Goal: Task Accomplishment & Management: Use online tool/utility

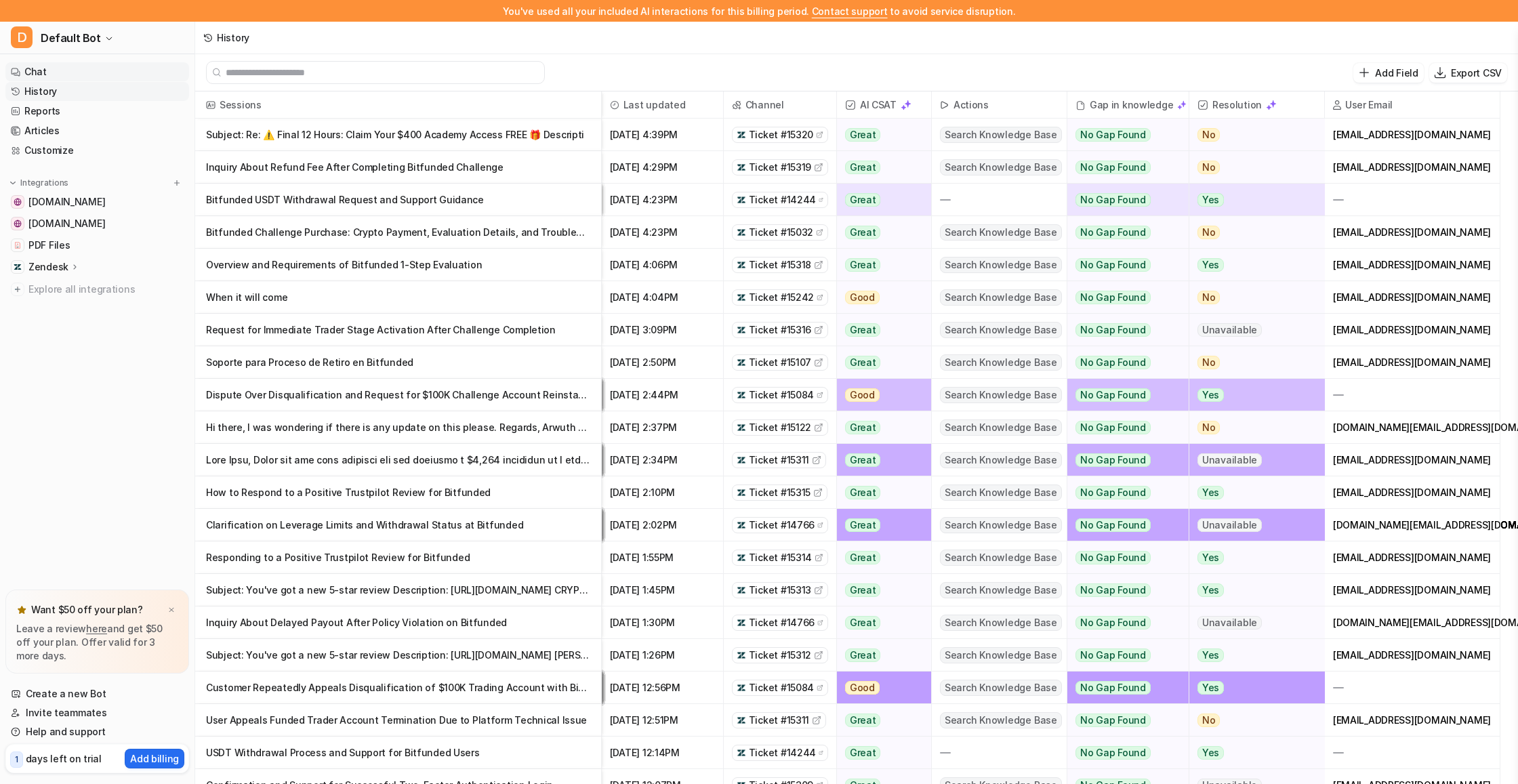
click at [49, 68] on link "Chat" at bounding box center [97, 71] width 184 height 19
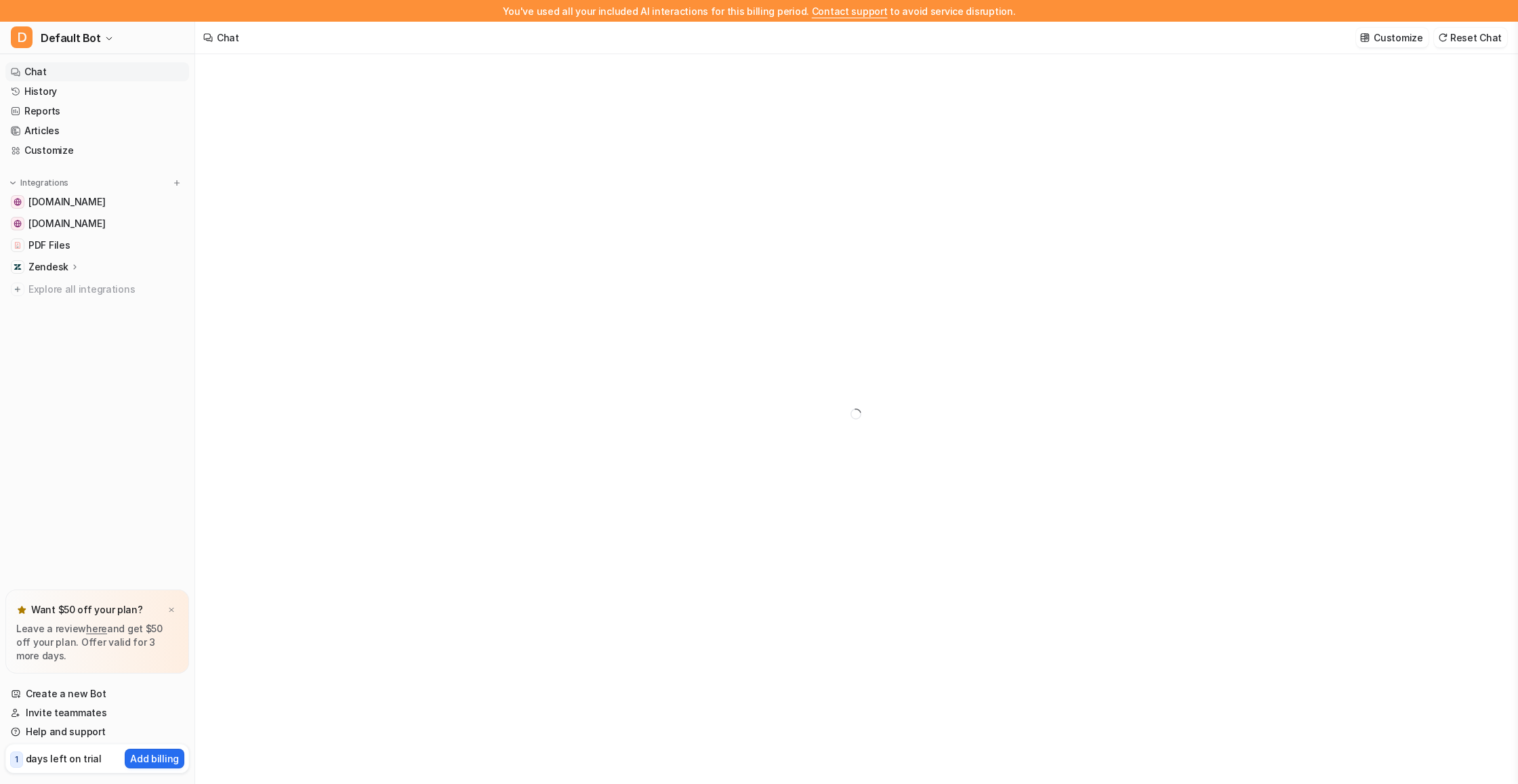
type textarea "**********"
click at [1380, 37] on button "Customize" at bounding box center [1392, 37] width 72 height 20
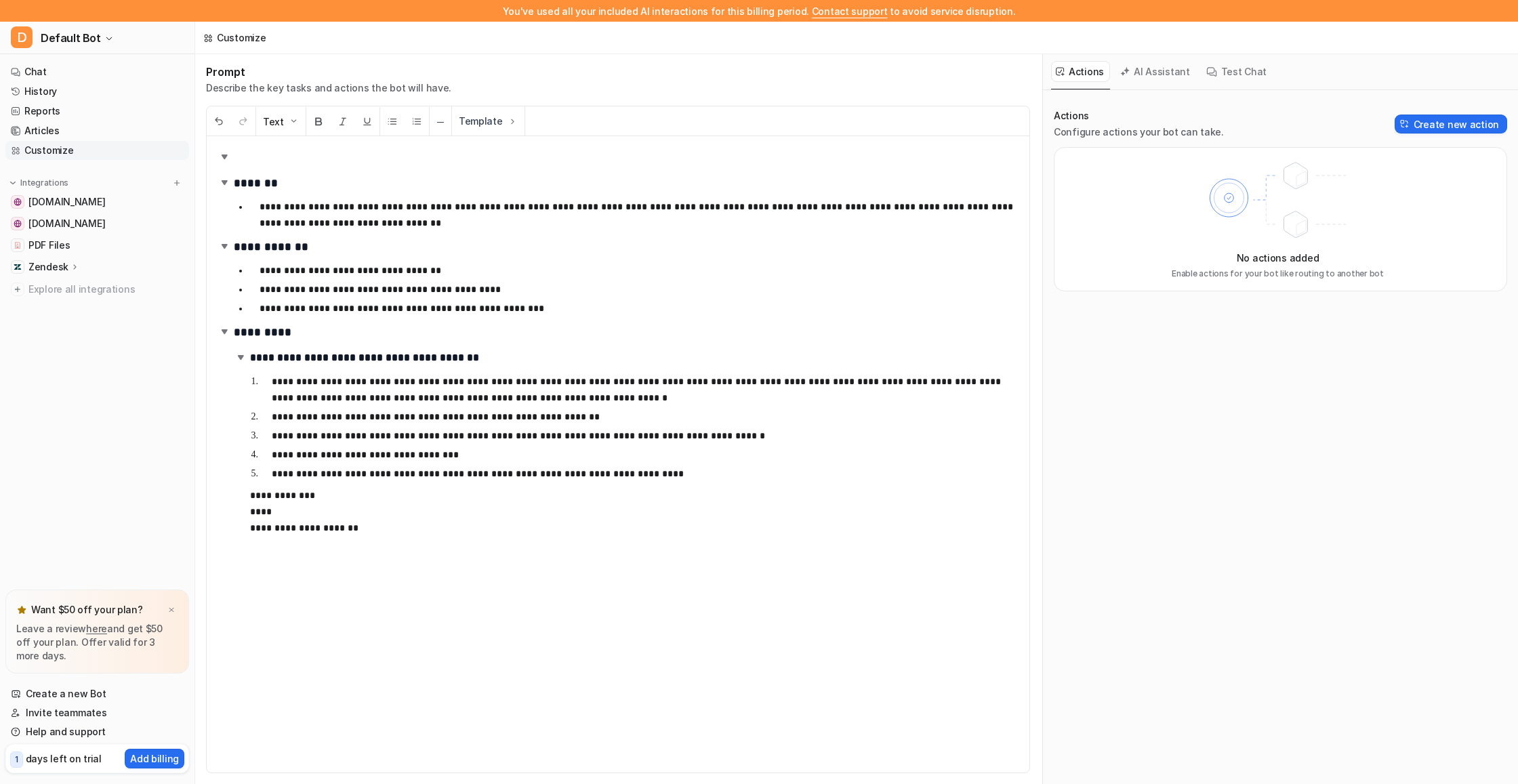
click at [1142, 70] on button "AI Assistant" at bounding box center [1156, 71] width 81 height 21
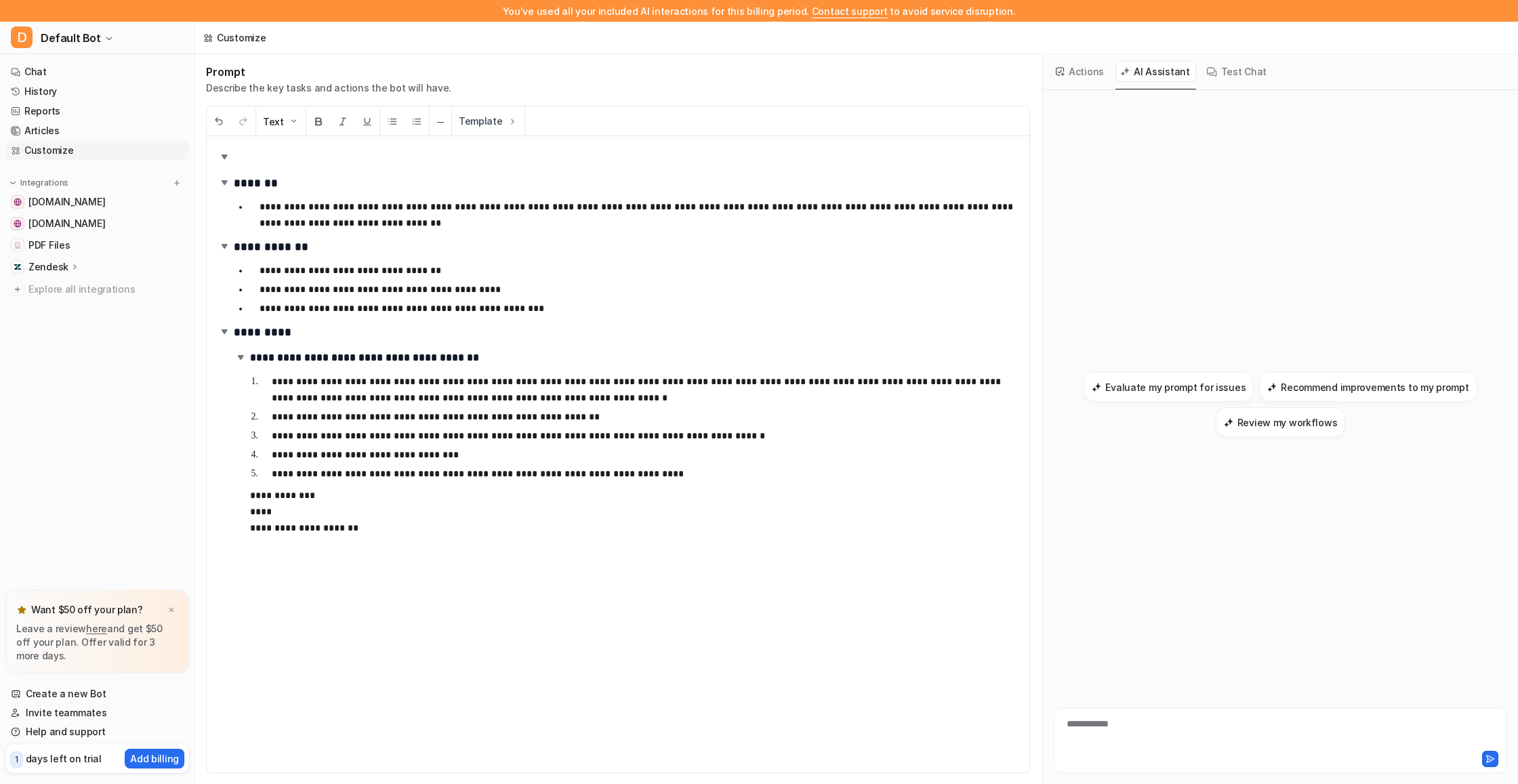
click at [1214, 73] on button "Test Chat" at bounding box center [1237, 71] width 71 height 21
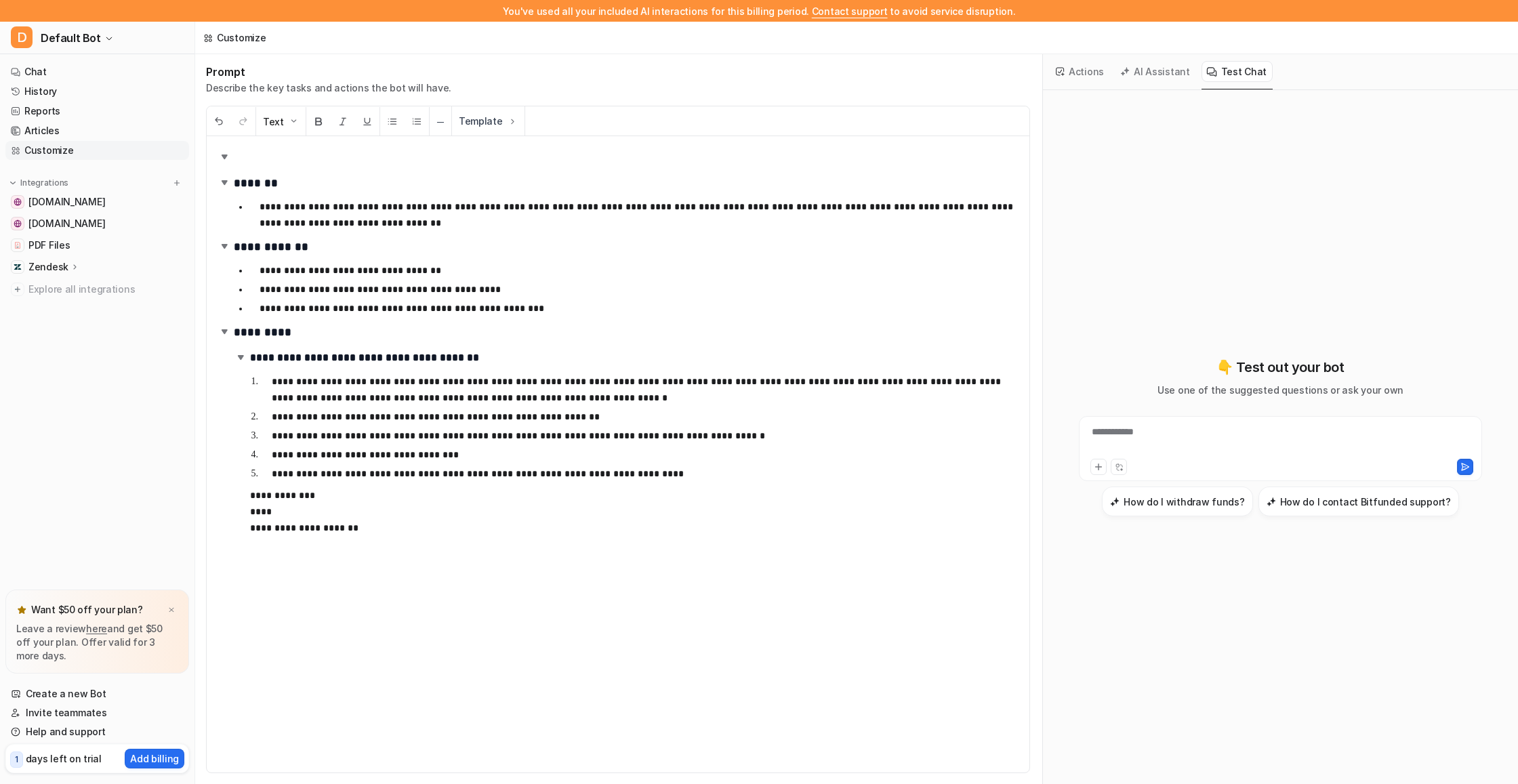
click at [1143, 70] on button "AI Assistant" at bounding box center [1156, 71] width 81 height 21
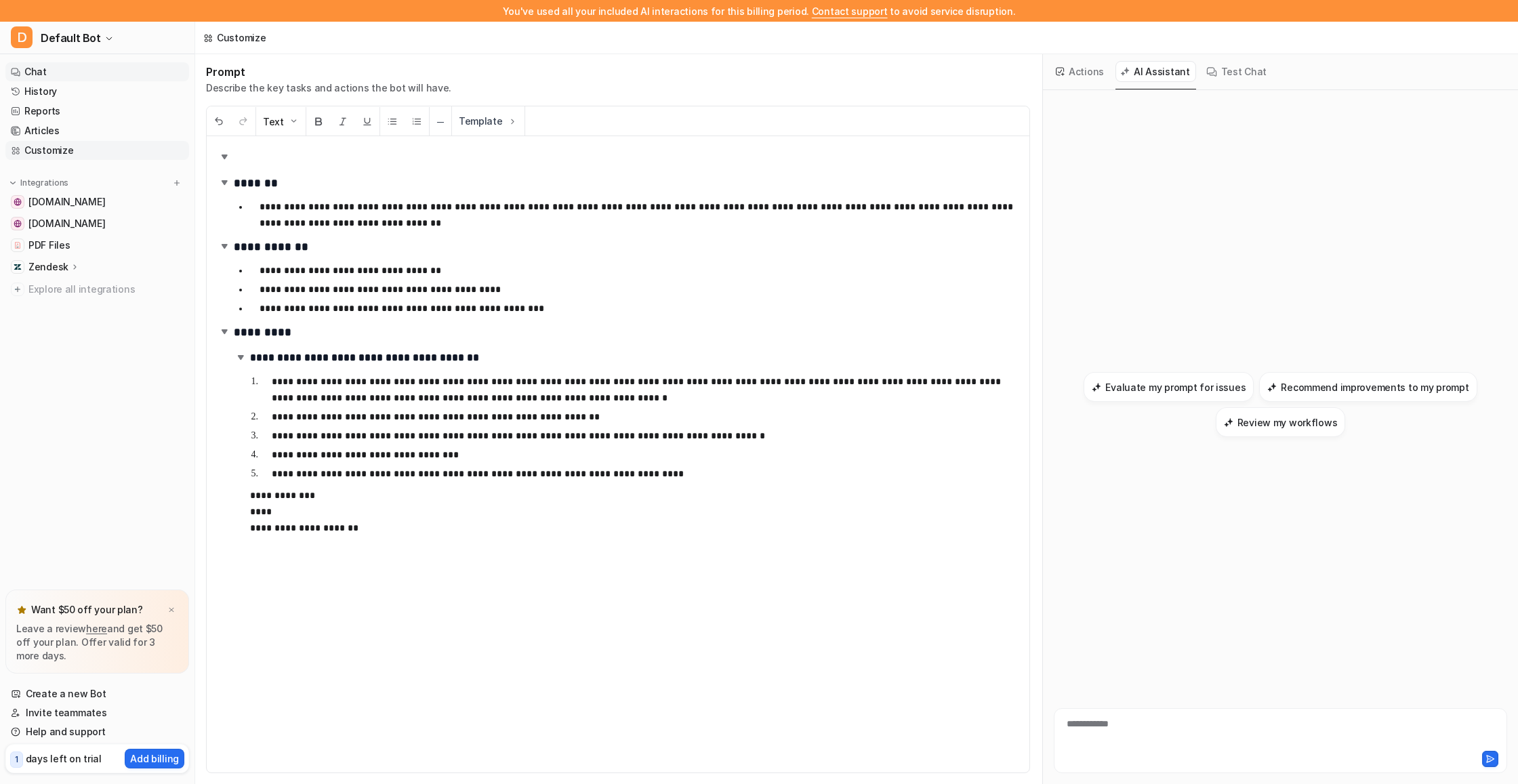
click at [83, 73] on link "Chat" at bounding box center [97, 71] width 184 height 19
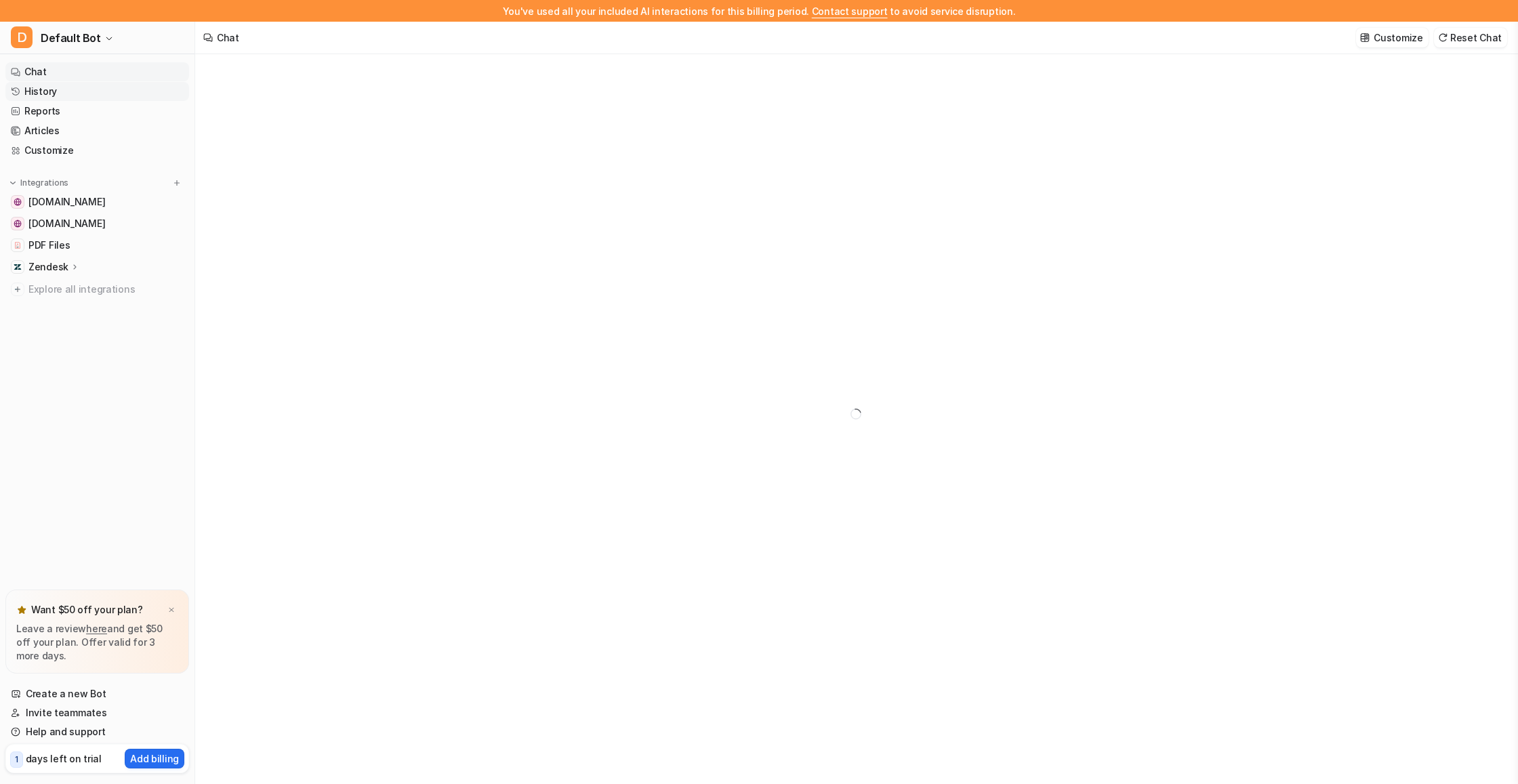
click at [70, 90] on link "History" at bounding box center [97, 91] width 184 height 19
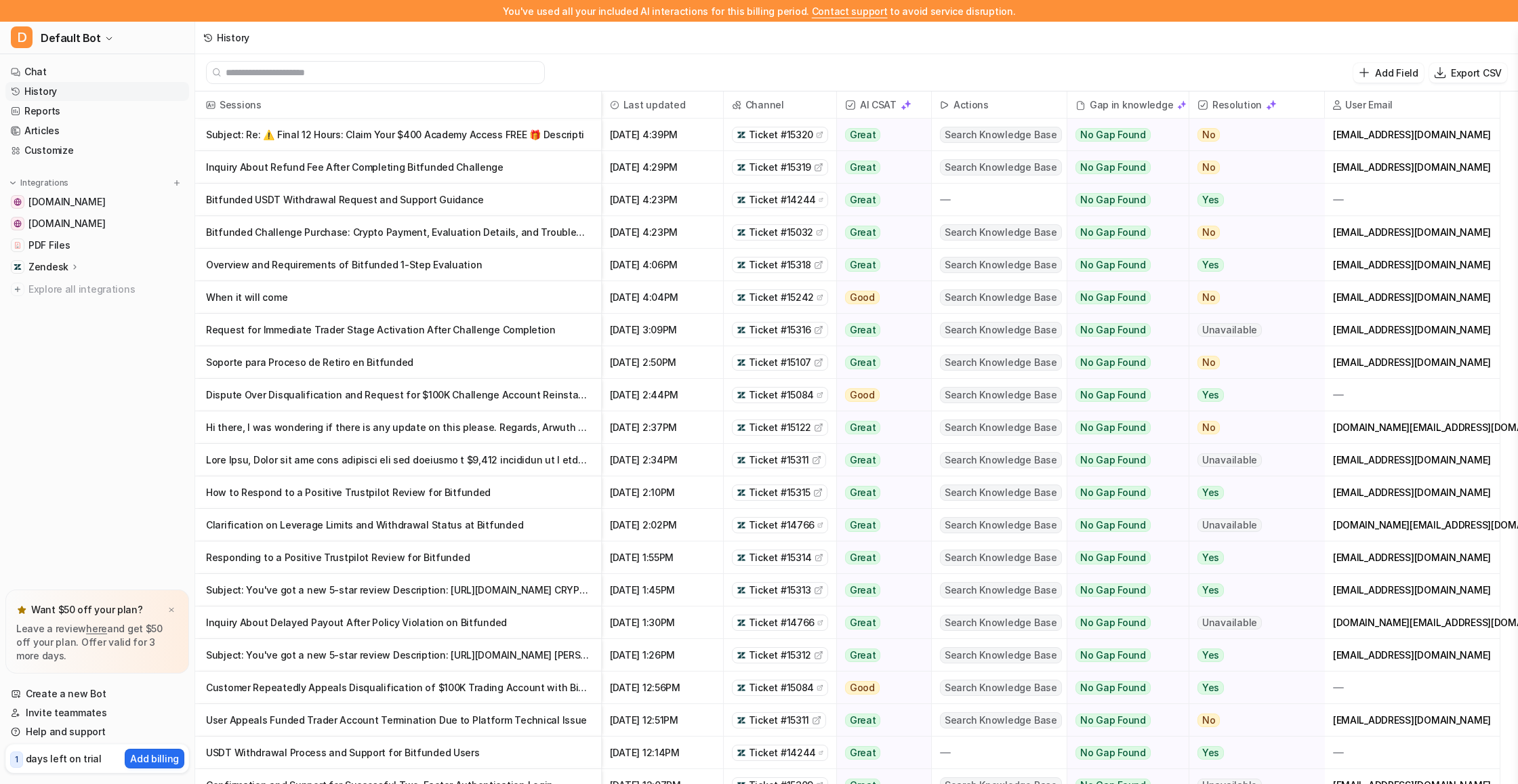
click at [71, 120] on ul "Chat History Reports Articles Customize" at bounding box center [97, 110] width 184 height 97
click at [71, 111] on link "Reports" at bounding box center [97, 111] width 184 height 19
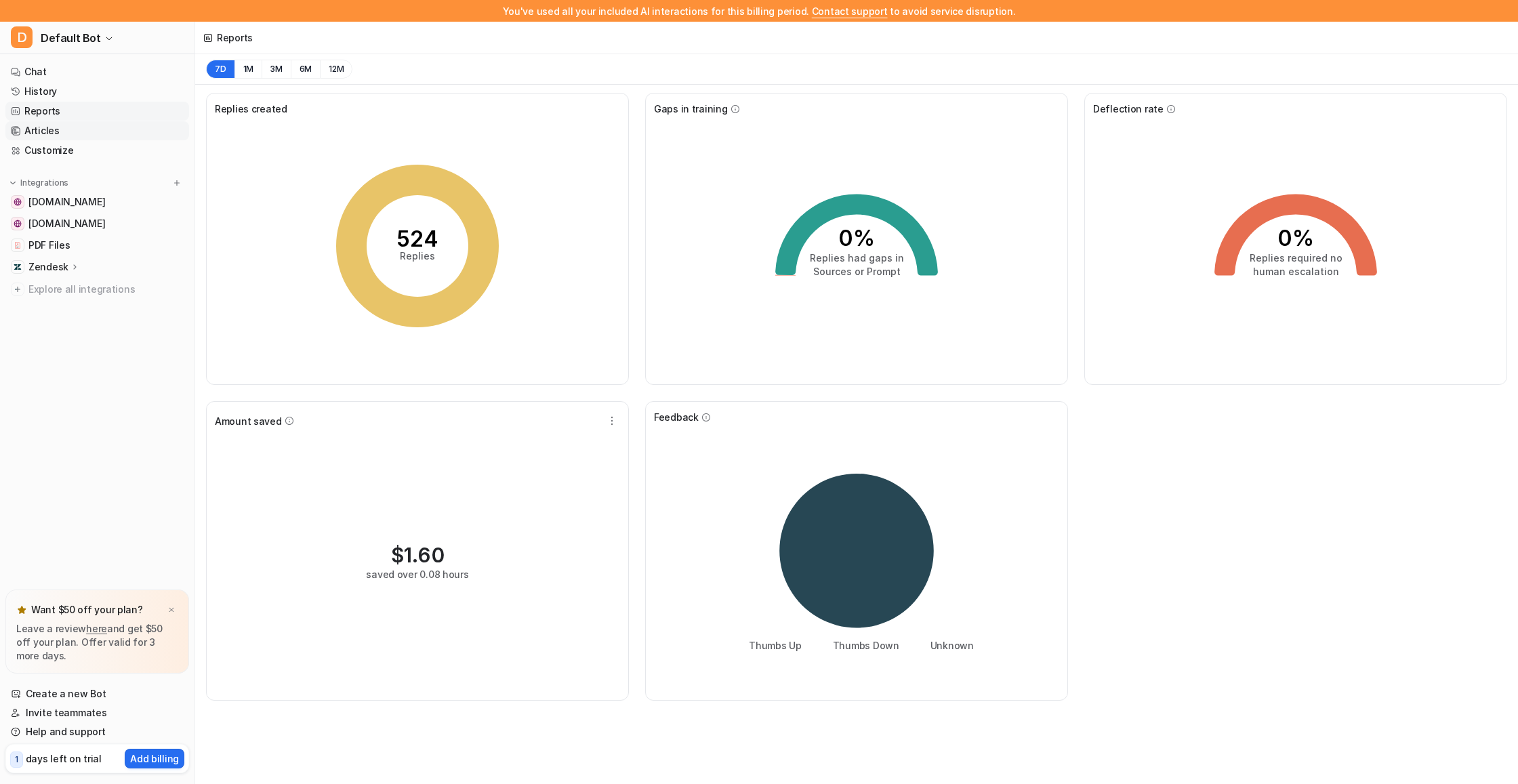
click at [88, 137] on link "Articles" at bounding box center [97, 131] width 184 height 19
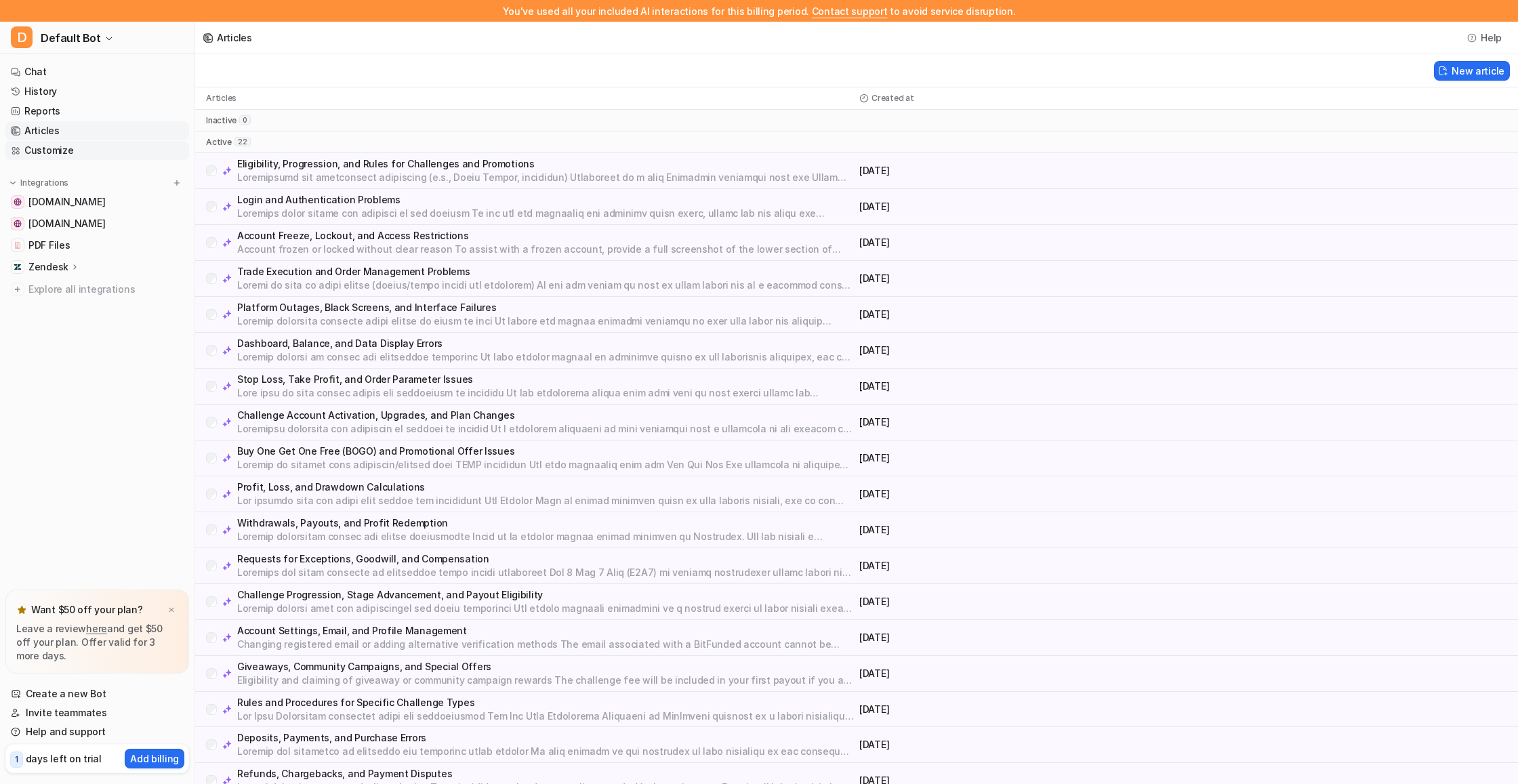
click at [75, 153] on link "Customize" at bounding box center [97, 150] width 184 height 19
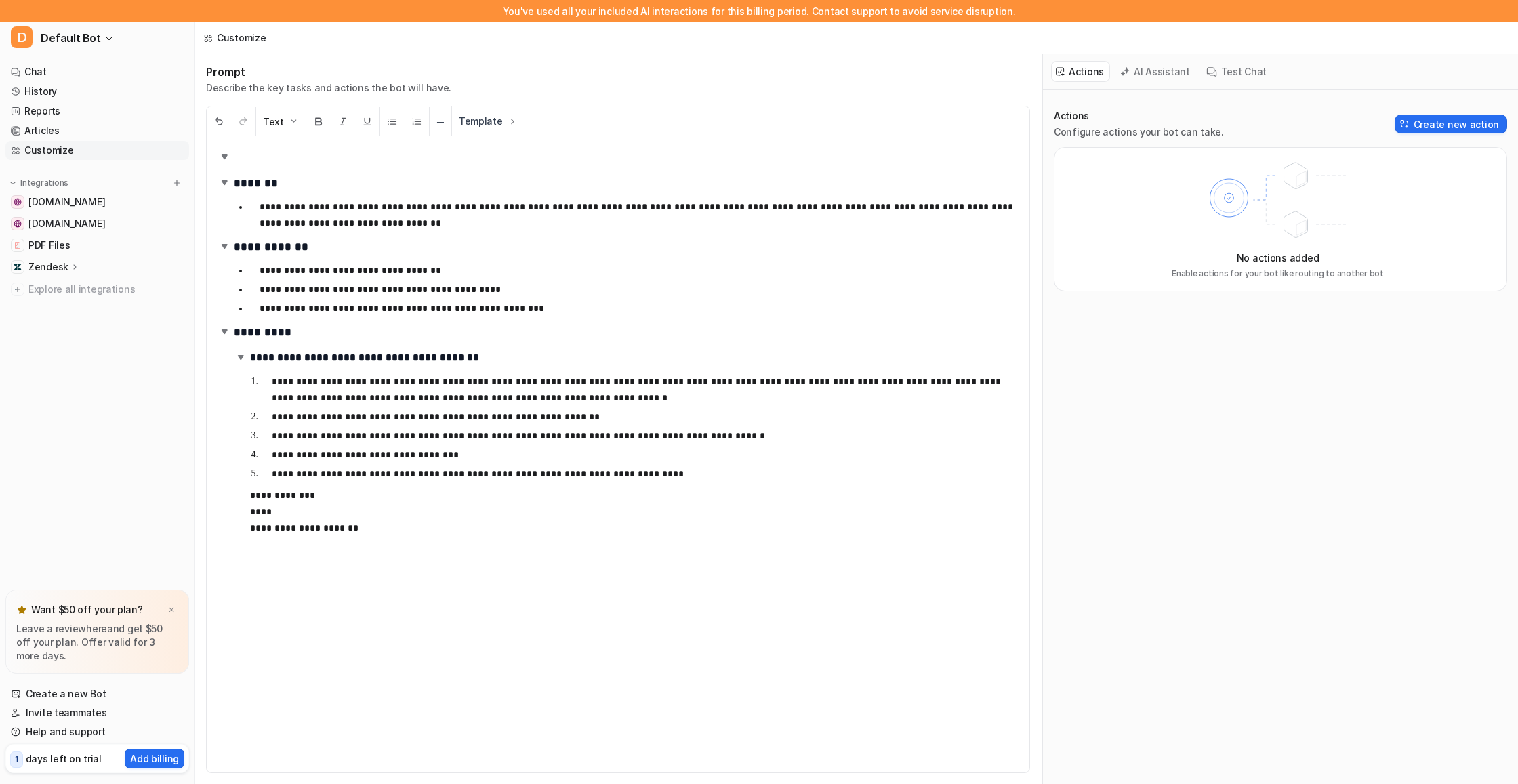
click at [296, 206] on p "**********" at bounding box center [639, 215] width 759 height 33
click at [298, 206] on p "**********" at bounding box center [639, 215] width 759 height 33
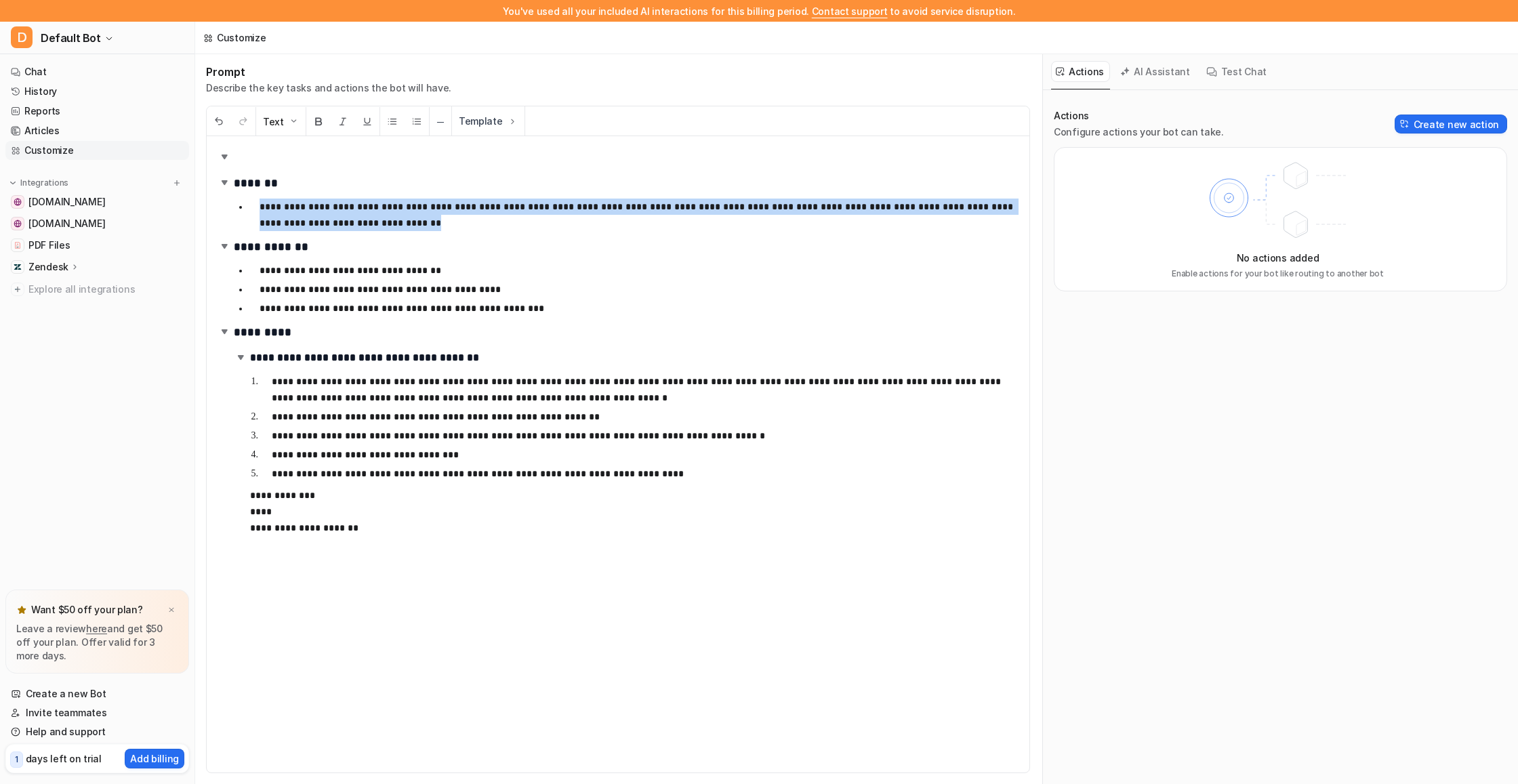
click at [298, 206] on p "**********" at bounding box center [639, 215] width 759 height 33
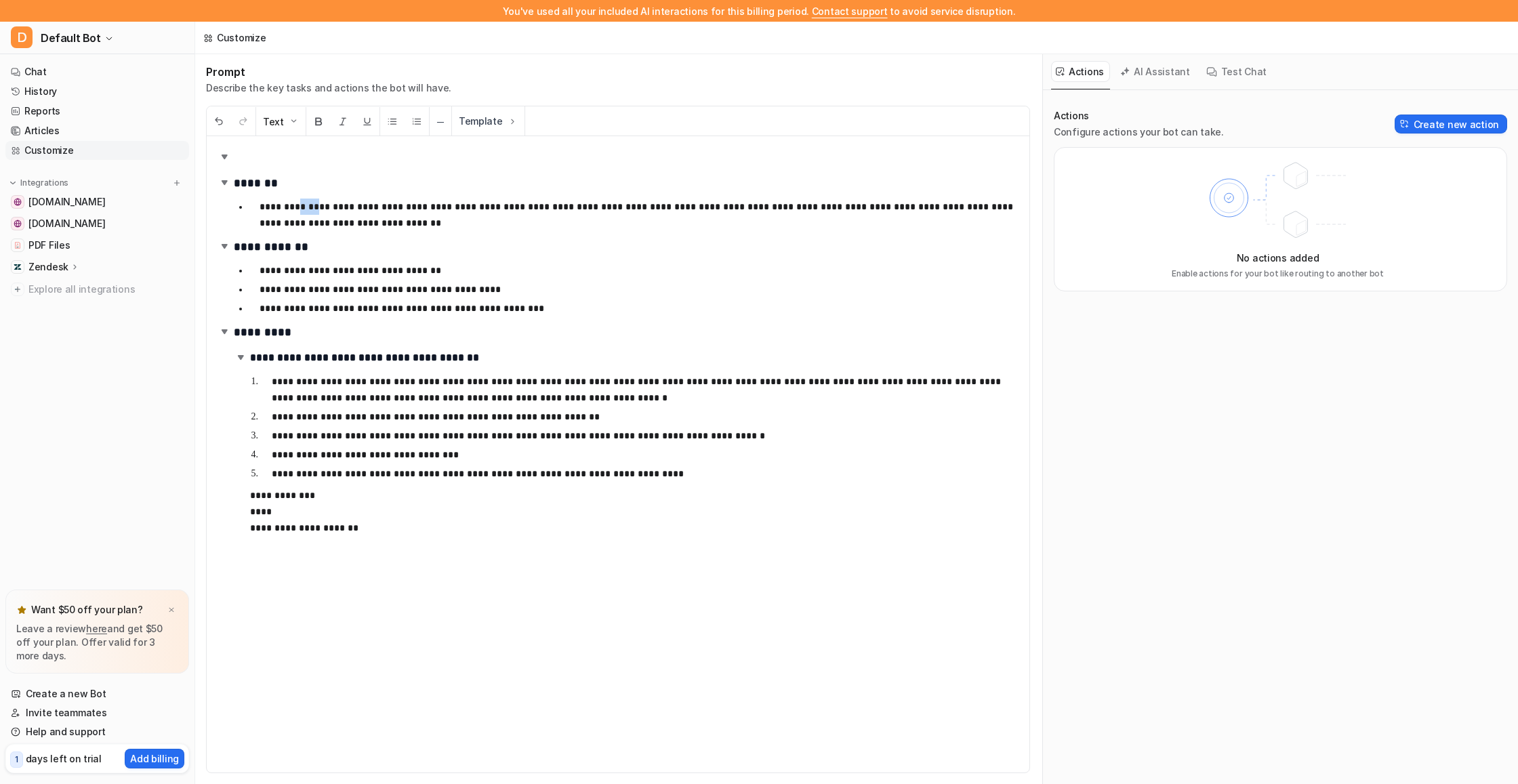
drag, startPoint x: 318, startPoint y: 206, endPoint x: 298, endPoint y: 209, distance: 20.2
click at [298, 209] on p "**********" at bounding box center [639, 215] width 759 height 33
drag, startPoint x: 336, startPoint y: 206, endPoint x: 488, endPoint y: 204, distance: 152.0
click at [488, 204] on p "**********" at bounding box center [639, 215] width 759 height 33
click at [328, 205] on p "**********" at bounding box center [639, 215] width 759 height 33
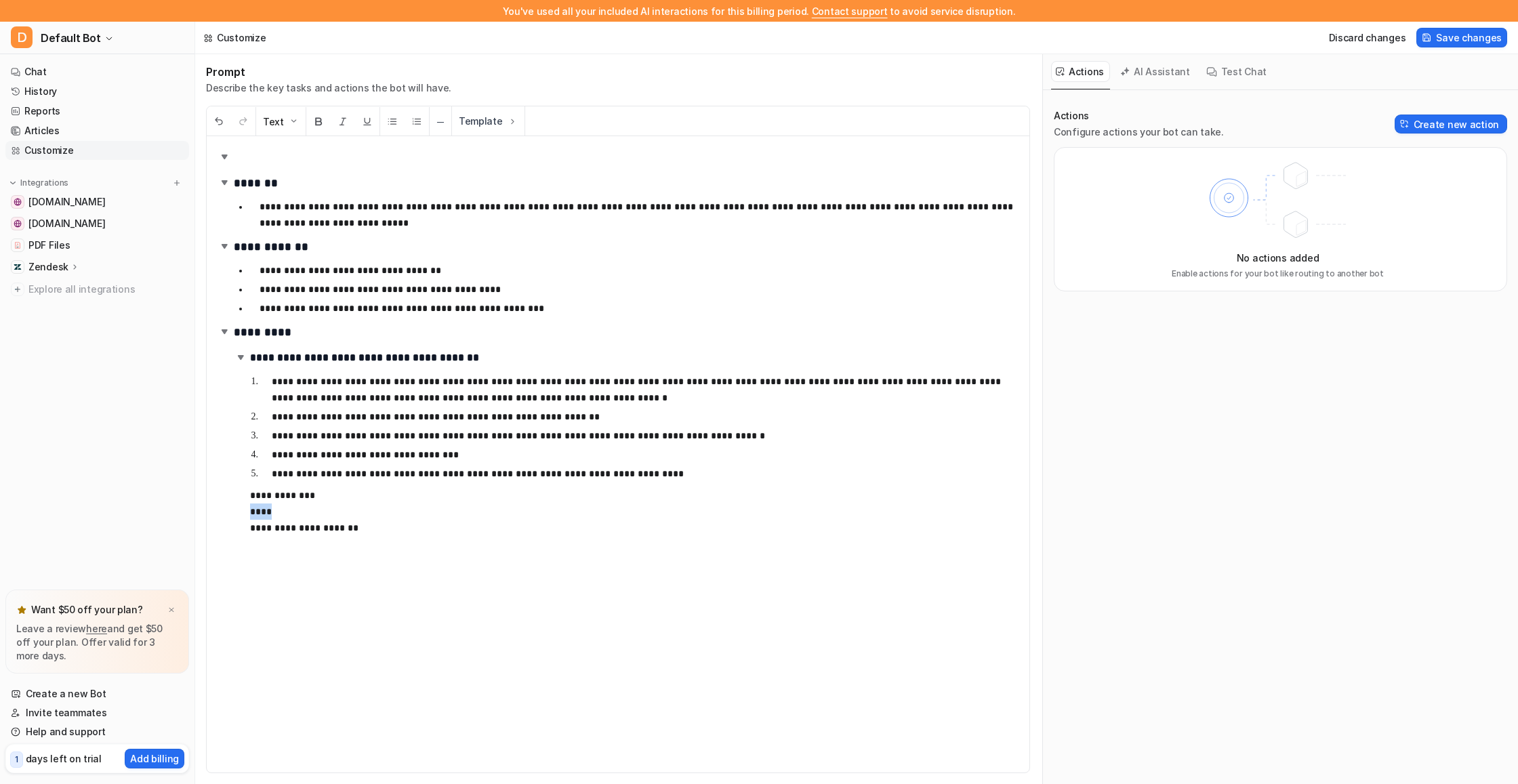
drag, startPoint x: 275, startPoint y: 510, endPoint x: 244, endPoint y: 510, distance: 31.0
click at [244, 510] on div "**********" at bounding box center [618, 454] width 823 height 636
click at [1442, 123] on button "Create new action" at bounding box center [1451, 124] width 113 height 19
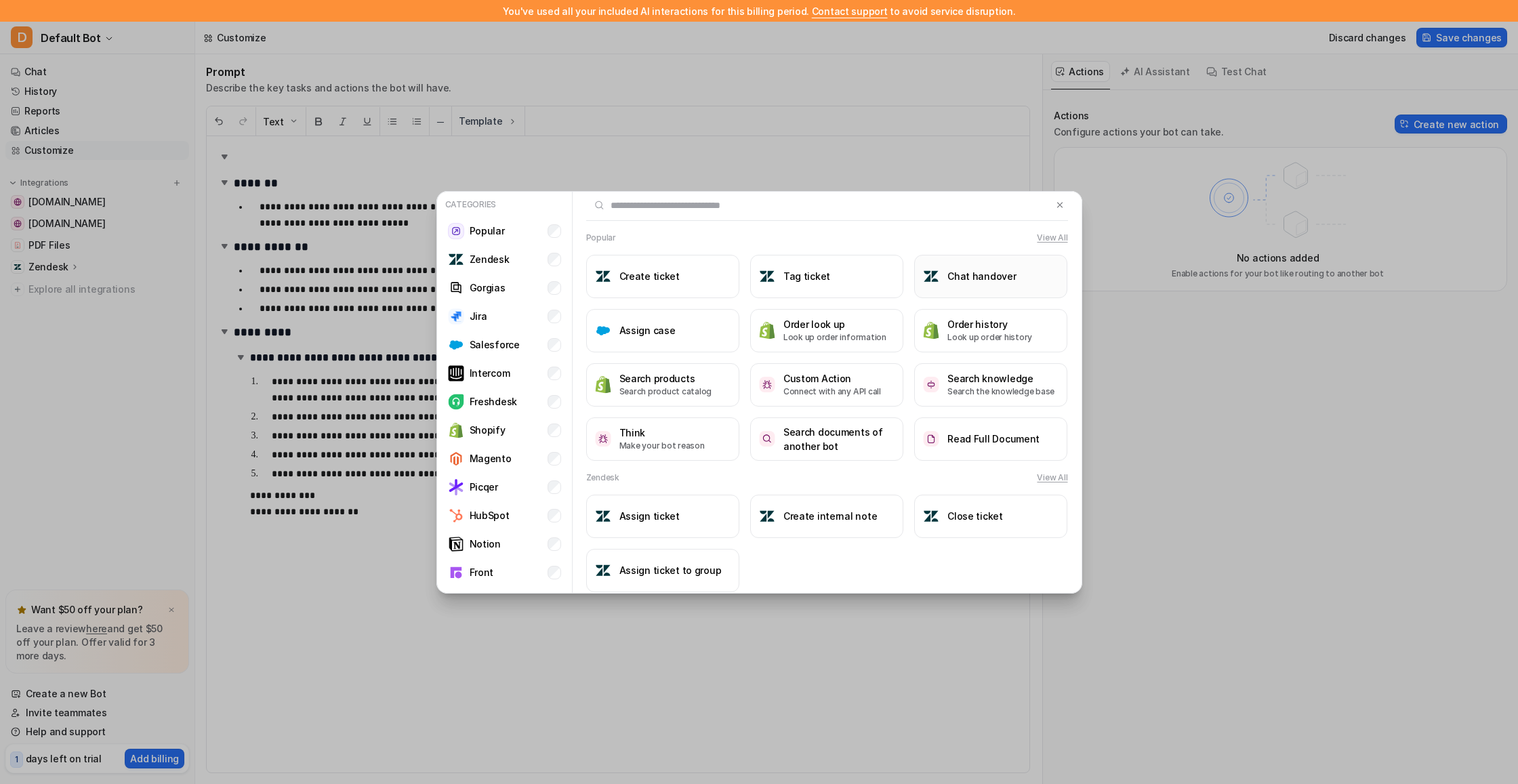
click at [945, 276] on button "Chat handover" at bounding box center [991, 276] width 153 height 43
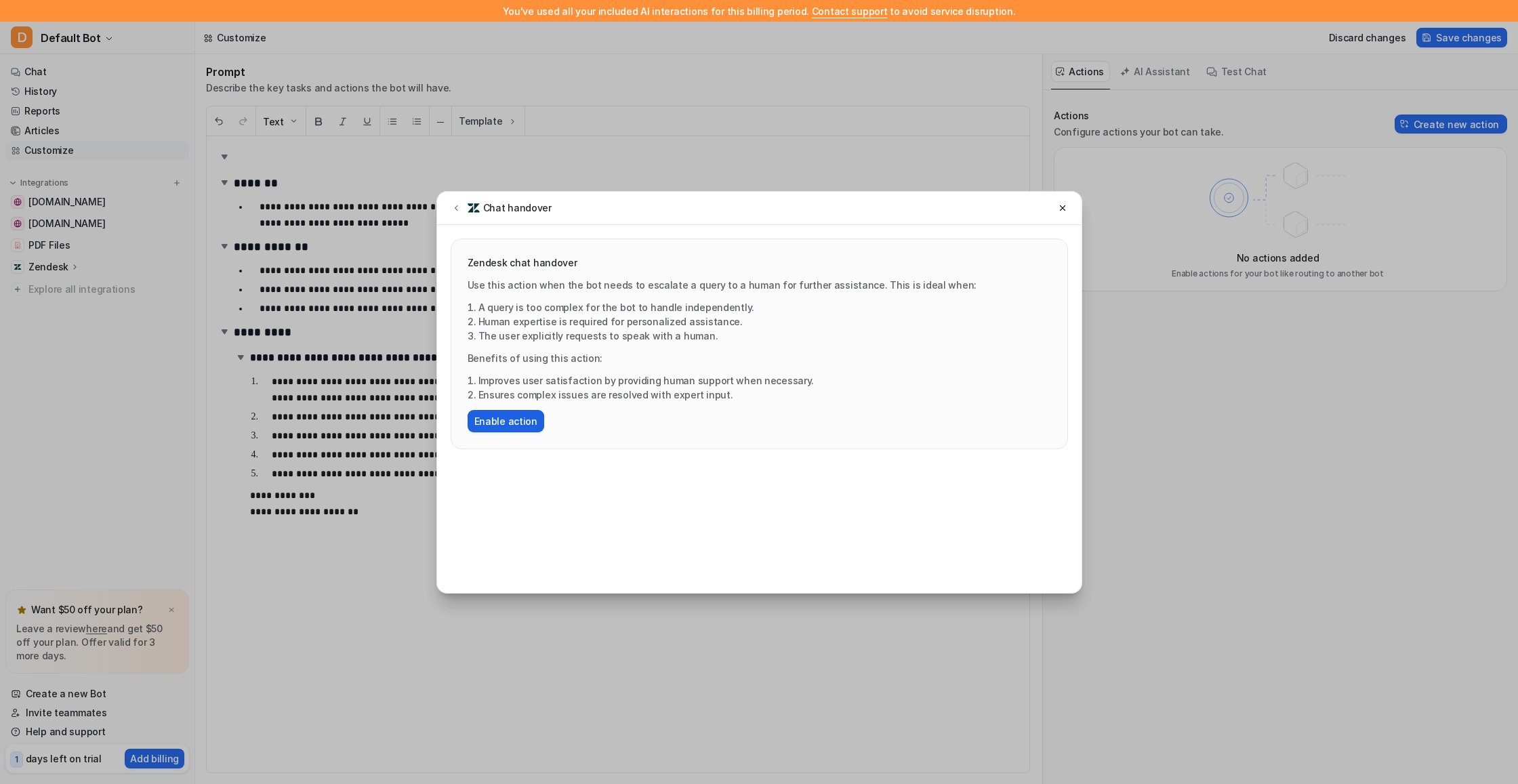
click at [511, 416] on button "Enable action" at bounding box center [506, 421] width 77 height 22
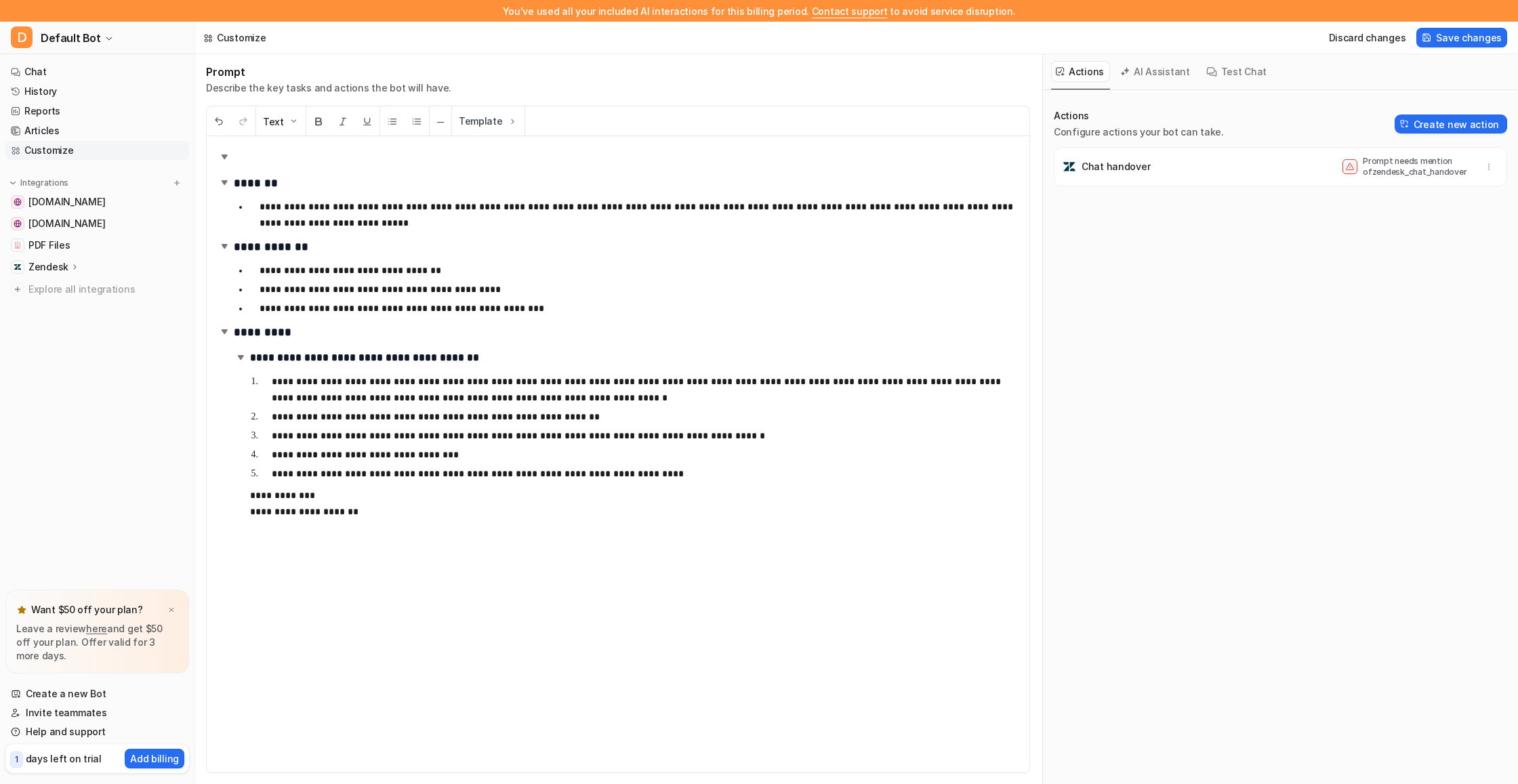
click at [1264, 170] on div "Chat handover Prompt needs mention of zendesk_chat_handover" at bounding box center [1280, 167] width 441 height 28
click at [1389, 165] on p "Prompt needs mention of zendesk_chat_handover" at bounding box center [1417, 166] width 108 height 21
click at [1494, 168] on button "button" at bounding box center [1489, 167] width 19 height 19
click at [1379, 166] on p "Prompt needs mention of zendesk_chat_handover" at bounding box center [1417, 166] width 108 height 21
click at [683, 475] on p "**********" at bounding box center [645, 473] width 747 height 16
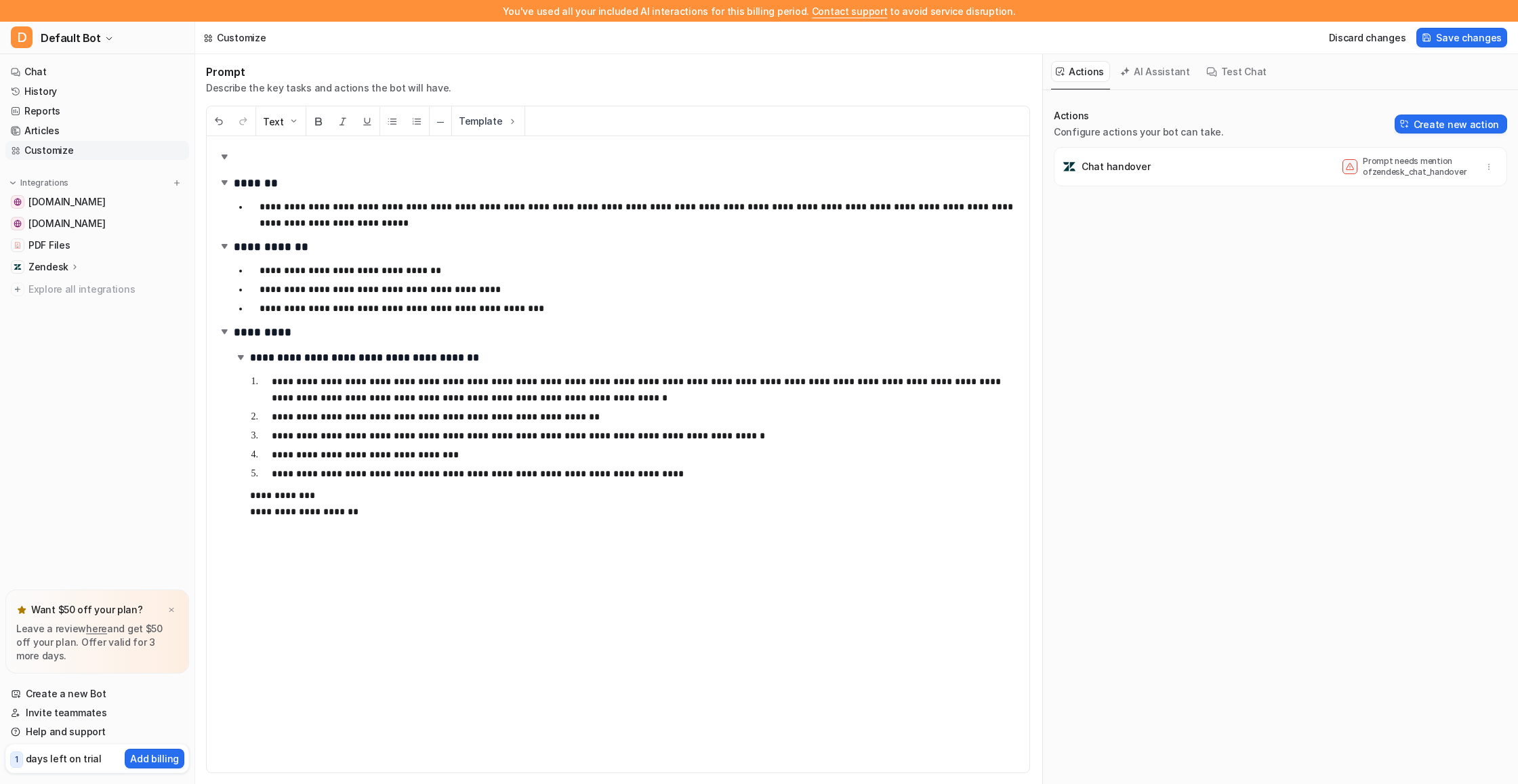
click at [388, 508] on p "**********" at bounding box center [634, 504] width 768 height 33
drag, startPoint x: 1362, startPoint y: 173, endPoint x: 1456, endPoint y: 171, distance: 94.0
click at [1456, 171] on p "Prompt needs mention of zendesk_chat_handover" at bounding box center [1417, 166] width 108 height 21
click at [73, 270] on icon at bounding box center [75, 266] width 9 height 10
click at [78, 291] on p "Overview" at bounding box center [60, 286] width 43 height 14
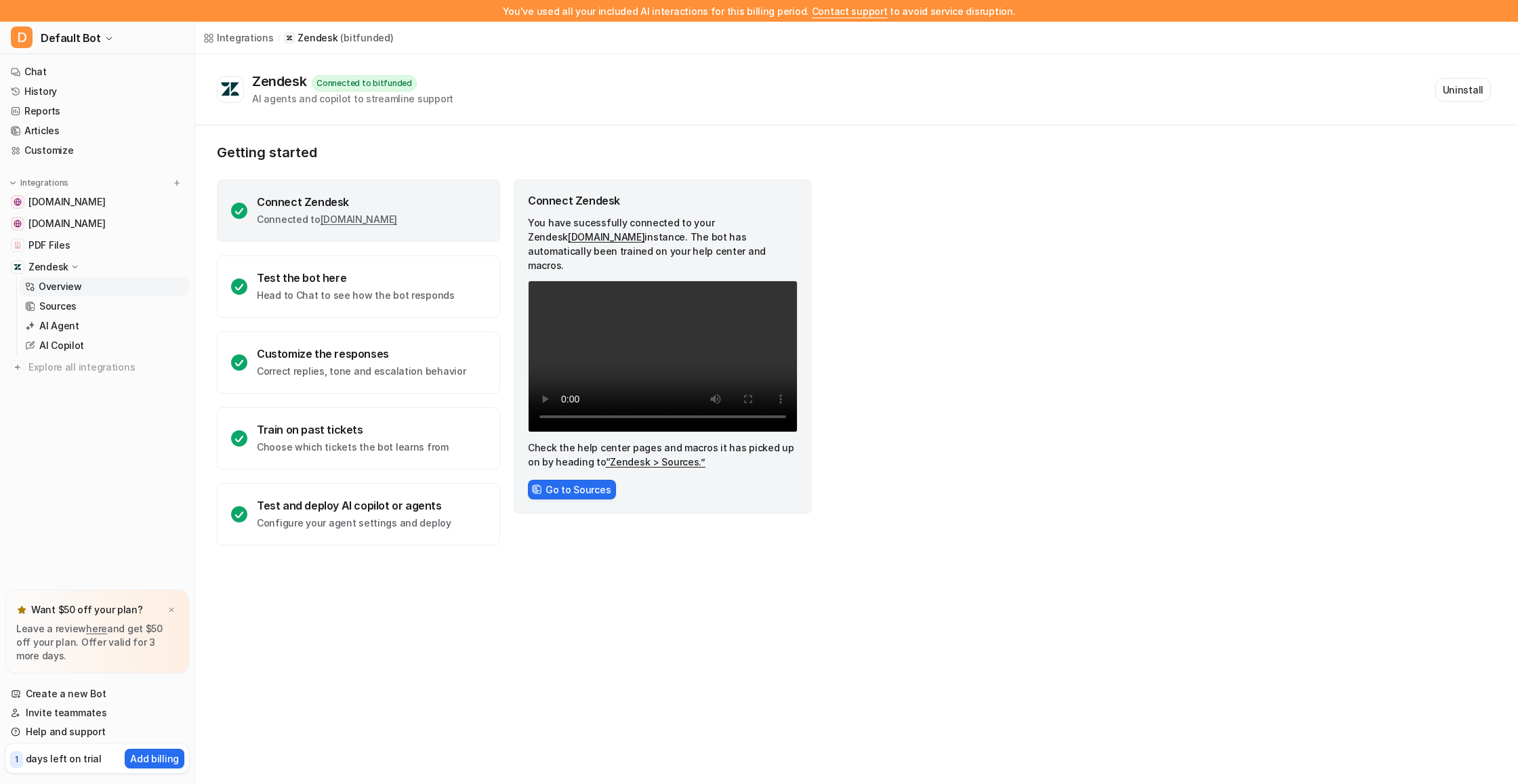
click at [397, 220] on link "bitfunded.zendesk.com" at bounding box center [359, 218] width 77 height 11
click at [369, 297] on p "Head to Chat to see how the bot responds" at bounding box center [356, 296] width 198 height 14
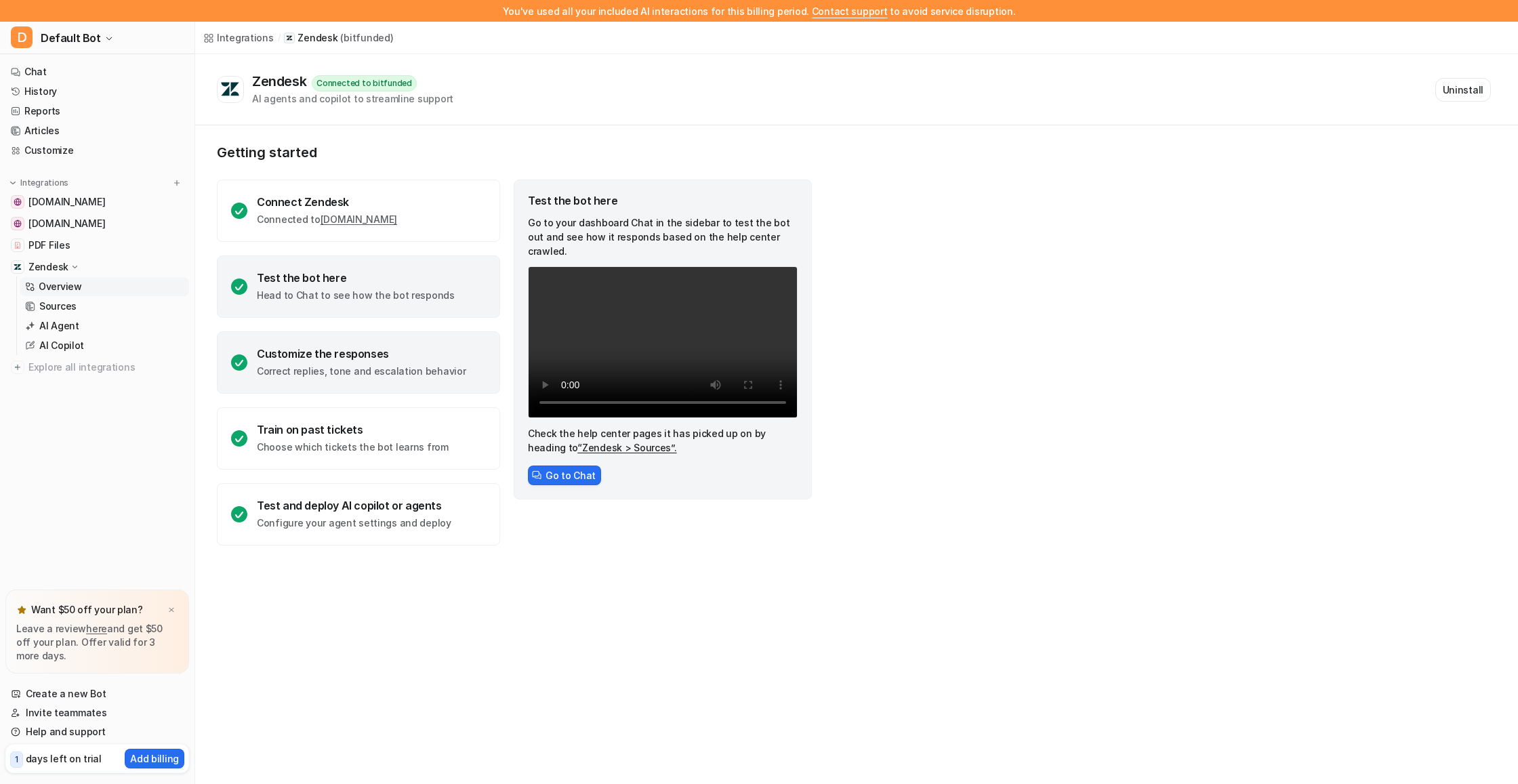
click at [436, 353] on div "Customize the responses" at bounding box center [361, 353] width 209 height 14
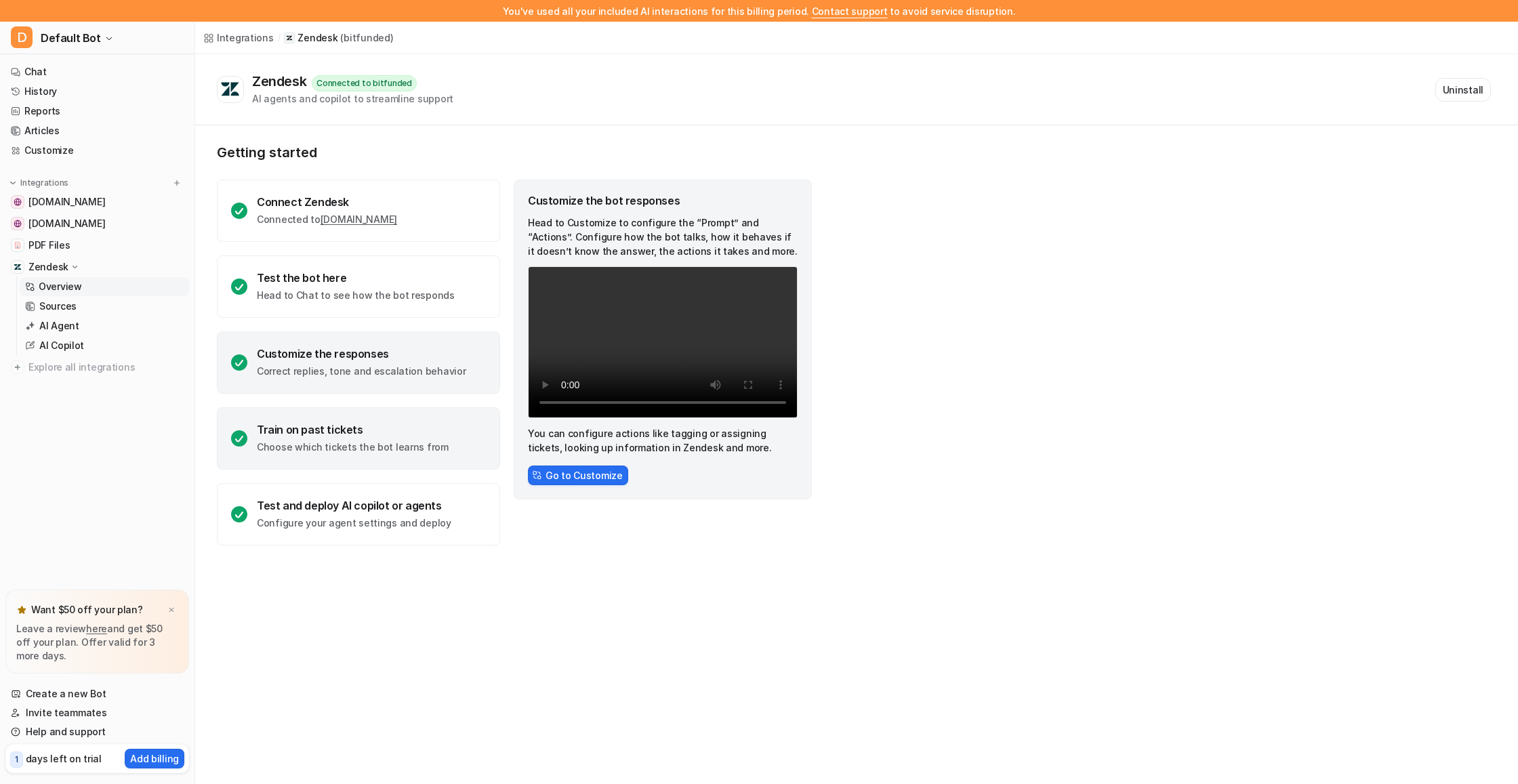
click at [413, 442] on p "Choose which tickets the bot learns from" at bounding box center [353, 447] width 192 height 14
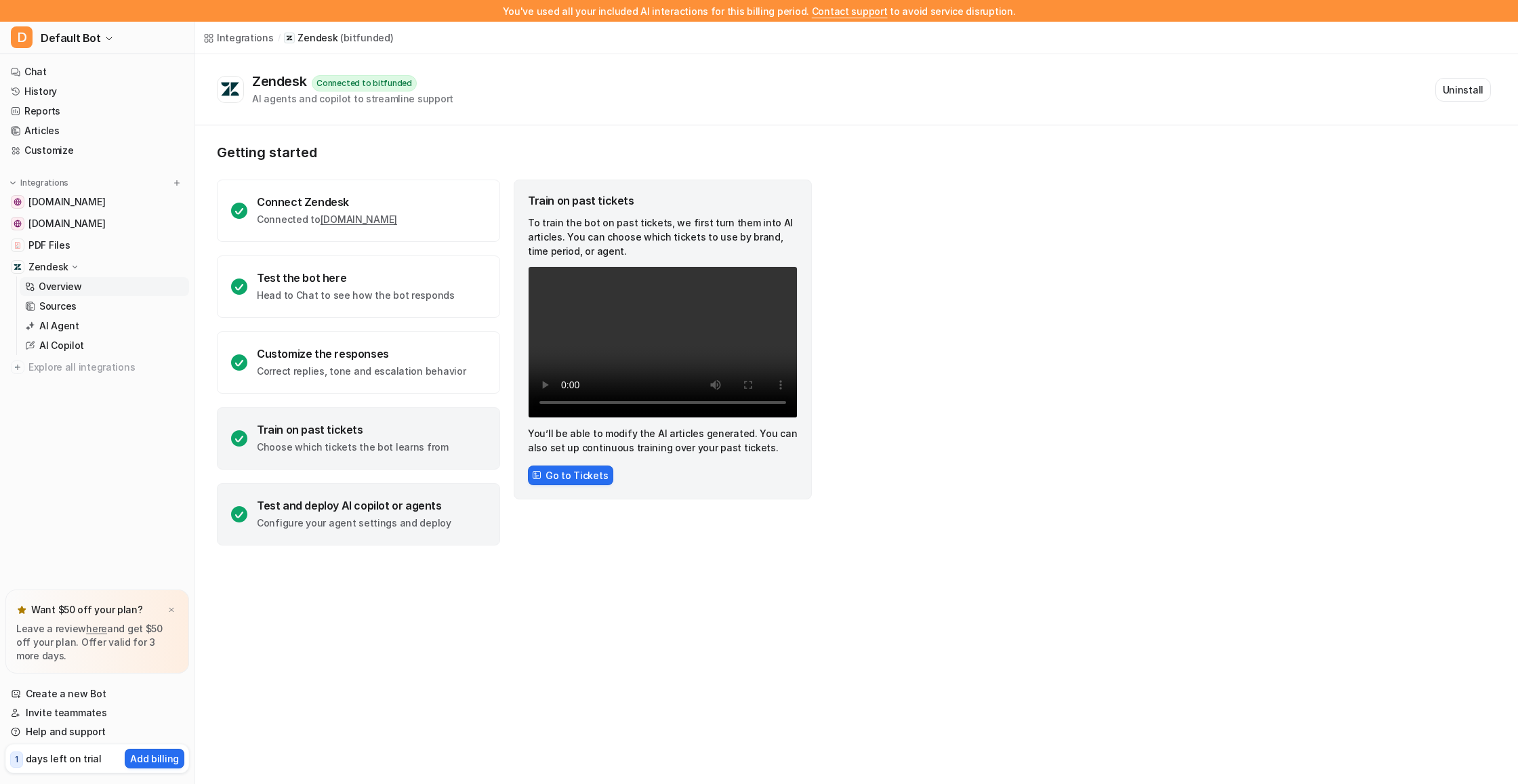
click at [385, 524] on p "Configure your agent settings and deploy" at bounding box center [354, 523] width 194 height 14
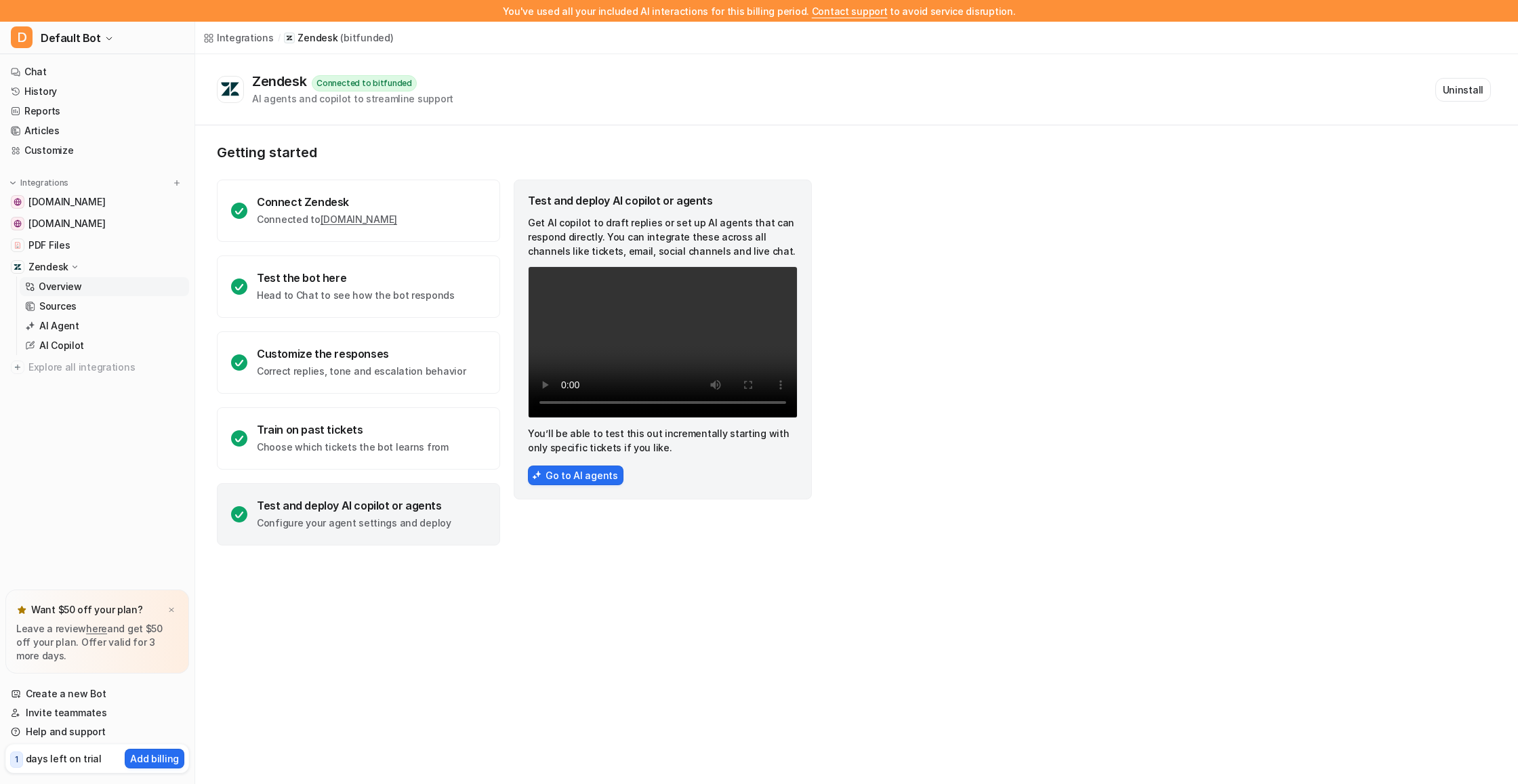
click at [222, 37] on div "Integrations" at bounding box center [245, 37] width 57 height 15
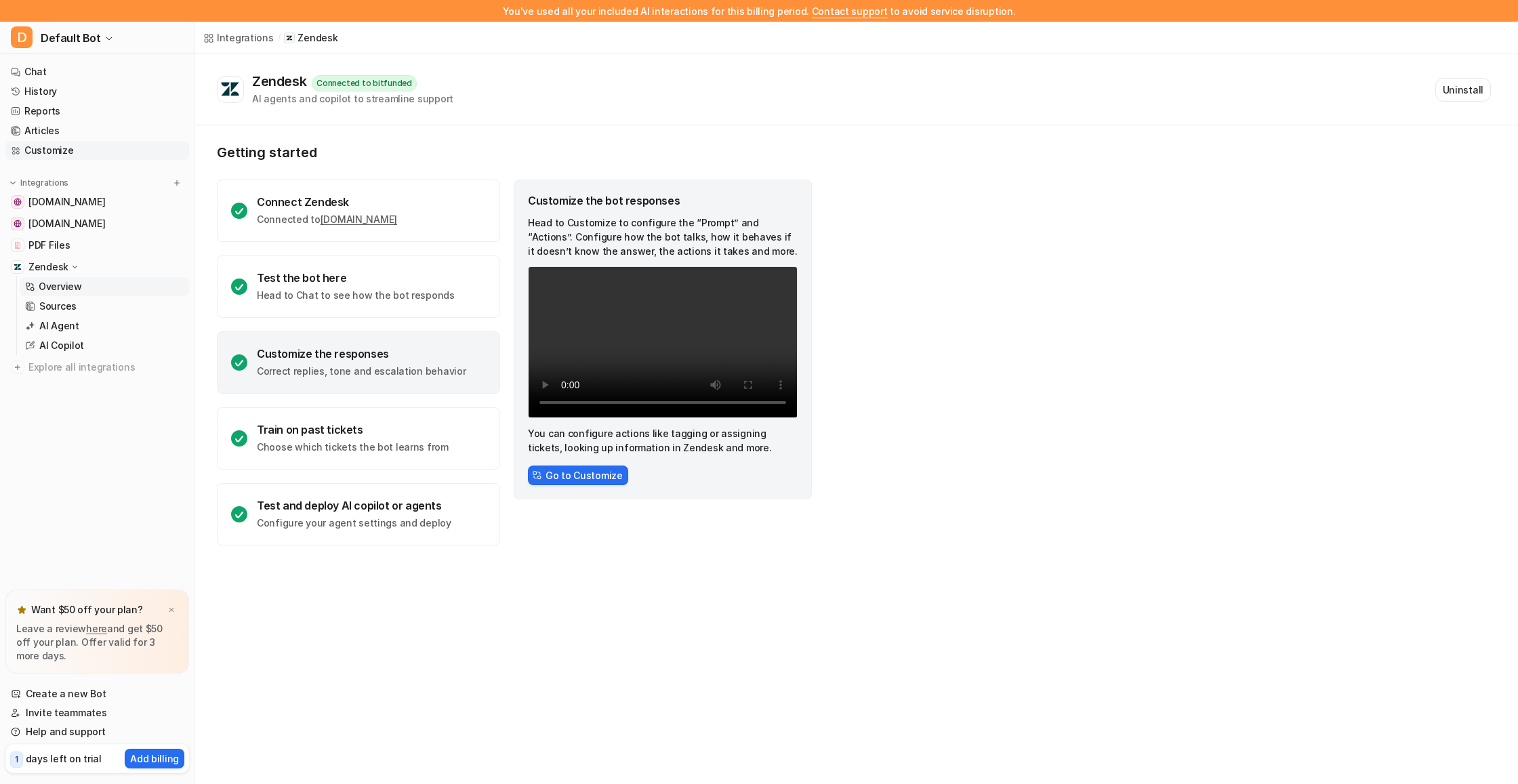
click at [62, 151] on link "Customize" at bounding box center [97, 150] width 184 height 19
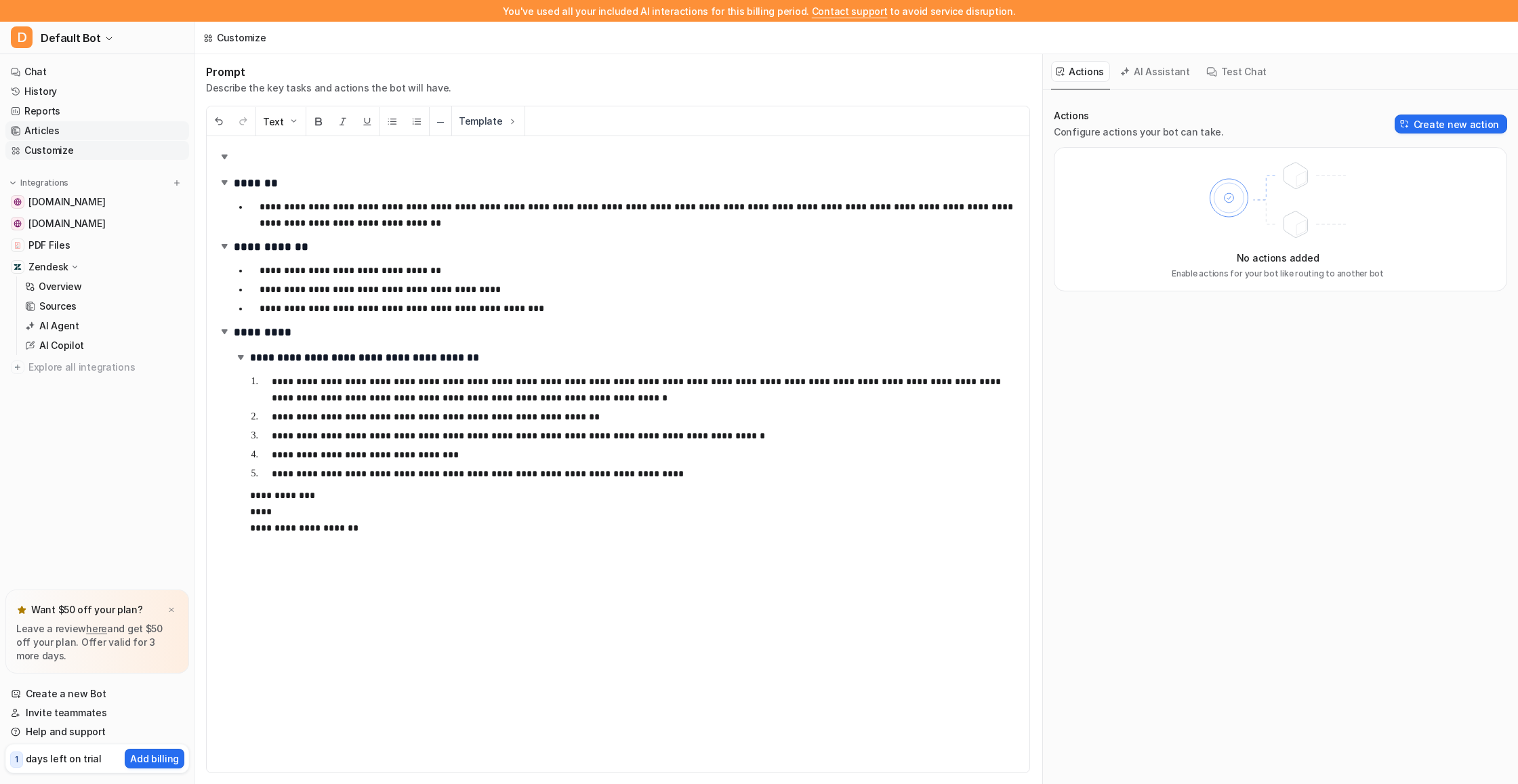
click at [60, 130] on link "Articles" at bounding box center [97, 131] width 184 height 19
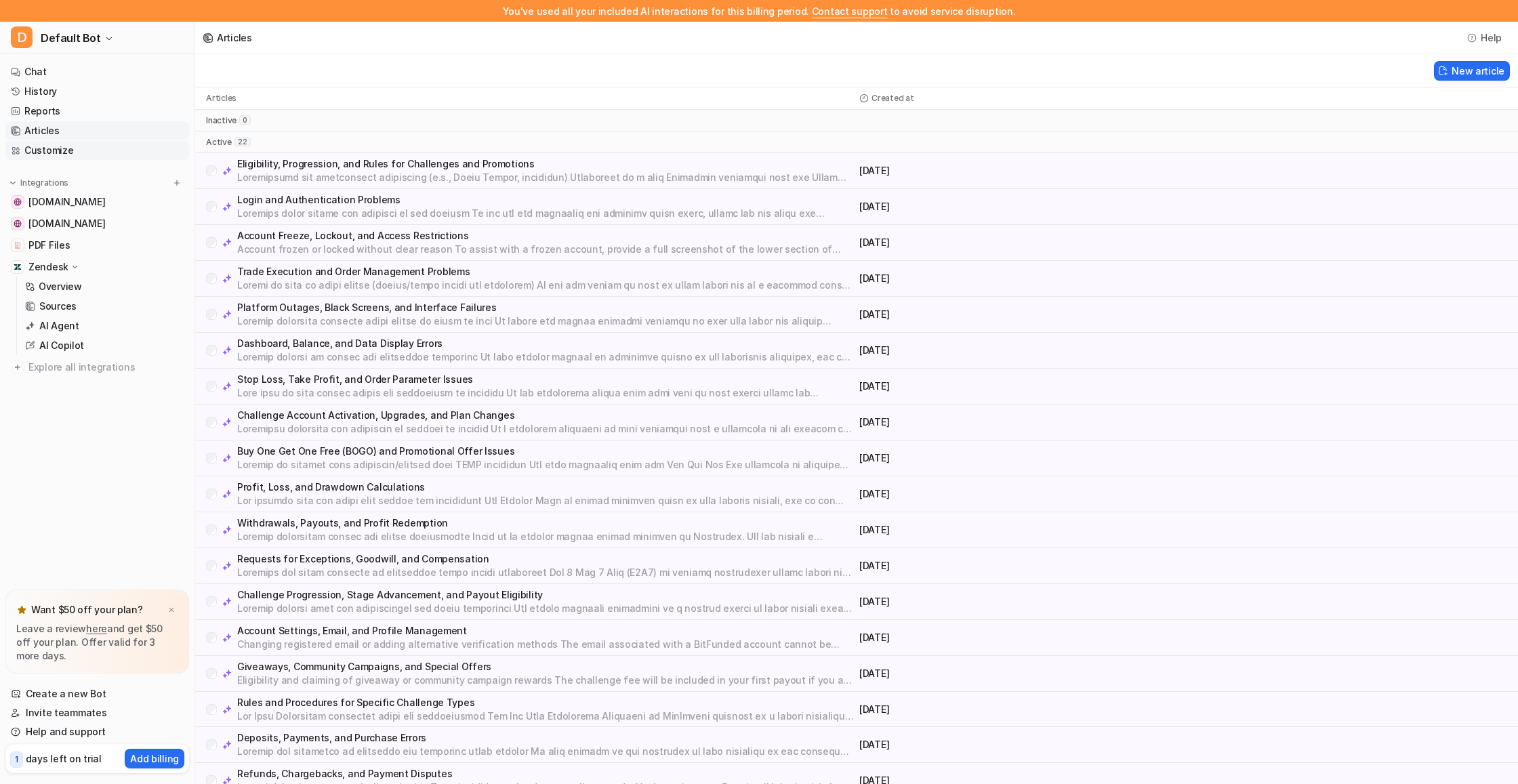
click at [48, 145] on link "Customize" at bounding box center [97, 150] width 184 height 19
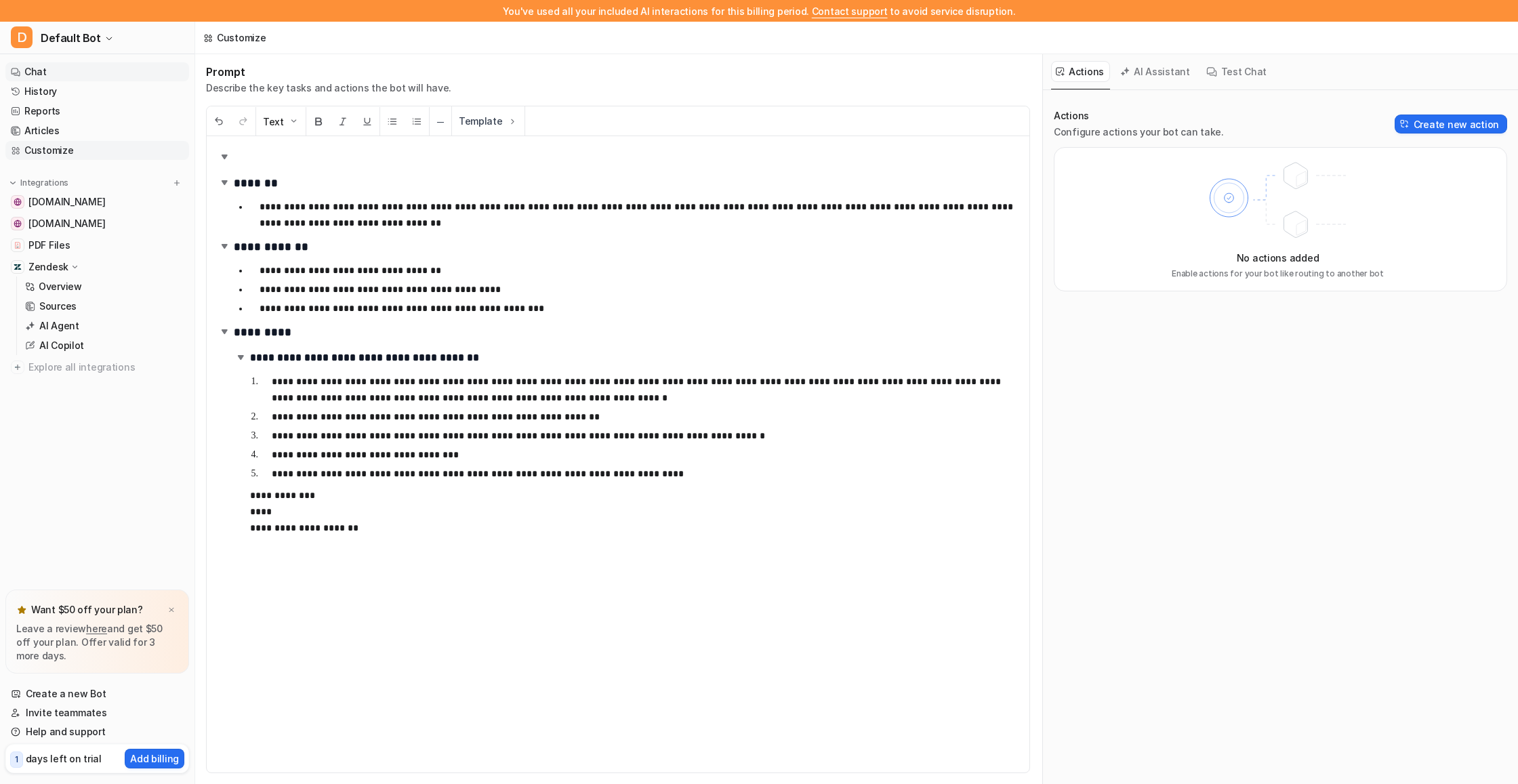
click at [91, 77] on link "Chat" at bounding box center [97, 71] width 184 height 19
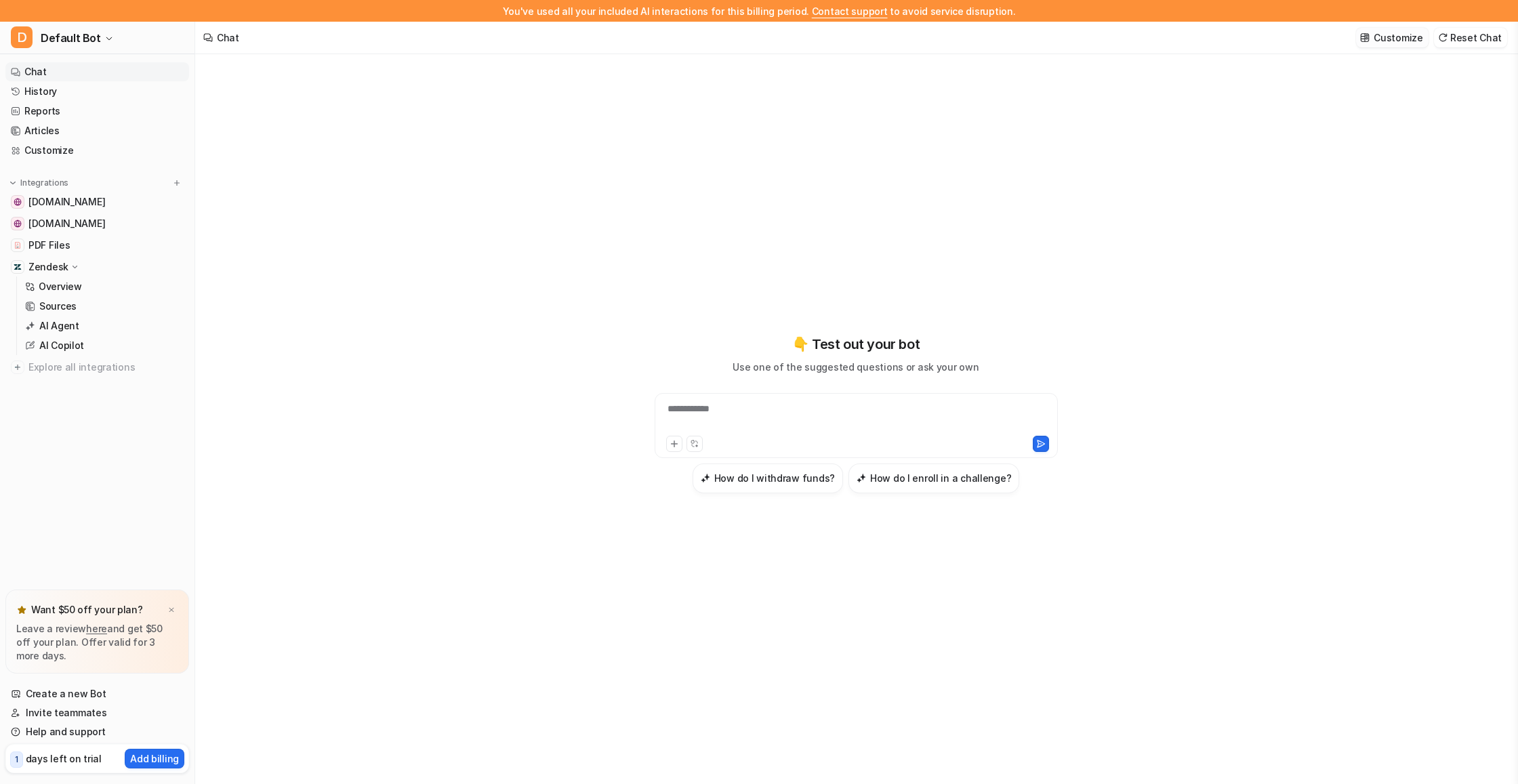
click at [1385, 43] on p "Customize" at bounding box center [1398, 37] width 49 height 15
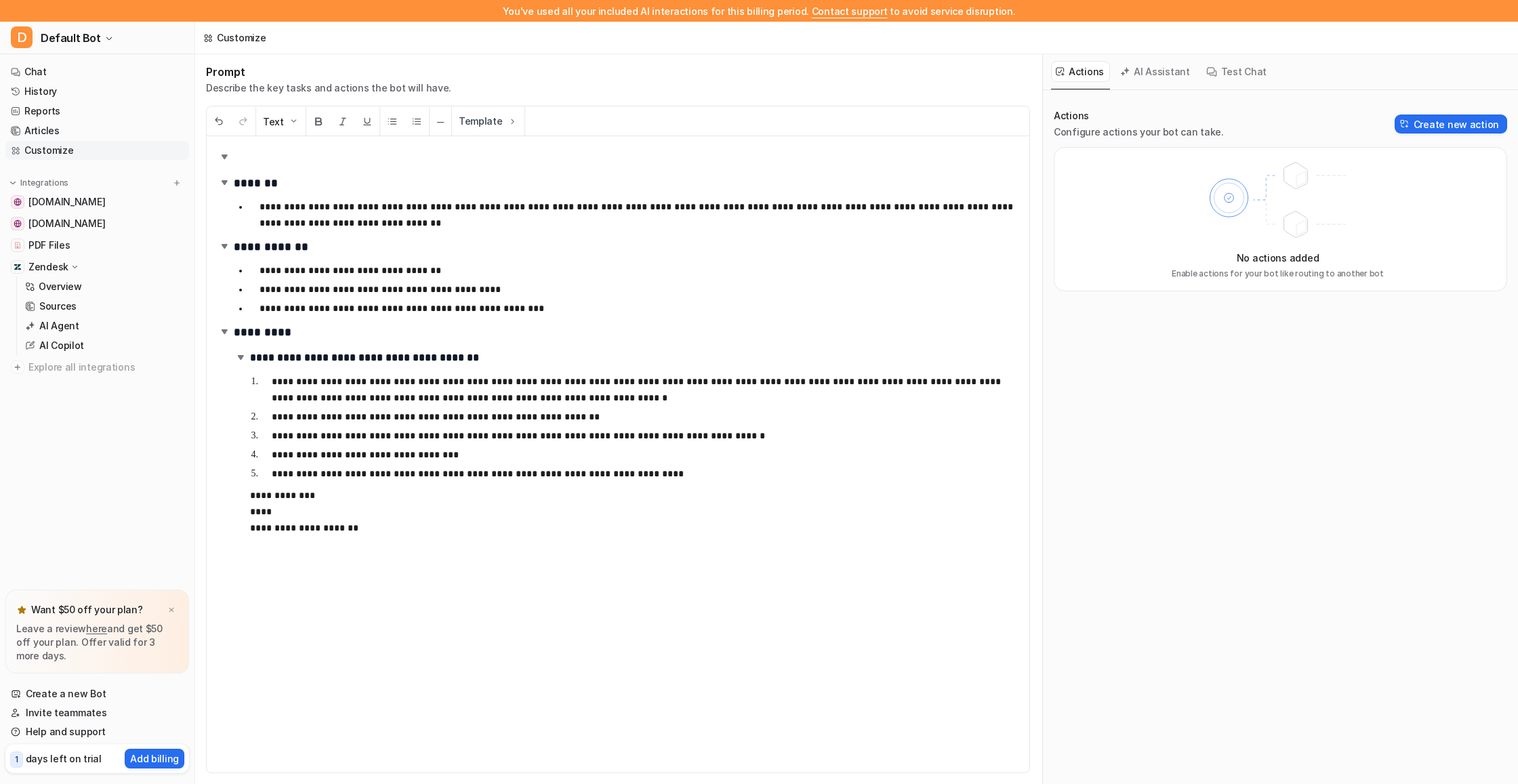
click at [1149, 68] on button "AI Assistant" at bounding box center [1156, 71] width 81 height 21
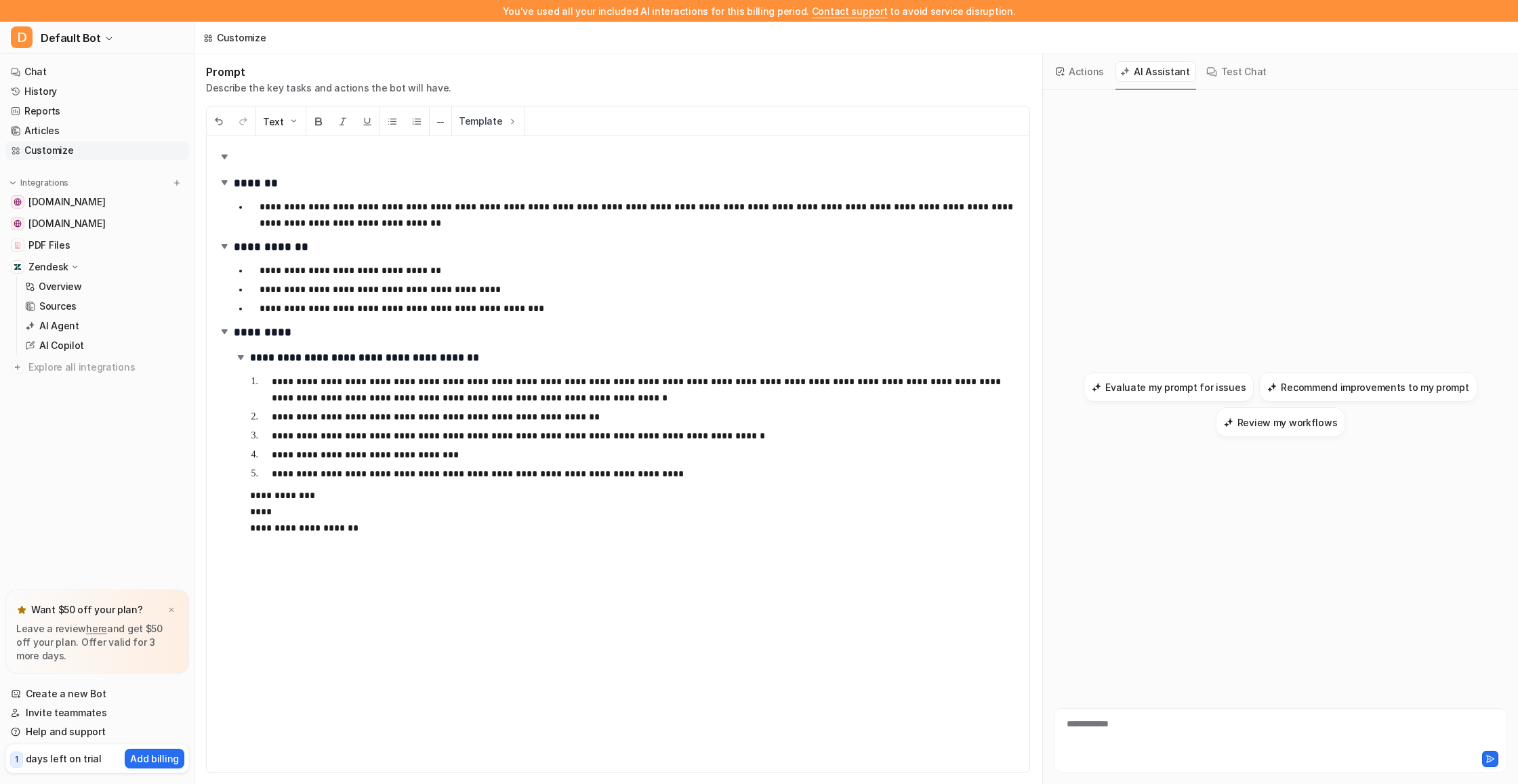
click at [1206, 77] on icon at bounding box center [1211, 71] width 11 height 11
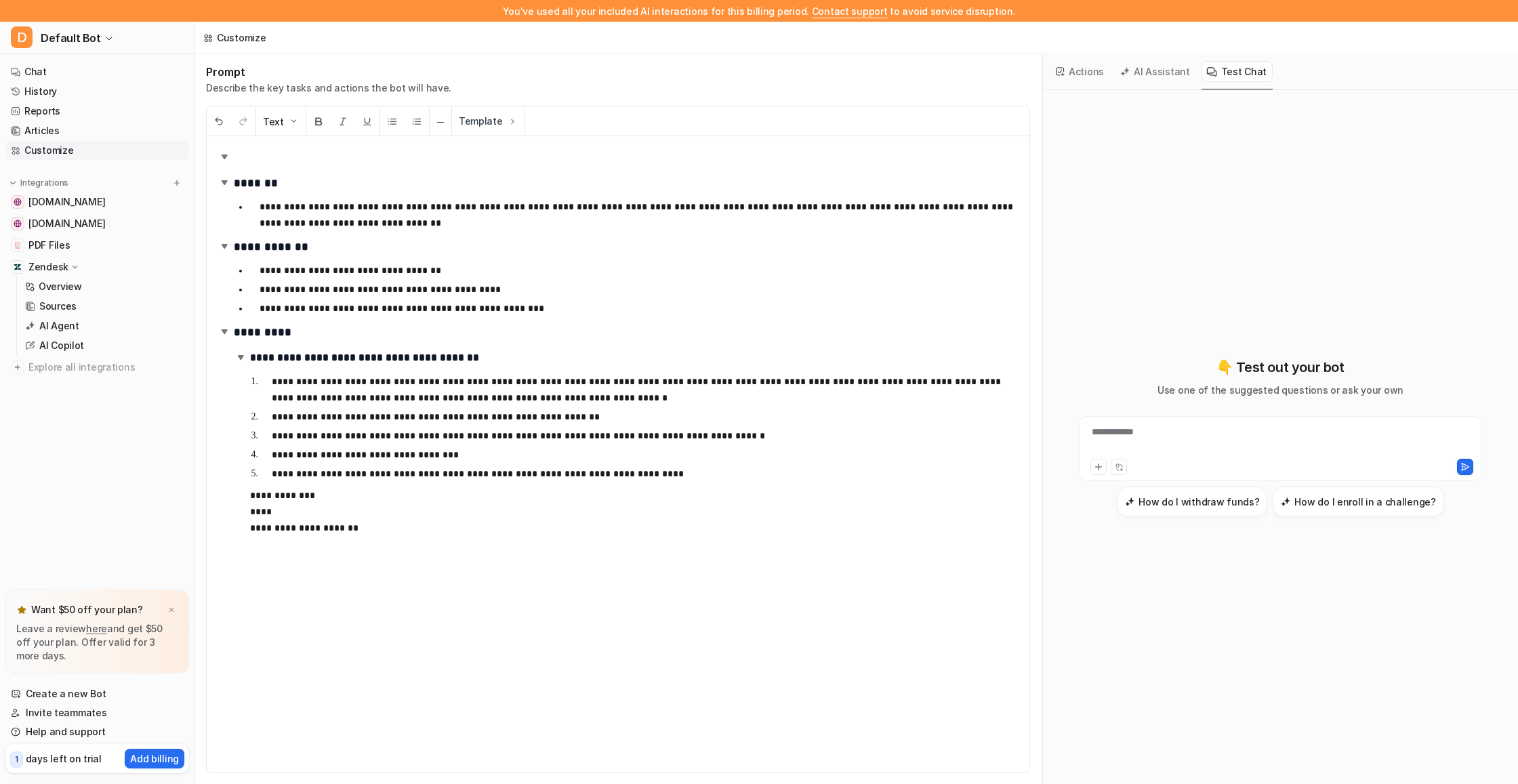
click at [1183, 70] on button "AI Assistant" at bounding box center [1156, 71] width 81 height 21
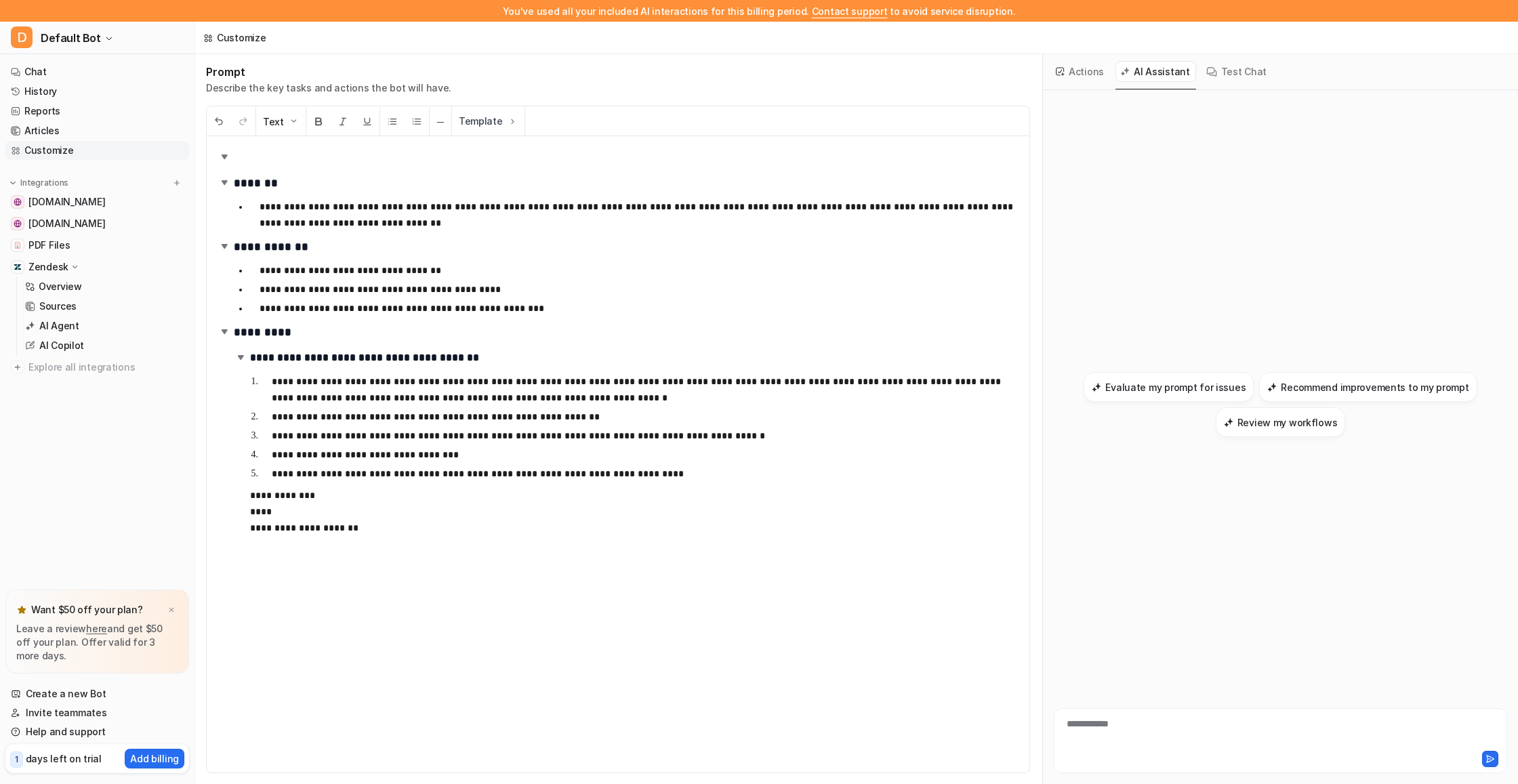
click at [1097, 81] on button "Actions" at bounding box center [1080, 71] width 59 height 21
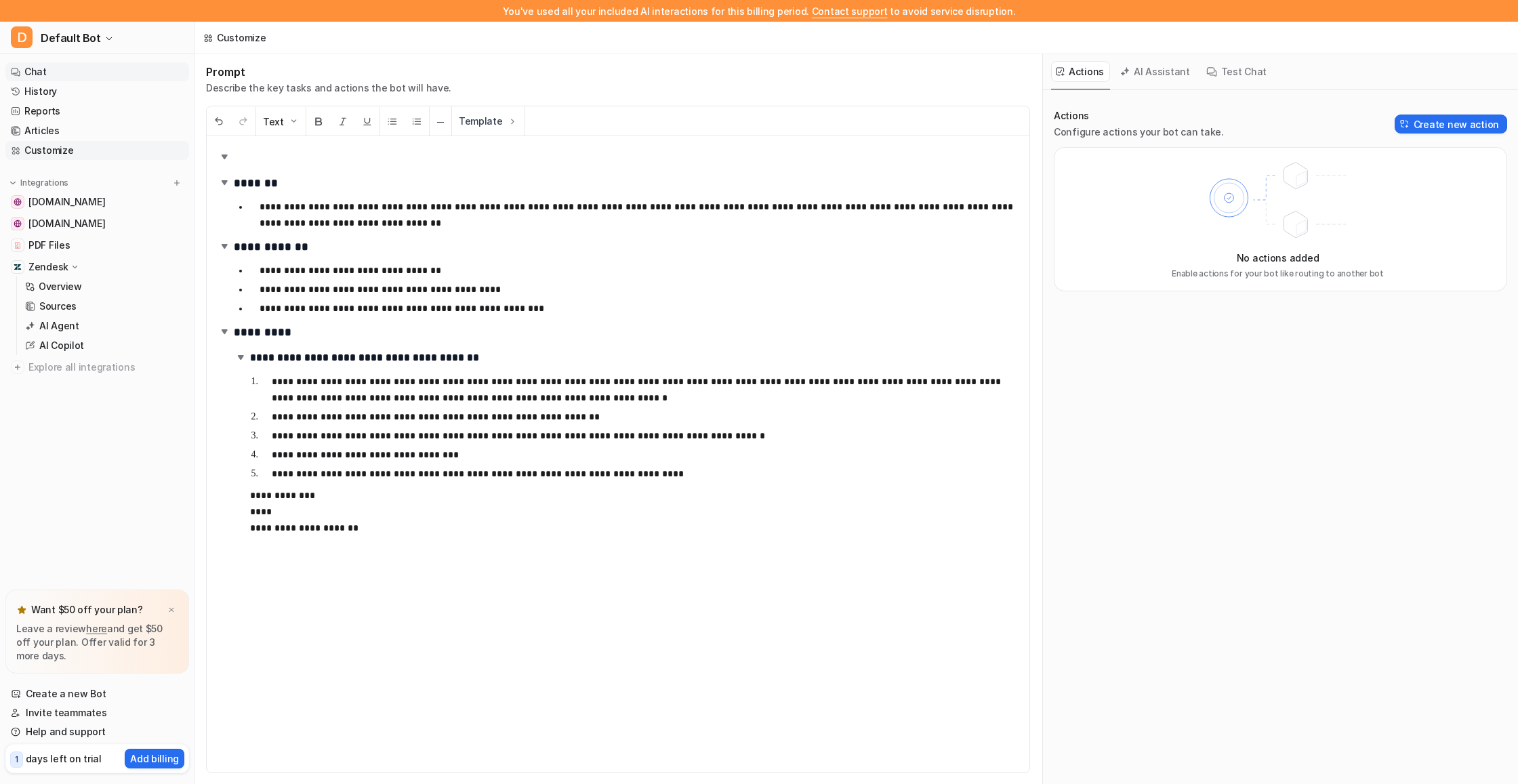
click at [62, 63] on link "Chat" at bounding box center [97, 71] width 184 height 19
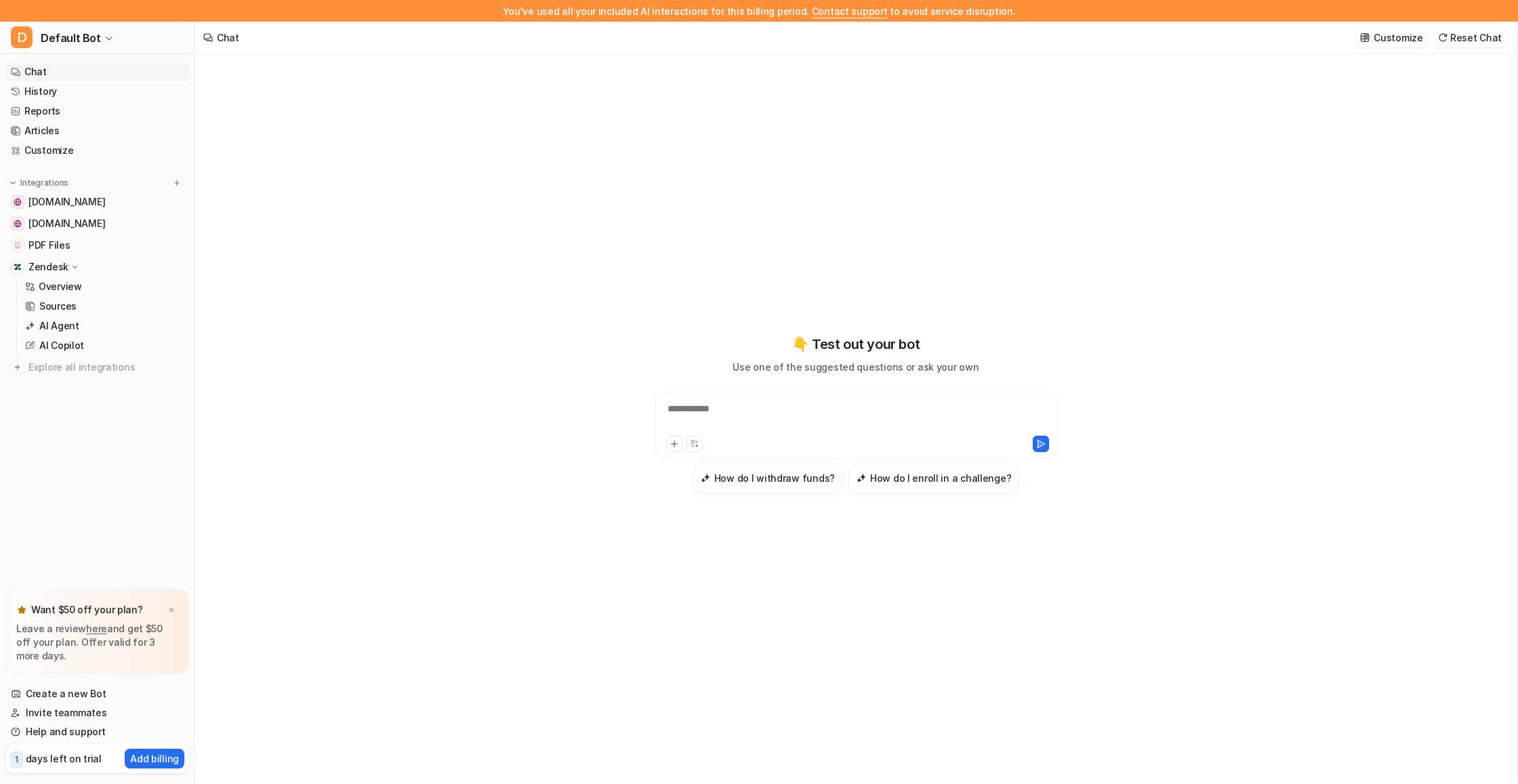
click at [1420, 40] on p "Customize" at bounding box center [1398, 37] width 49 height 15
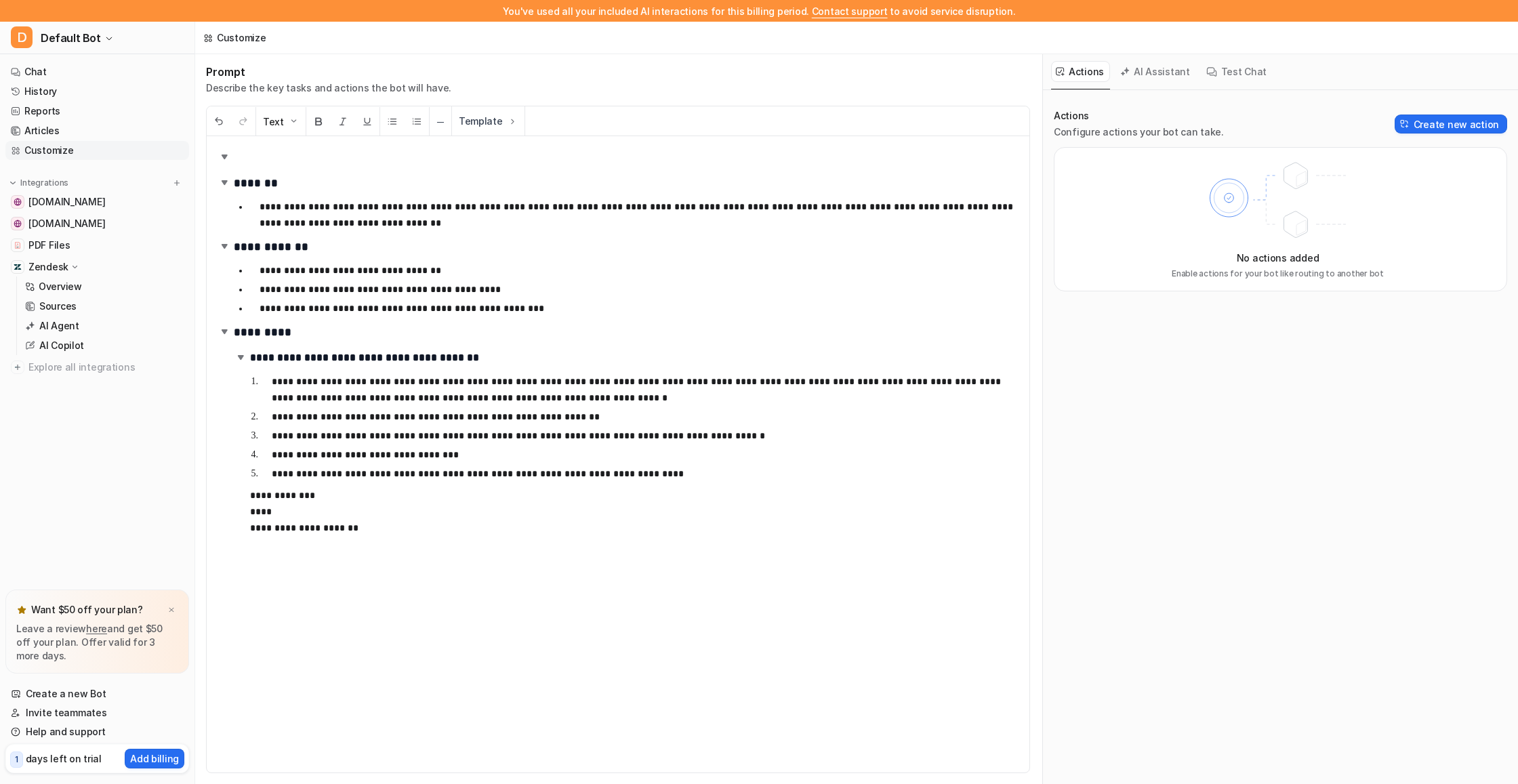
click at [107, 82] on ul "Chat History Reports Articles Customize" at bounding box center [97, 110] width 184 height 97
click at [108, 71] on link "Chat" at bounding box center [97, 71] width 184 height 19
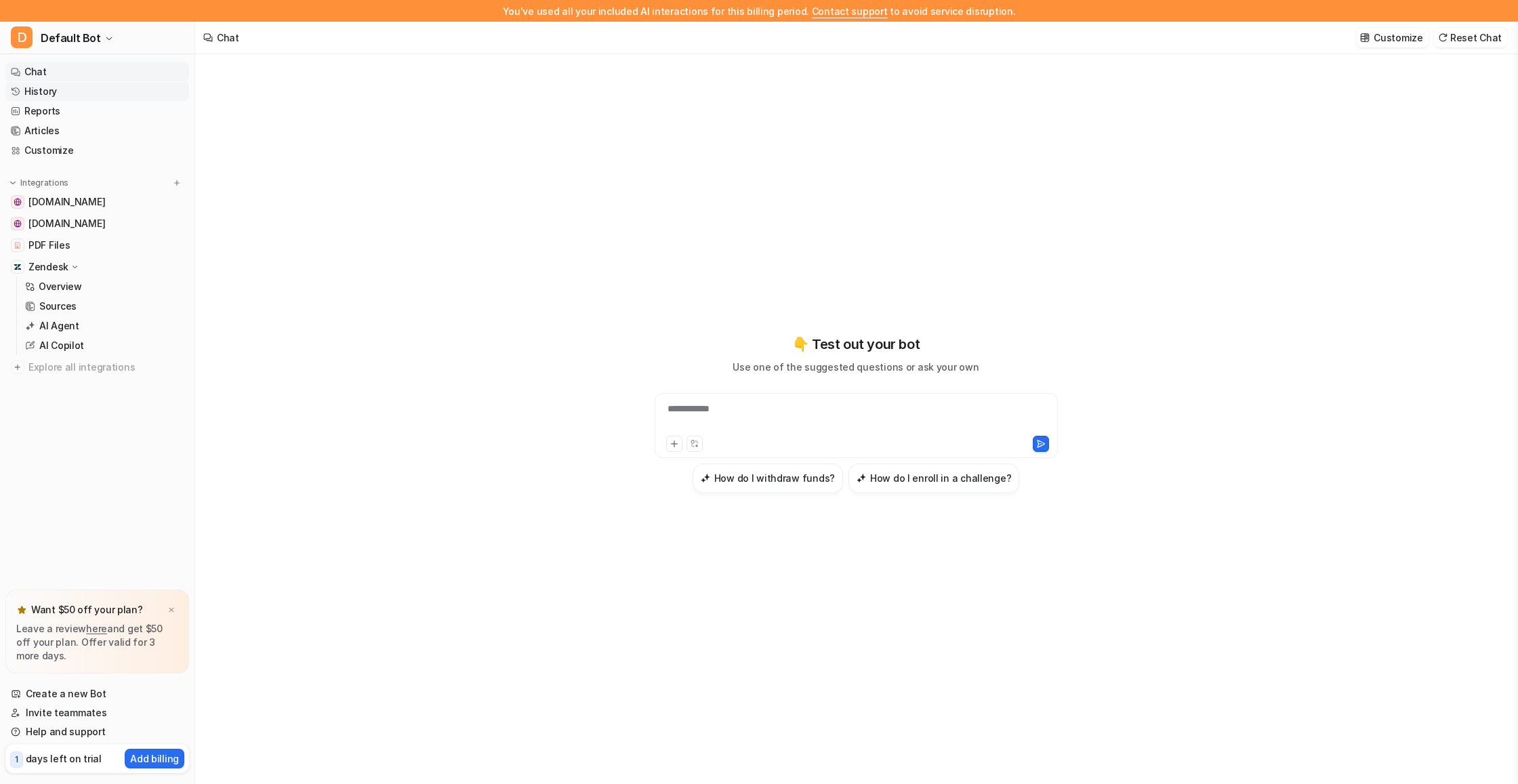
click at [97, 90] on link "History" at bounding box center [97, 91] width 184 height 19
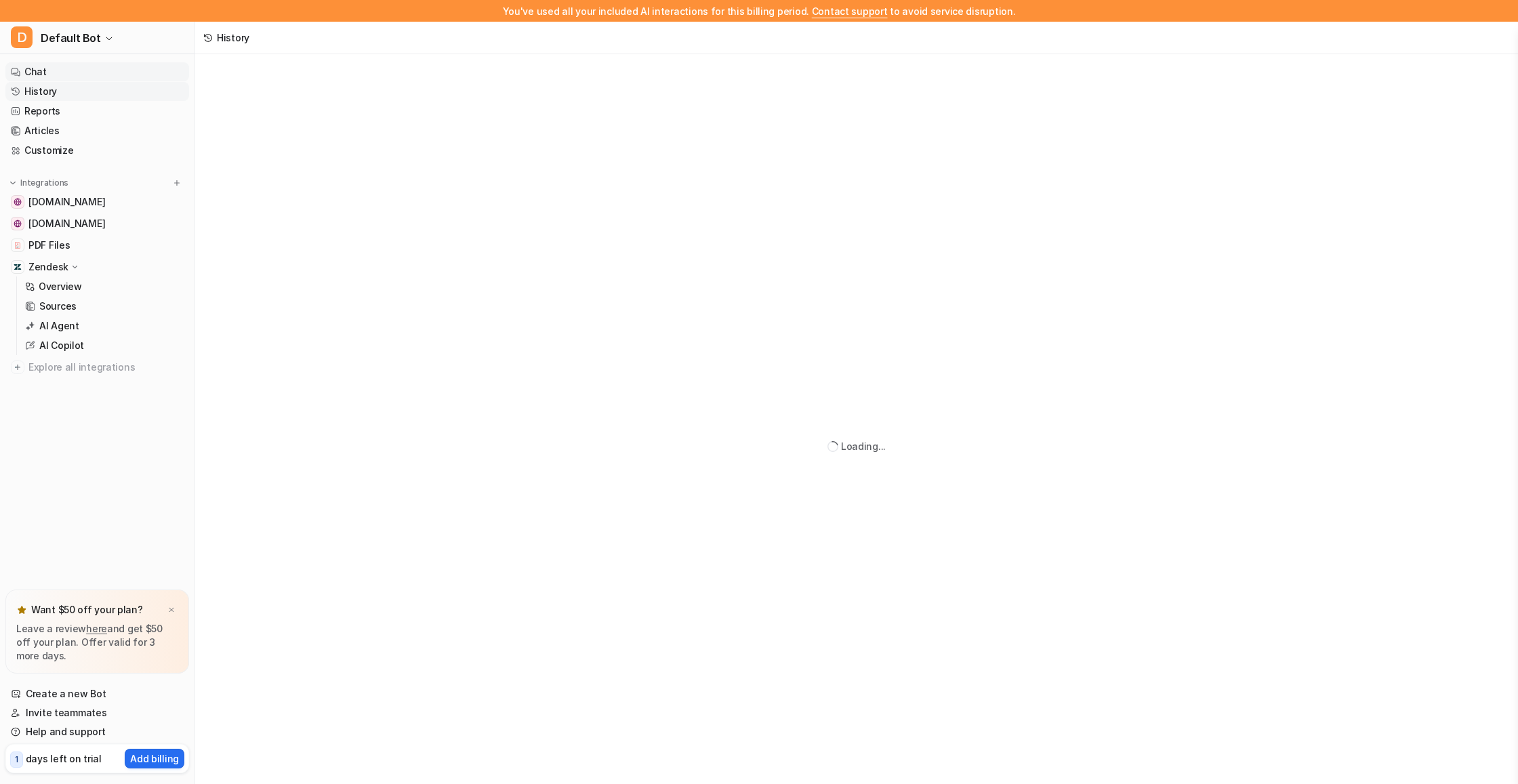
click at [78, 80] on link "Chat" at bounding box center [97, 71] width 184 height 19
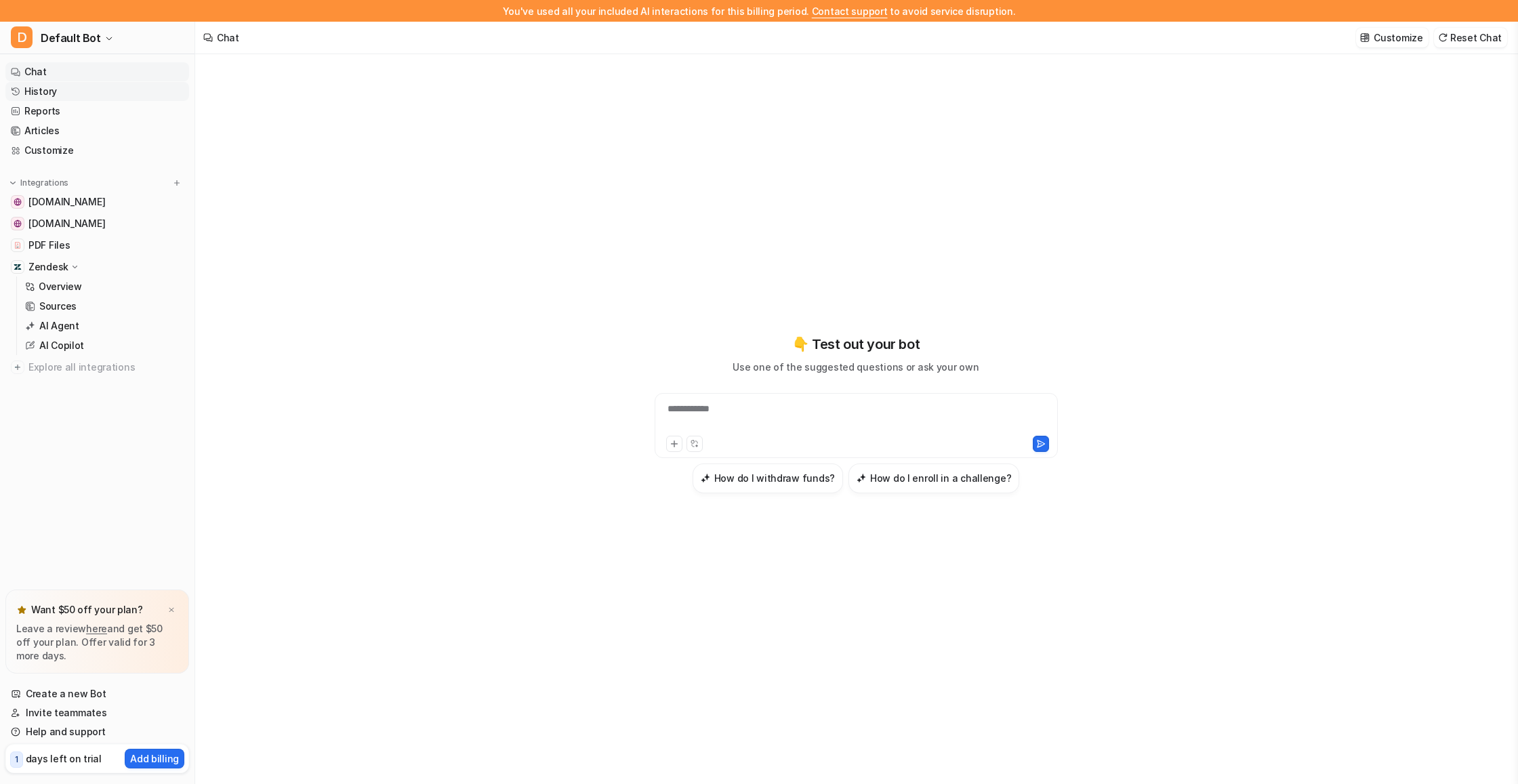
click at [72, 88] on link "History" at bounding box center [97, 91] width 184 height 19
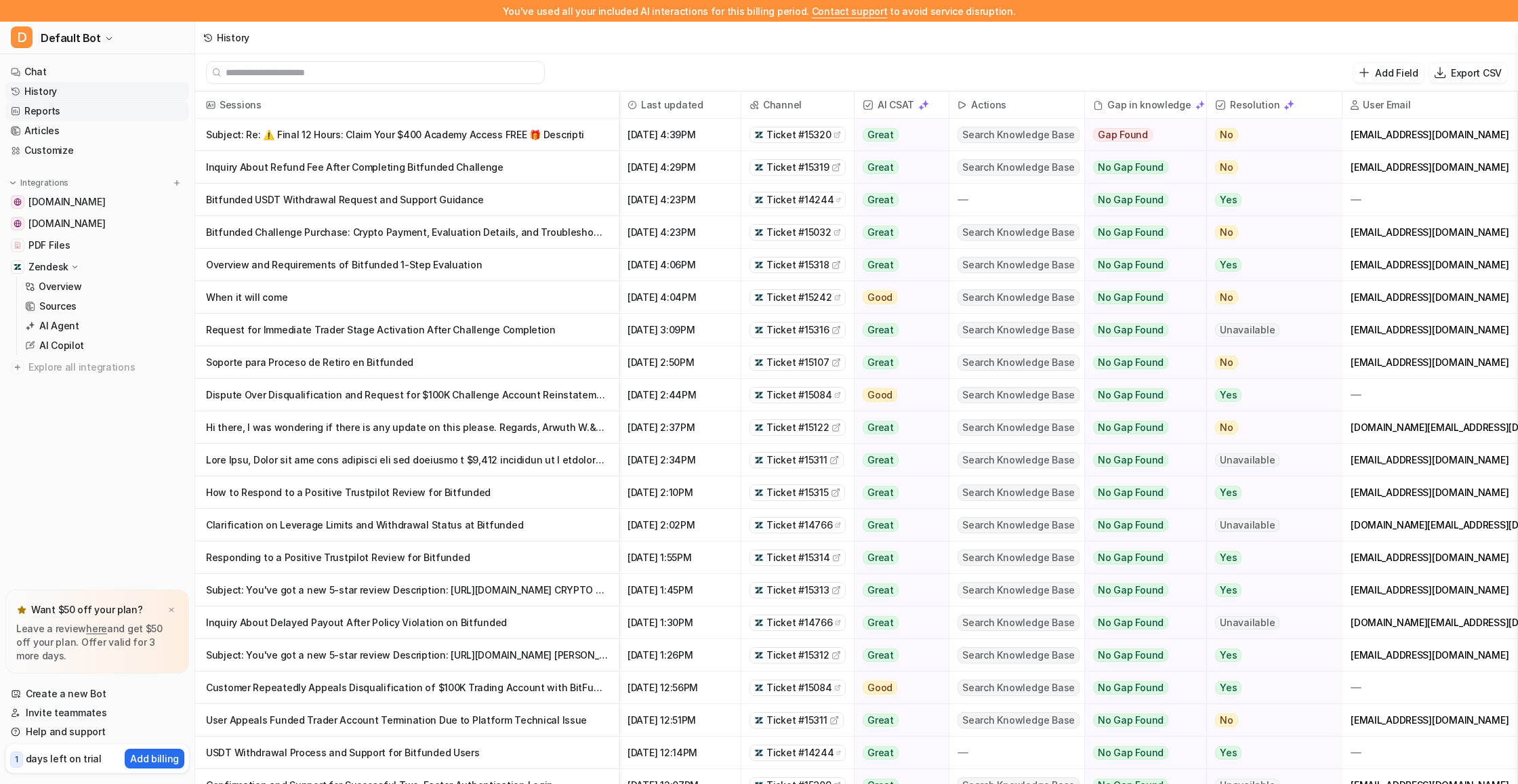
click at [97, 114] on link "Reports" at bounding box center [97, 111] width 184 height 19
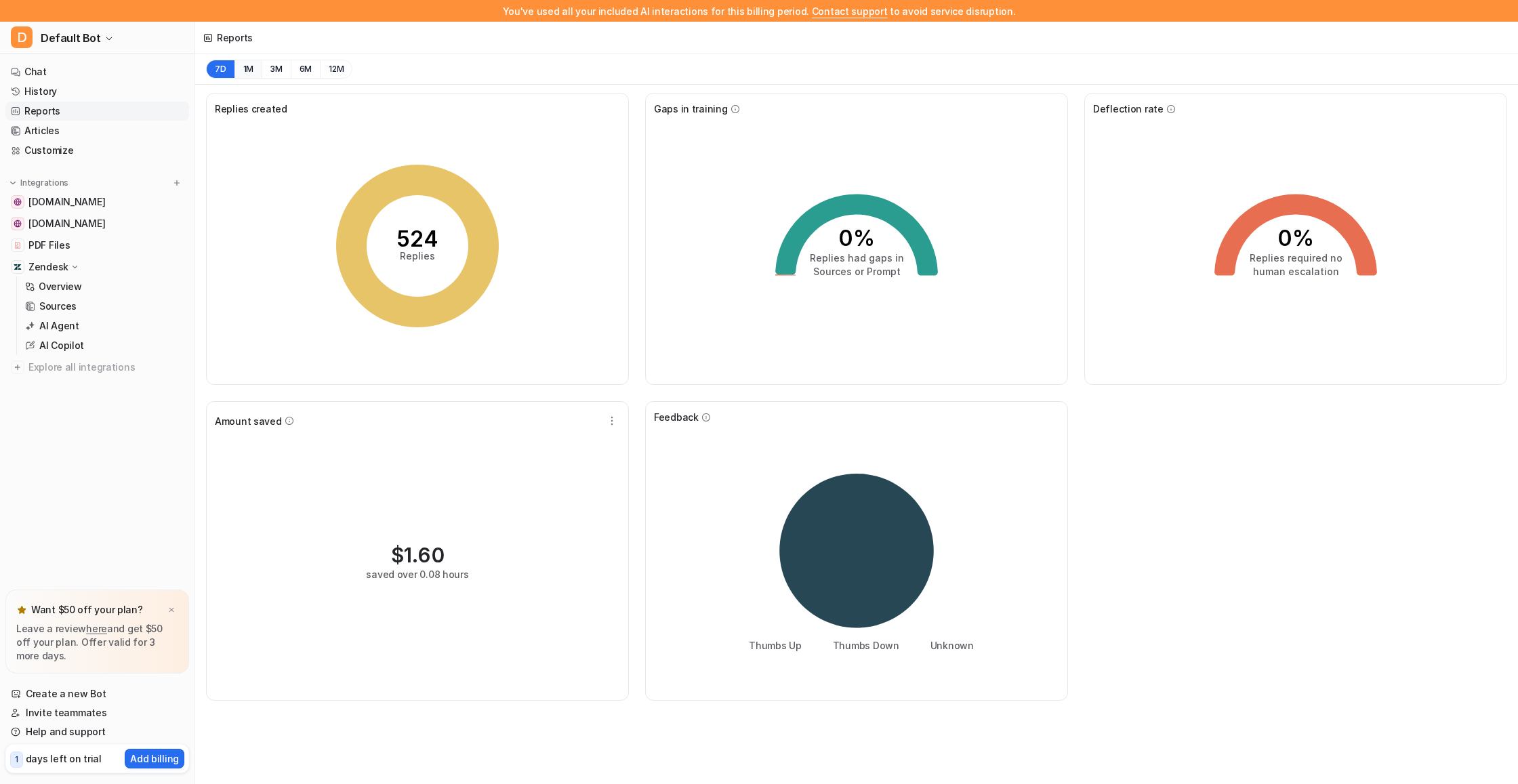
click at [238, 71] on button "1M" at bounding box center [249, 69] width 28 height 19
click at [69, 137] on link "Articles" at bounding box center [97, 131] width 184 height 19
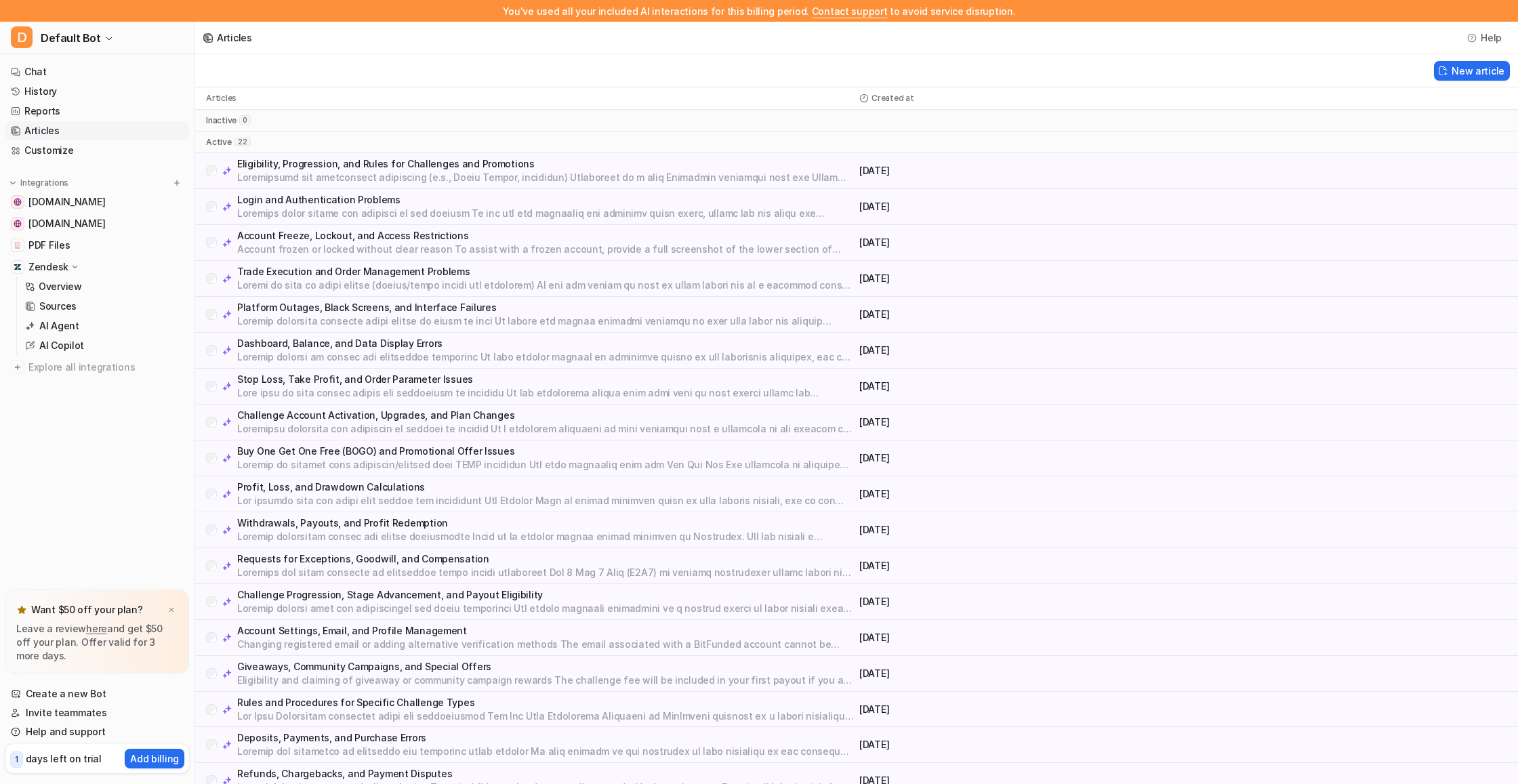
click at [301, 165] on p "Eligibility, Progression, and Rules for Challenges and Promotions" at bounding box center [545, 164] width 617 height 14
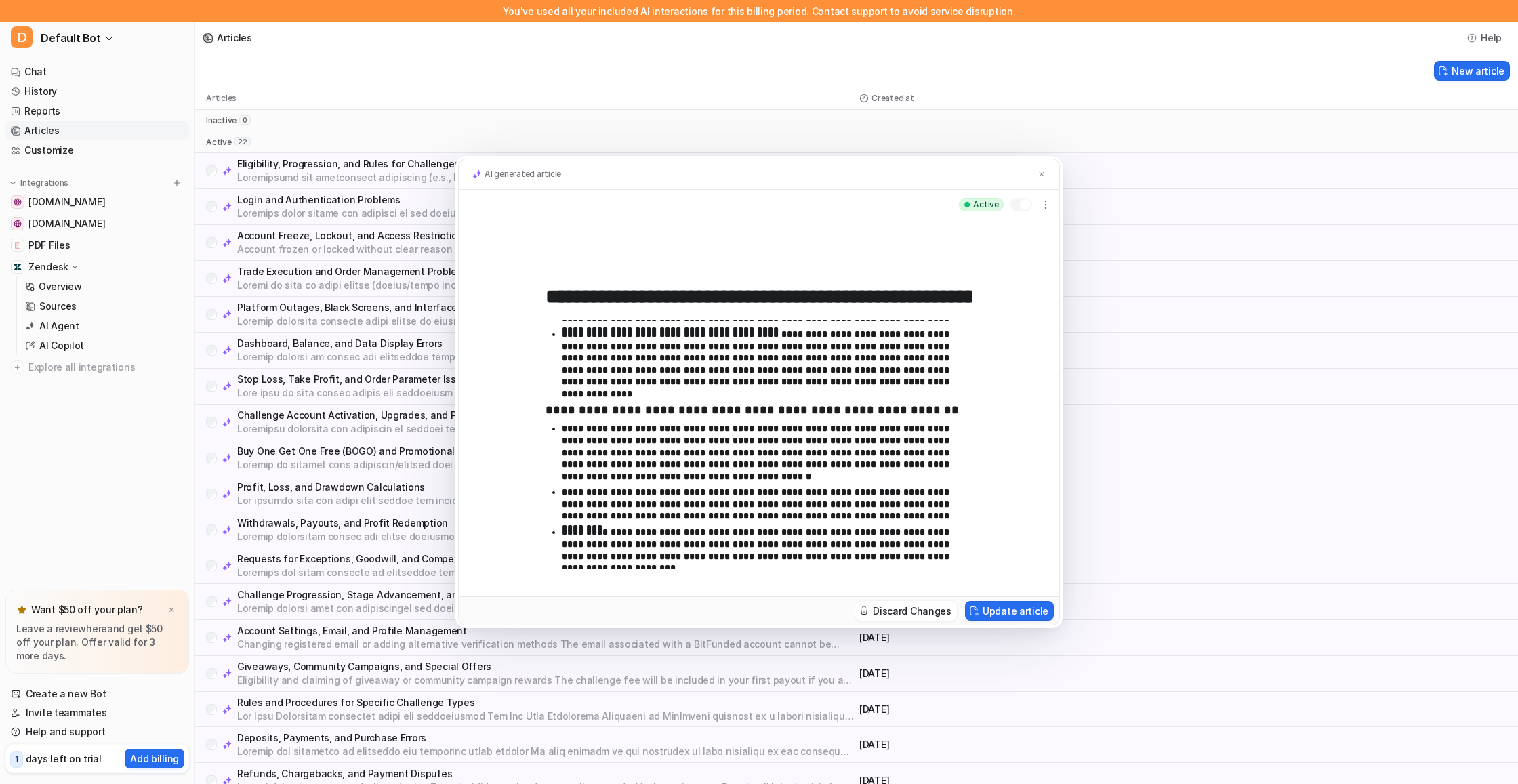
scroll to position [420, 0]
click at [1254, 305] on div "**********" at bounding box center [759, 392] width 1518 height 784
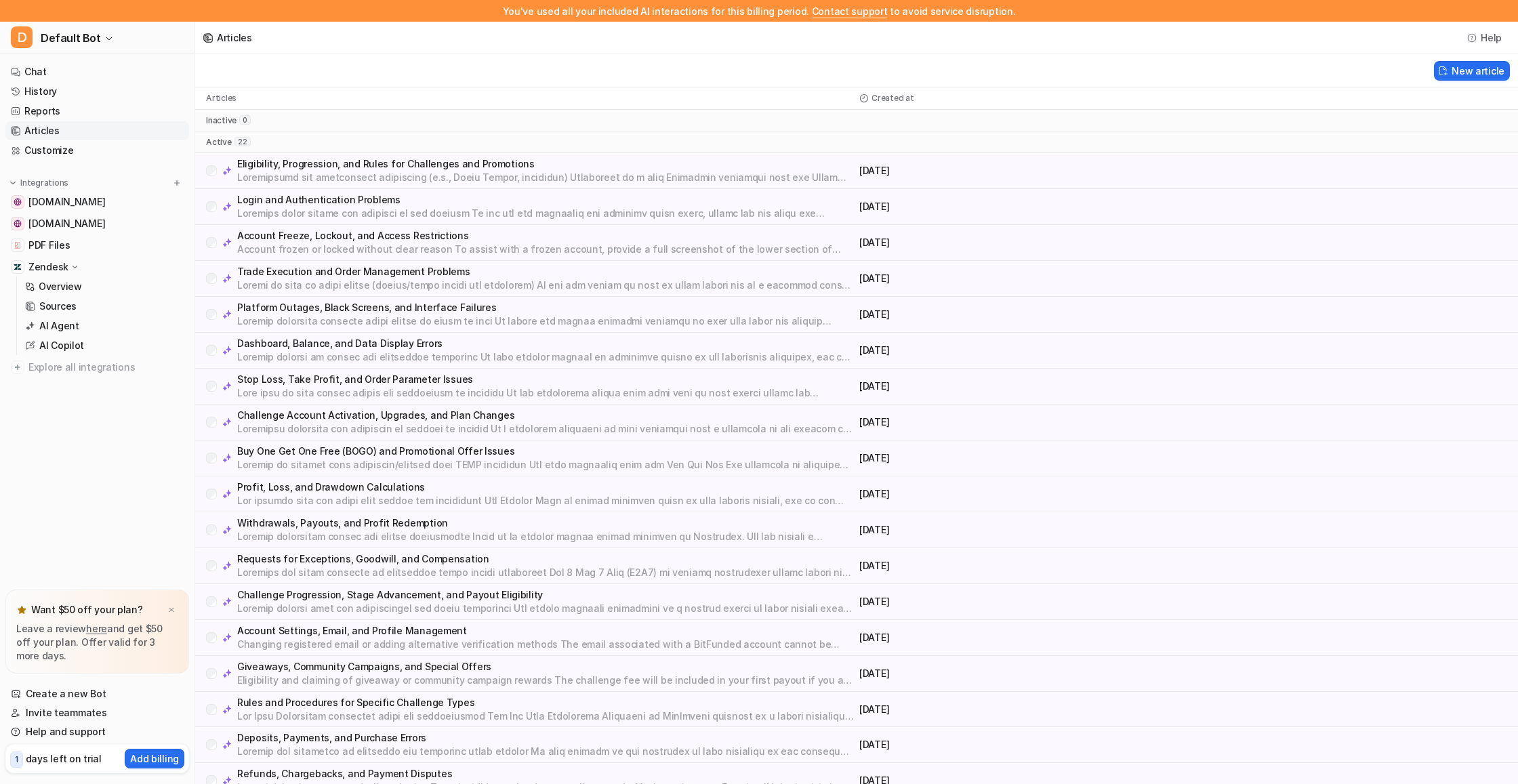
scroll to position [0, 0]
click at [231, 101] on p "Articles" at bounding box center [221, 98] width 30 height 11
click at [224, 126] on div "inactive 0" at bounding box center [857, 120] width 1323 height 21
click at [235, 139] on span "22" at bounding box center [243, 141] width 16 height 9
click at [33, 146] on link "Customize" at bounding box center [97, 150] width 184 height 19
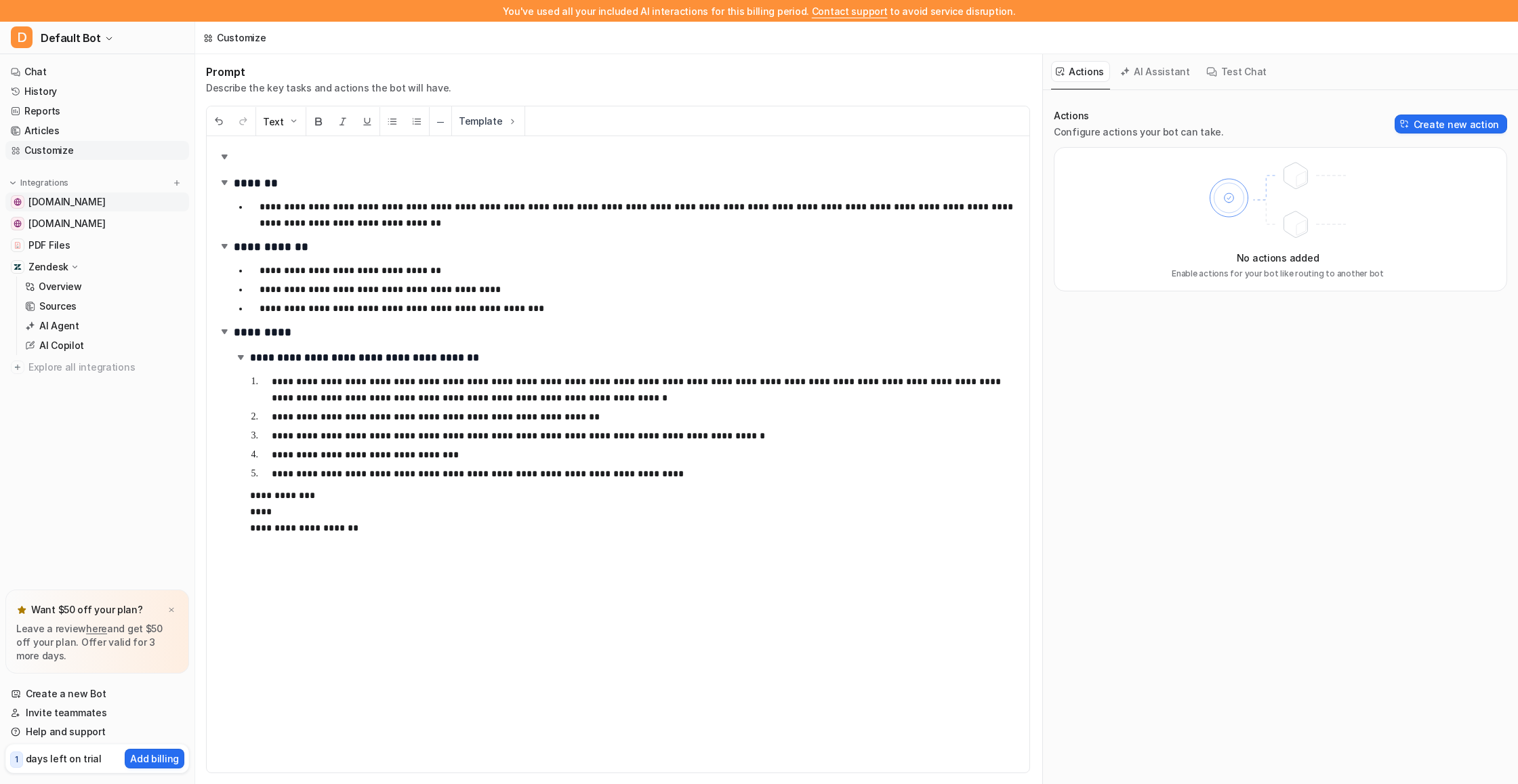
click at [53, 206] on span "[DOMAIN_NAME]" at bounding box center [66, 202] width 77 height 14
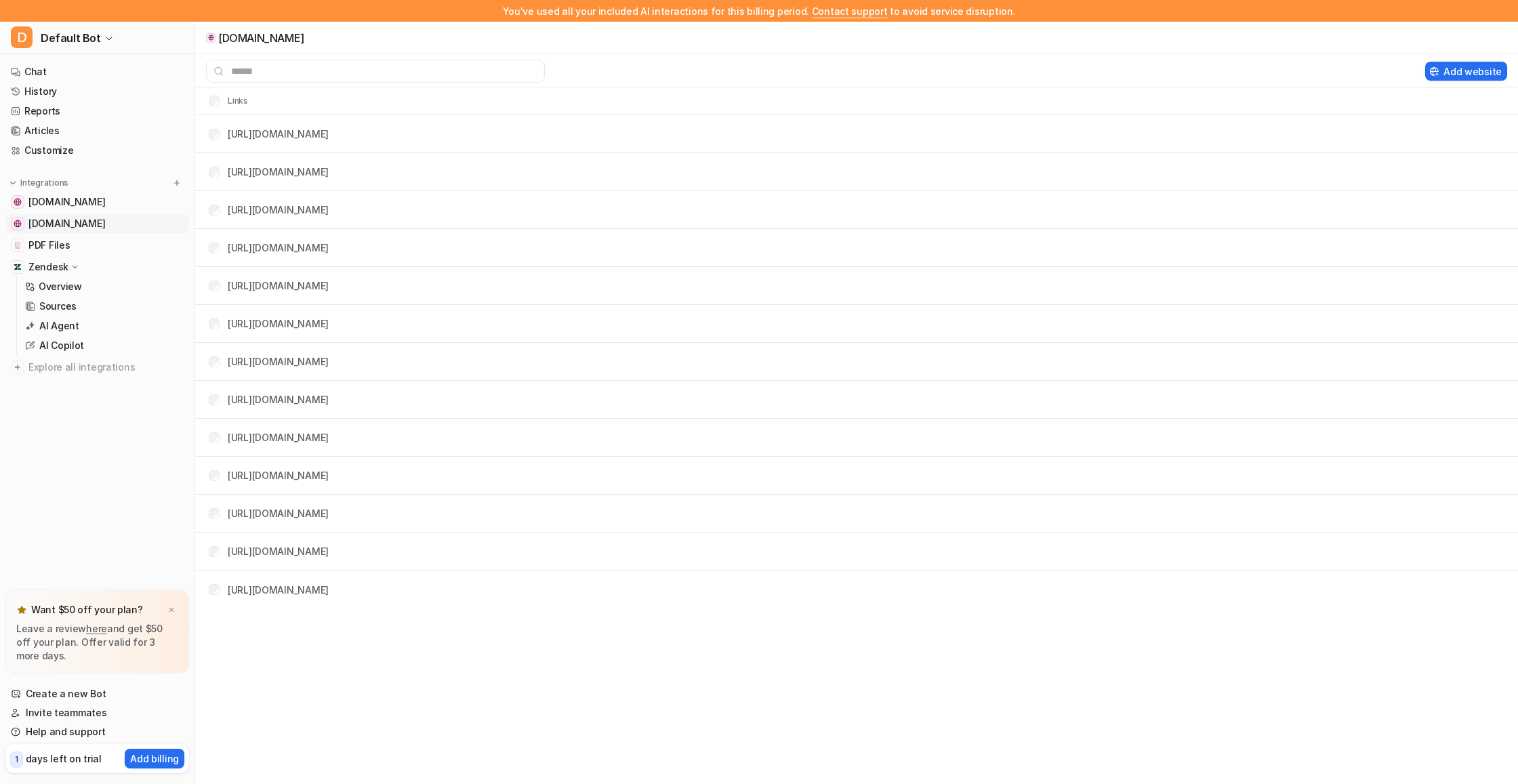
click at [50, 225] on span "[DOMAIN_NAME]" at bounding box center [66, 224] width 77 height 14
click at [45, 244] on span "PDF Files" at bounding box center [49, 245] width 41 height 14
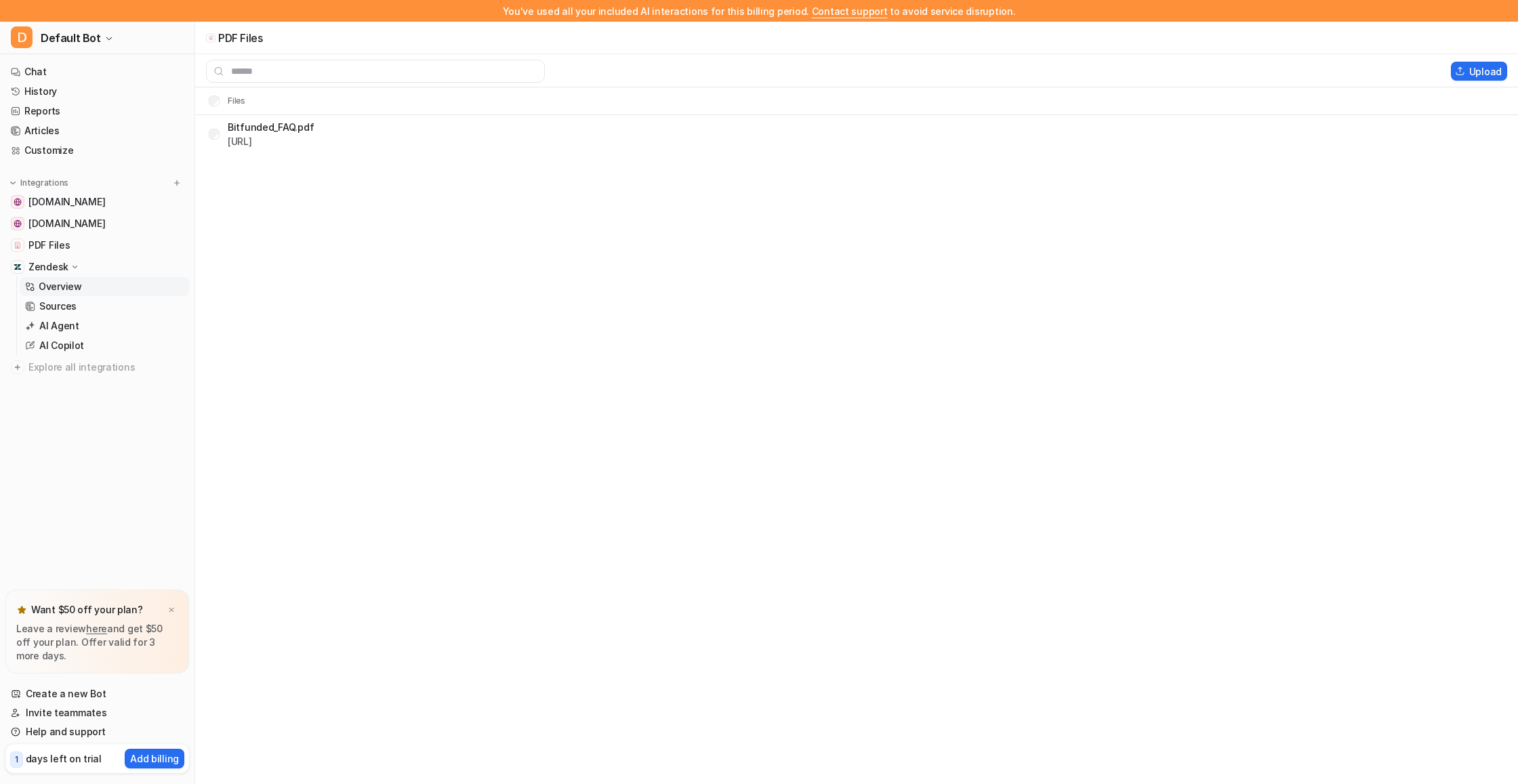
click at [58, 290] on p "Overview" at bounding box center [60, 286] width 43 height 14
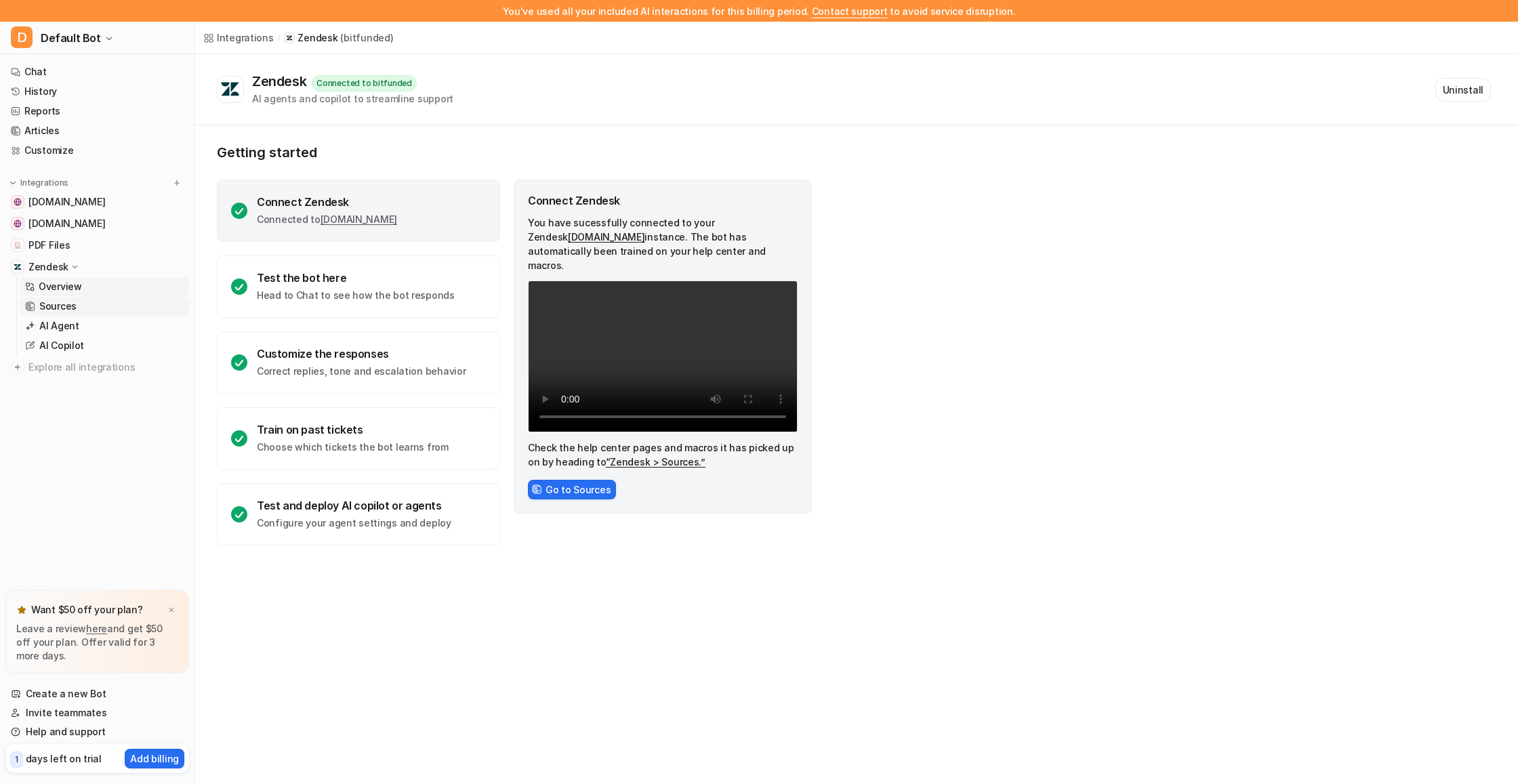
click at [46, 302] on p "Sources" at bounding box center [58, 306] width 37 height 14
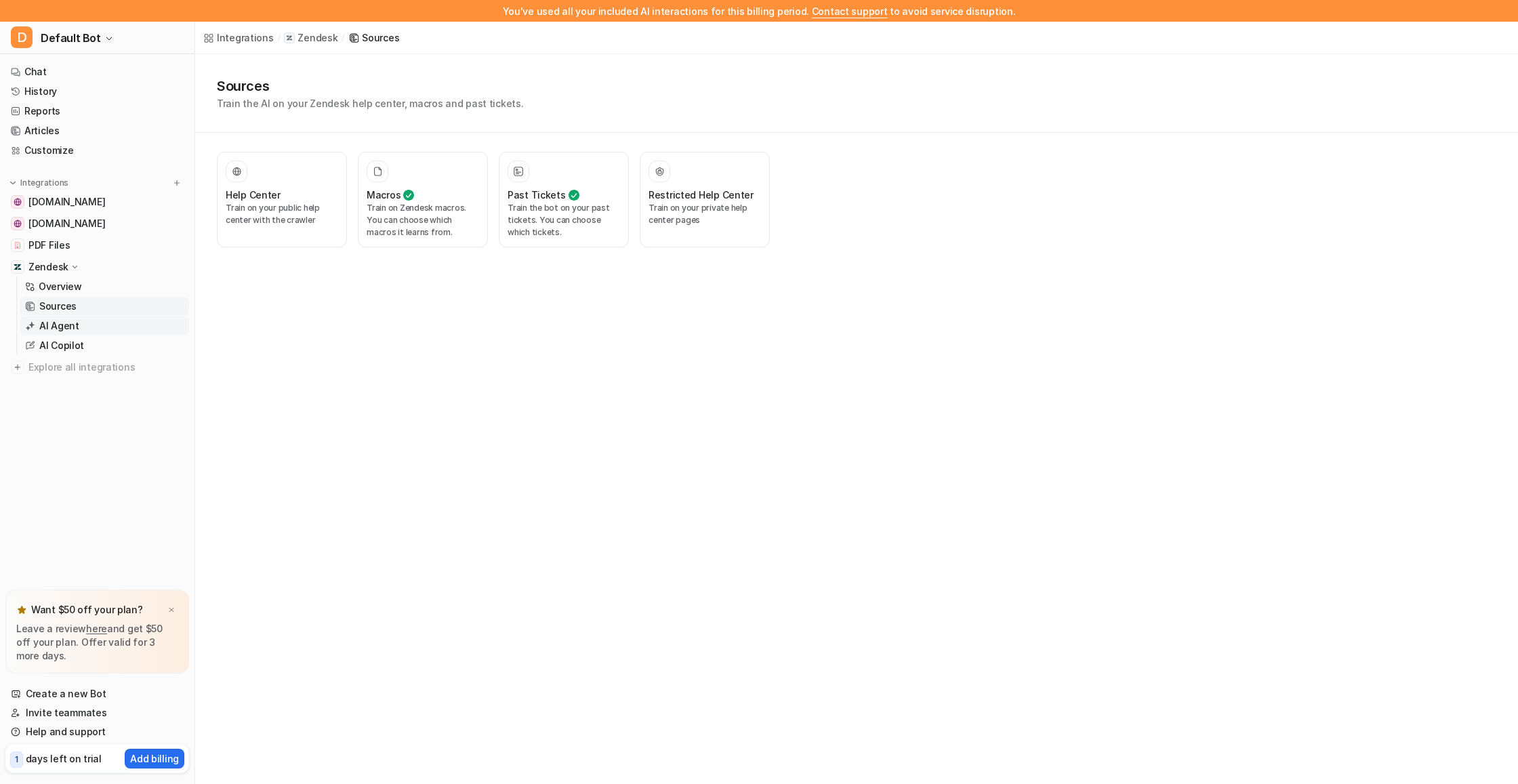
click at [72, 333] on link "AI Agent" at bounding box center [104, 326] width 169 height 19
click at [296, 218] on p "Handles tickets created via emails and web form." at bounding box center [281, 214] width 113 height 24
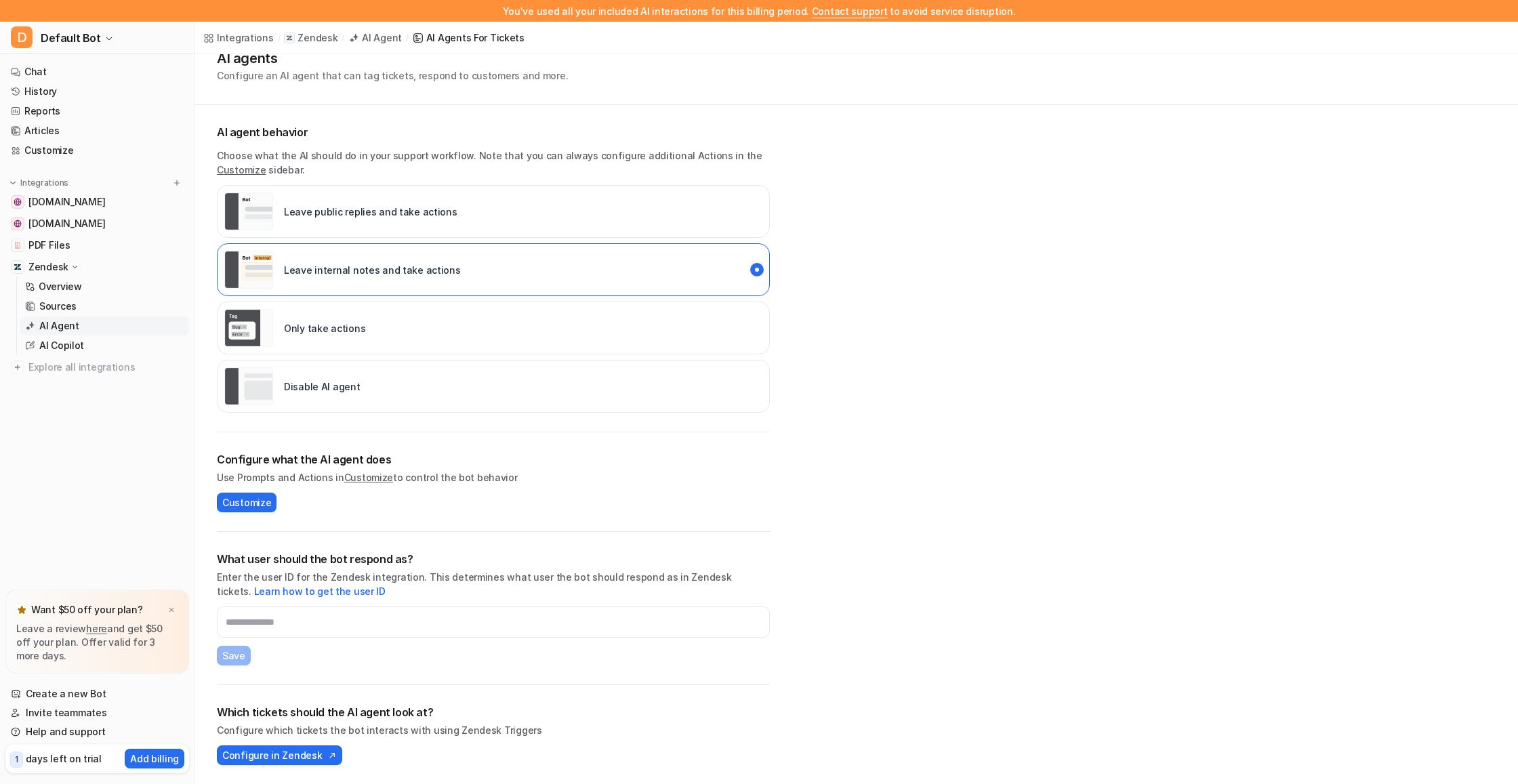
scroll to position [50, 0]
click at [260, 494] on button "Customize" at bounding box center [246, 502] width 59 height 20
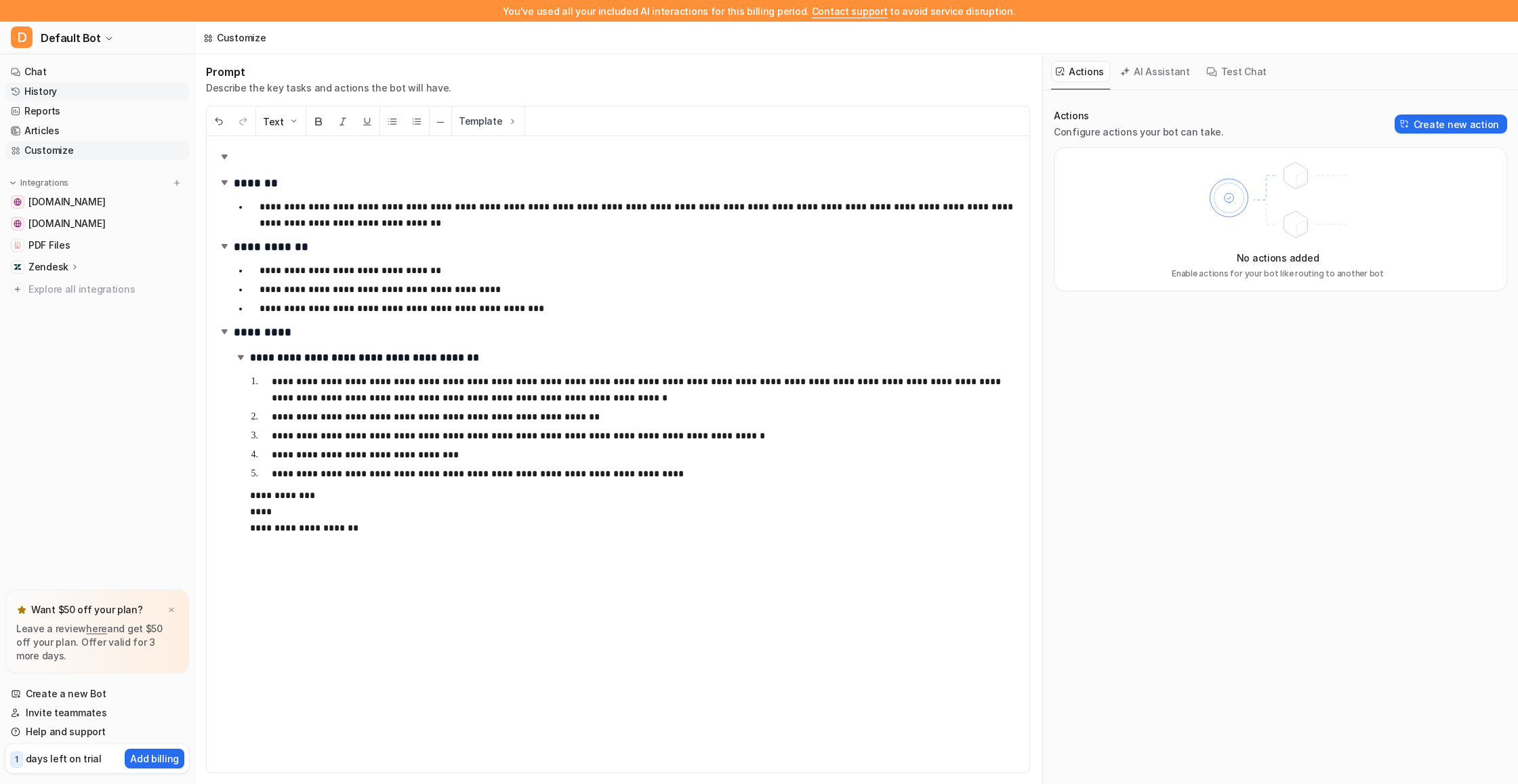
click at [28, 90] on link "History" at bounding box center [97, 91] width 184 height 19
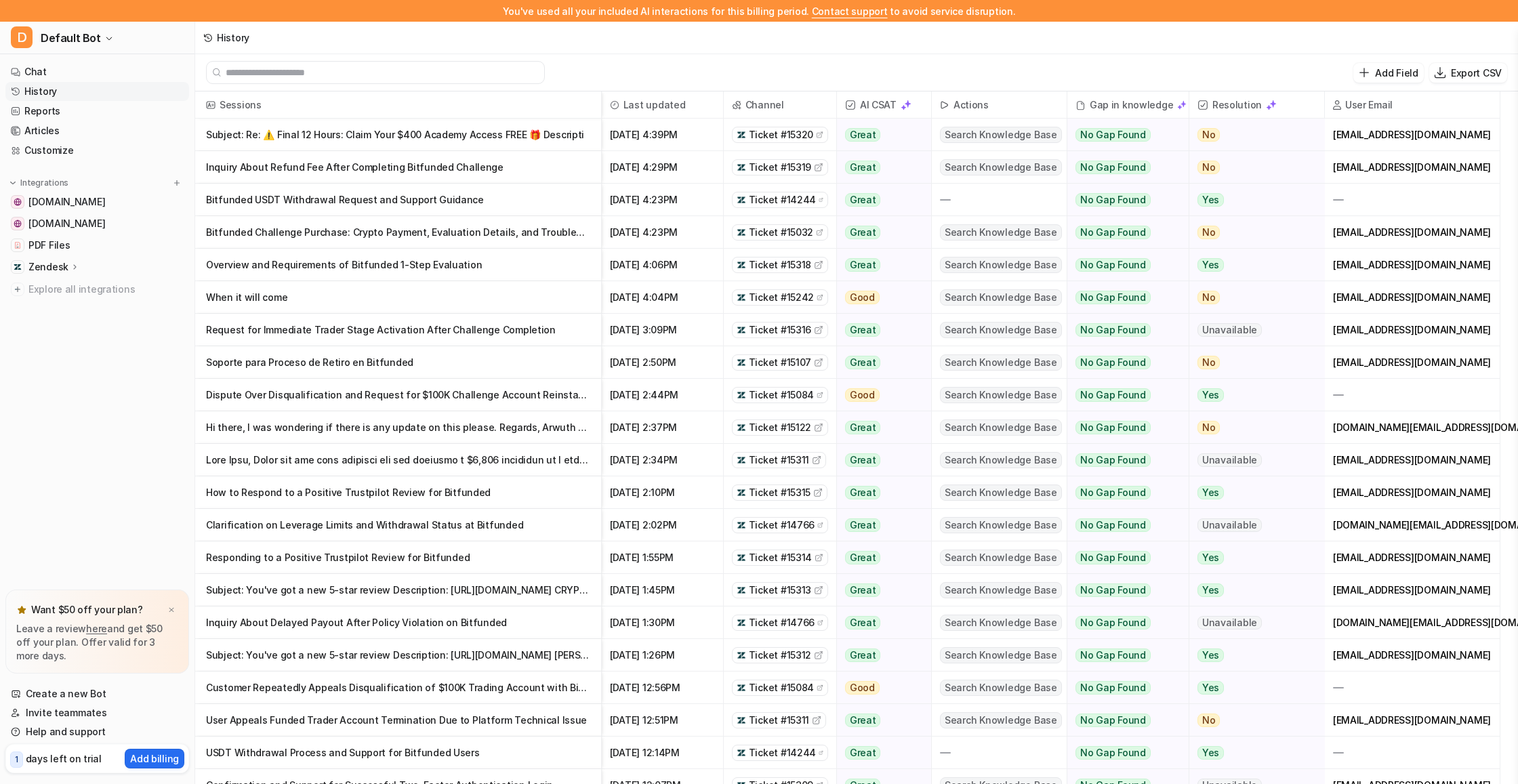
click at [496, 134] on p "Subject: Re: ⚠️ Final 12 Hours: Claim Your $400 Academy Access FREE 🎁 Descripti" at bounding box center [398, 135] width 384 height 33
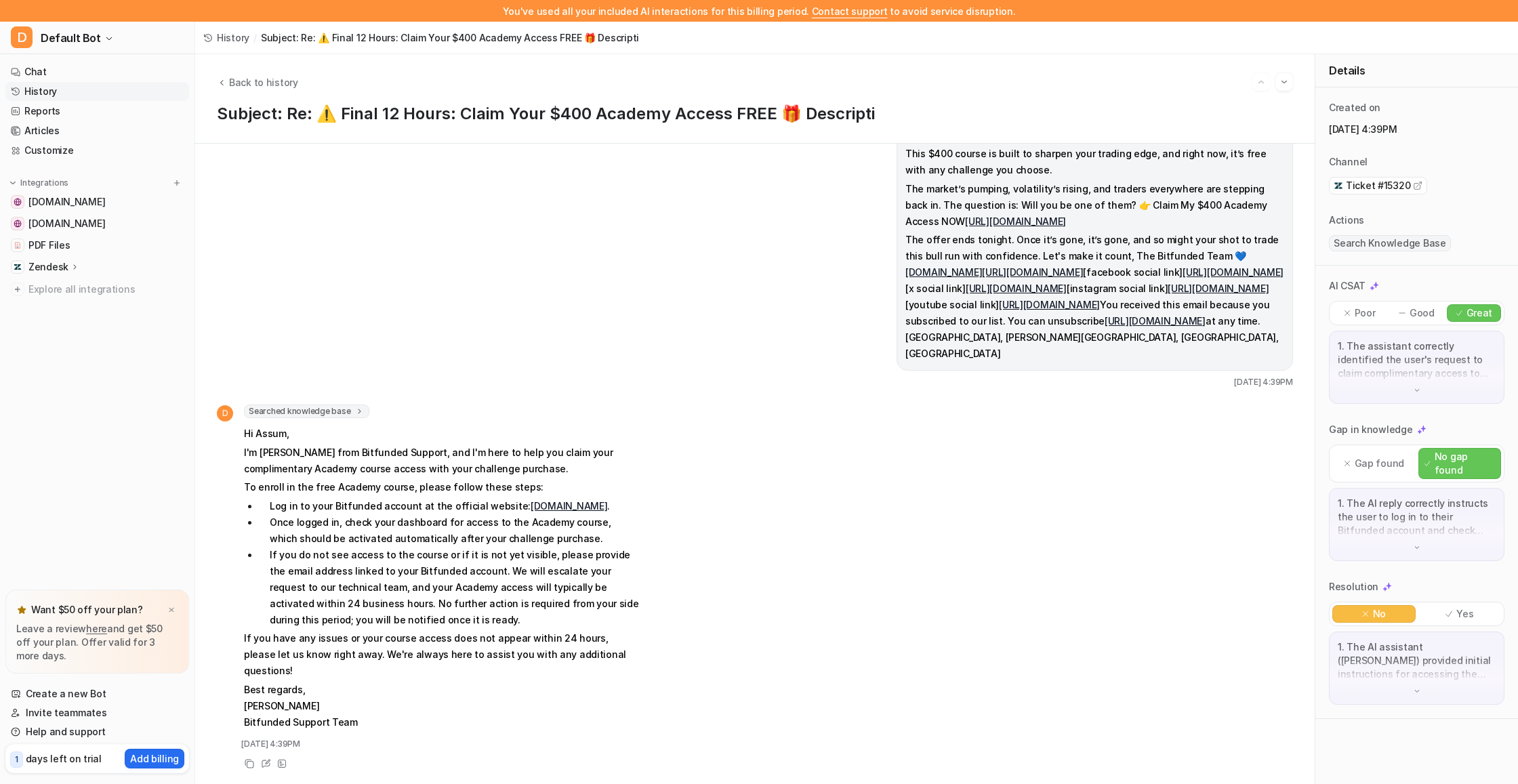
click at [1390, 236] on span "Search Knowledge Base" at bounding box center [1390, 242] width 122 height 16
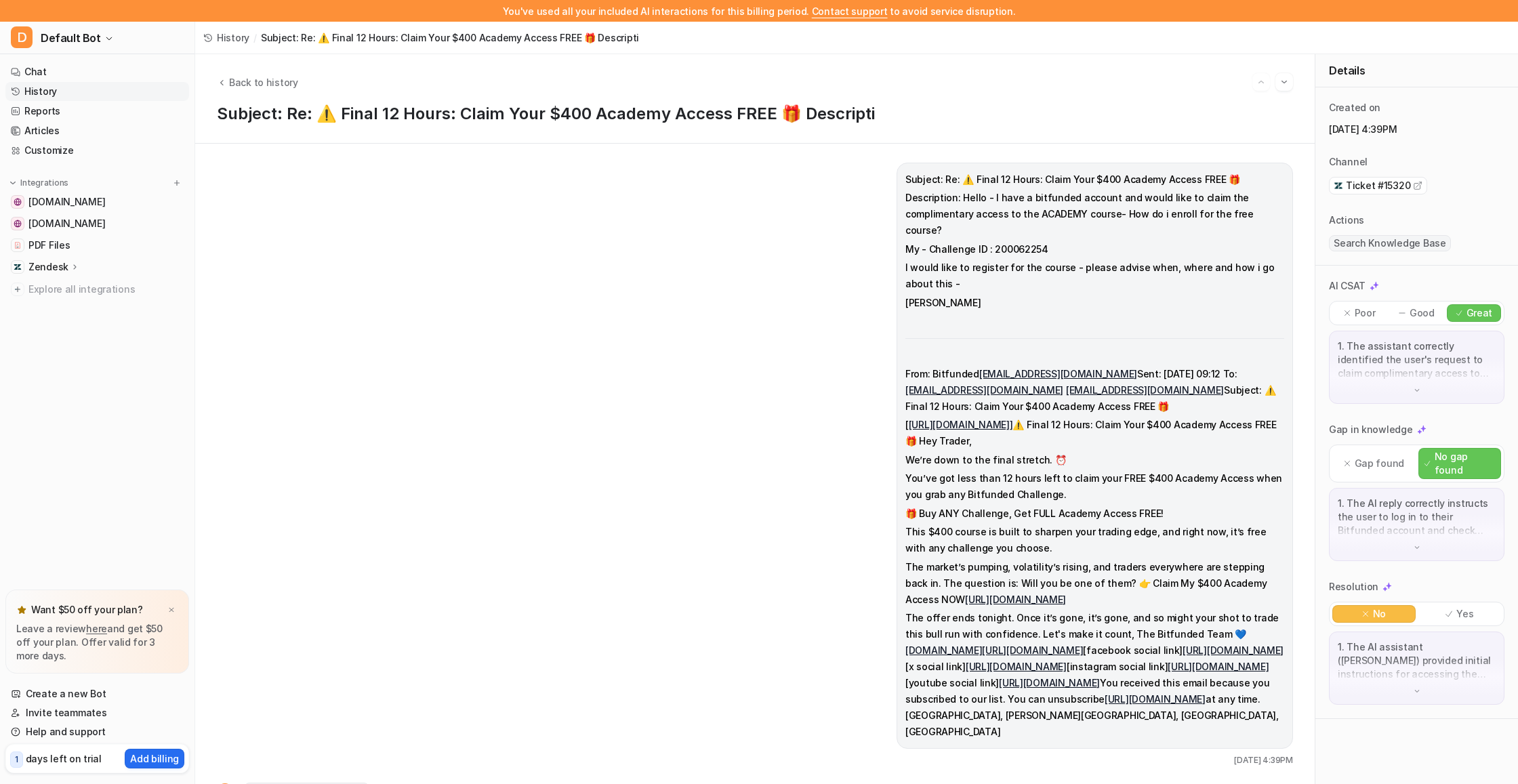
click at [1219, 1] on div "You've used all your included AI interactions for this billing period. Contact …" at bounding box center [759, 10] width 1518 height 21
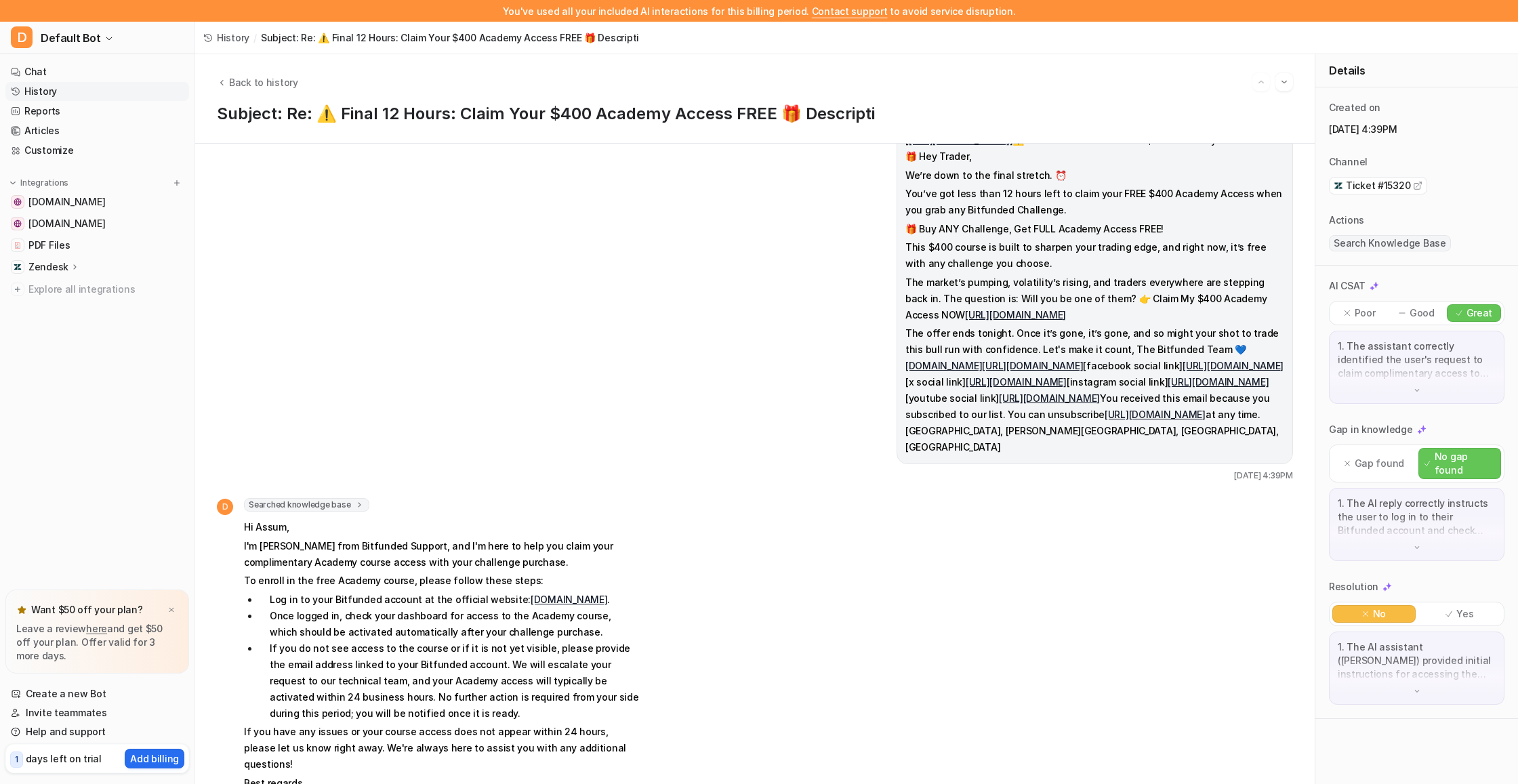
scroll to position [309, 0]
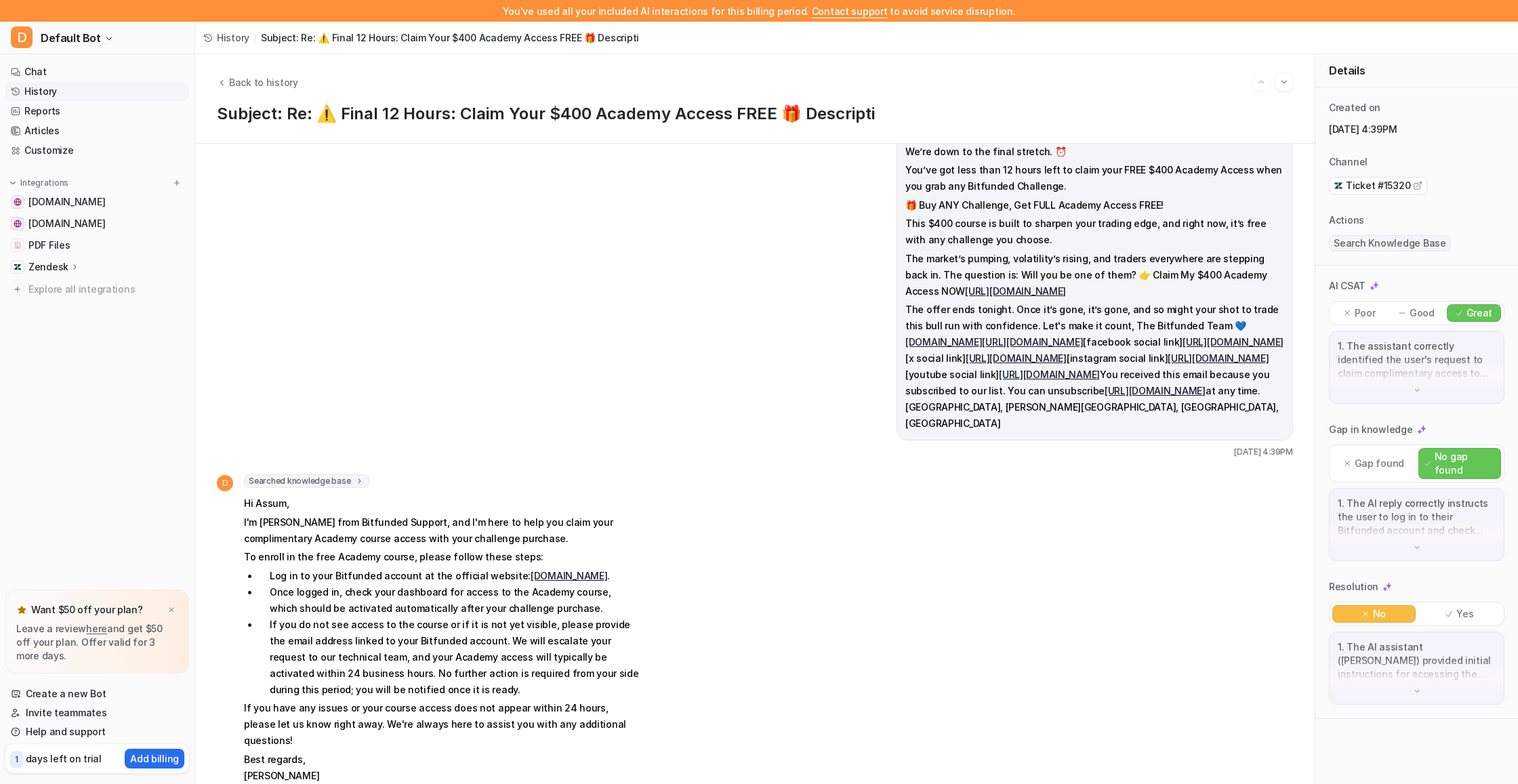
click at [1365, 456] on p "Gap found" at bounding box center [1380, 463] width 50 height 14
click at [1399, 537] on div "1. The AI reply correctly instructs the user to log in to their Bitfunded accou…" at bounding box center [1417, 524] width 175 height 73
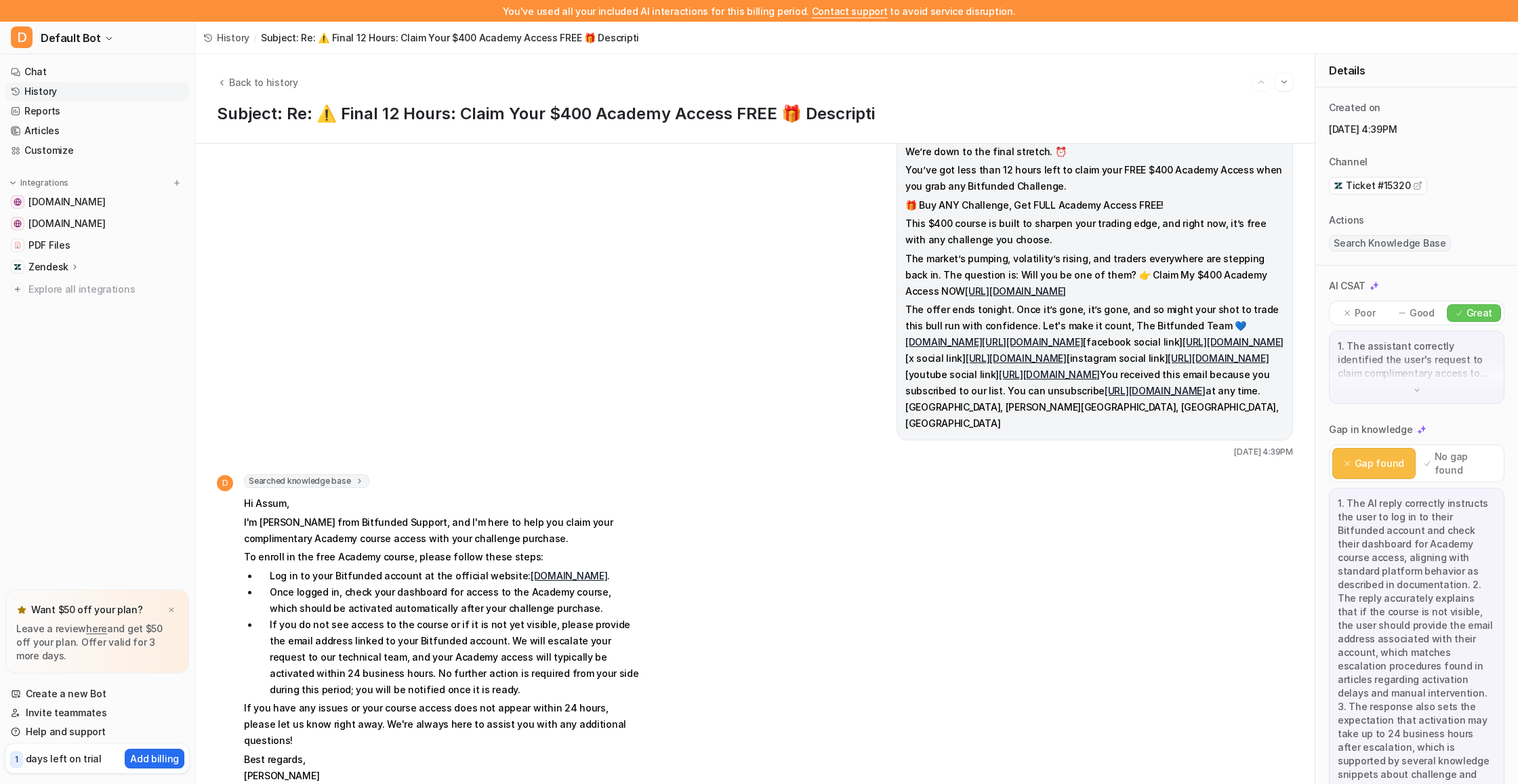
click at [1398, 521] on p "1. The AI reply correctly instructs the user to log in to their Bitfunded accou…" at bounding box center [1417, 679] width 158 height 365
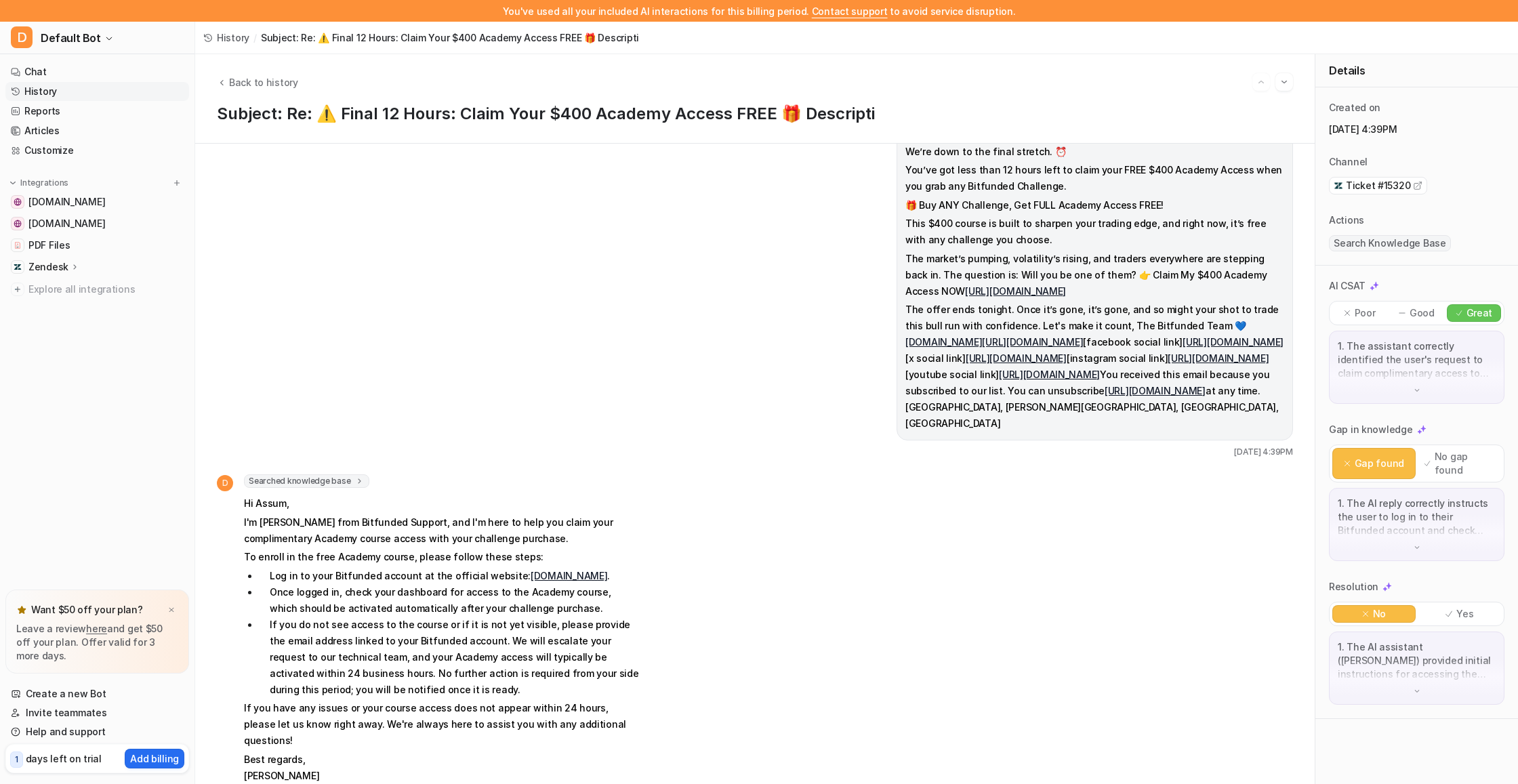
click at [1398, 521] on p "1. The AI reply correctly instructs the user to log in to their Bitfunded accou…" at bounding box center [1417, 517] width 158 height 40
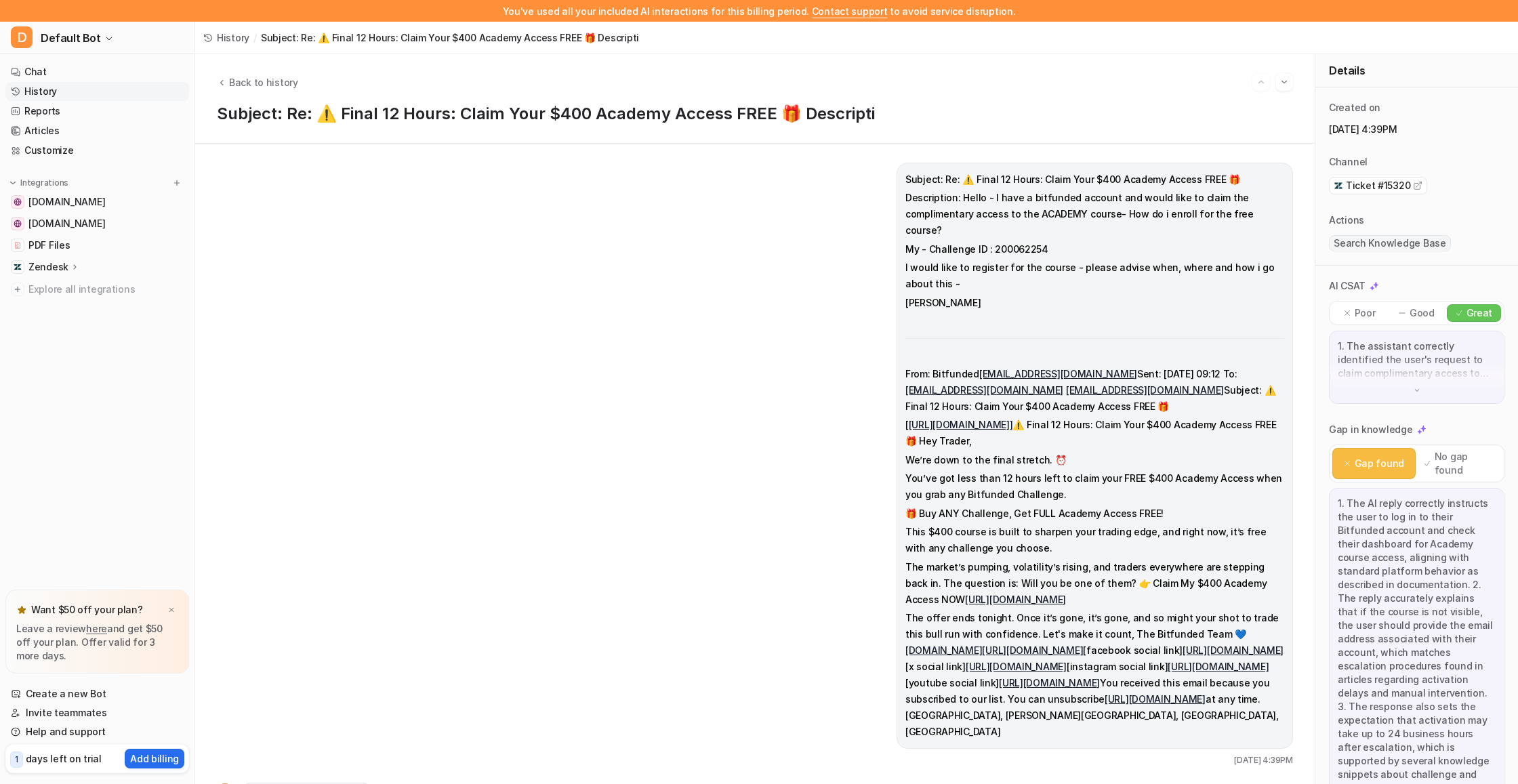
scroll to position [0, 0]
click at [1423, 350] on p "1. The assistant correctly identified the user's request to claim complimentary…" at bounding box center [1417, 359] width 158 height 40
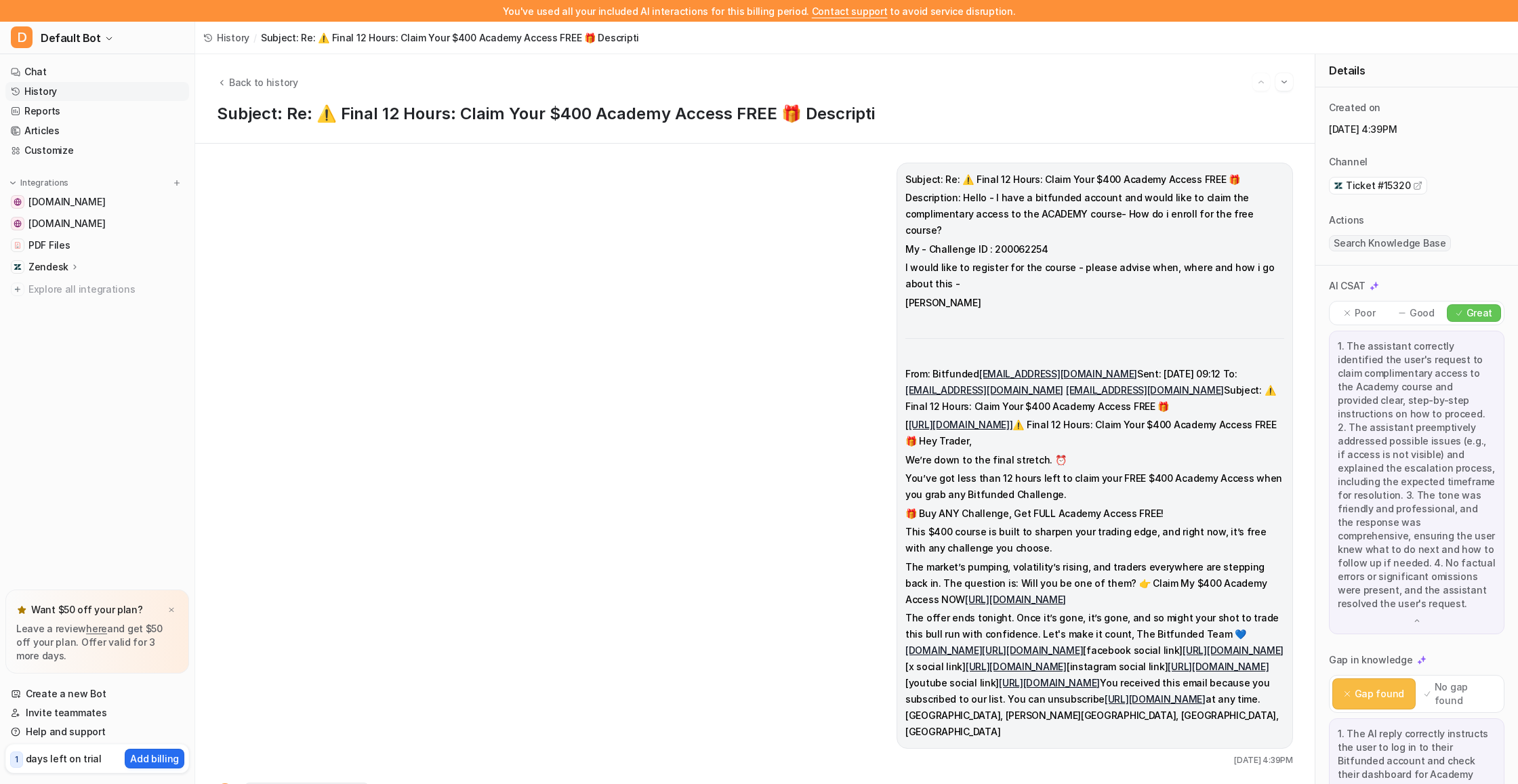
click at [1366, 236] on span "Search Knowledge Base" at bounding box center [1390, 242] width 122 height 16
click at [1363, 242] on span "Search Knowledge Base" at bounding box center [1390, 242] width 122 height 16
click at [1414, 185] on icon at bounding box center [1417, 186] width 8 height 8
click at [252, 84] on span "Back to history" at bounding box center [263, 82] width 69 height 15
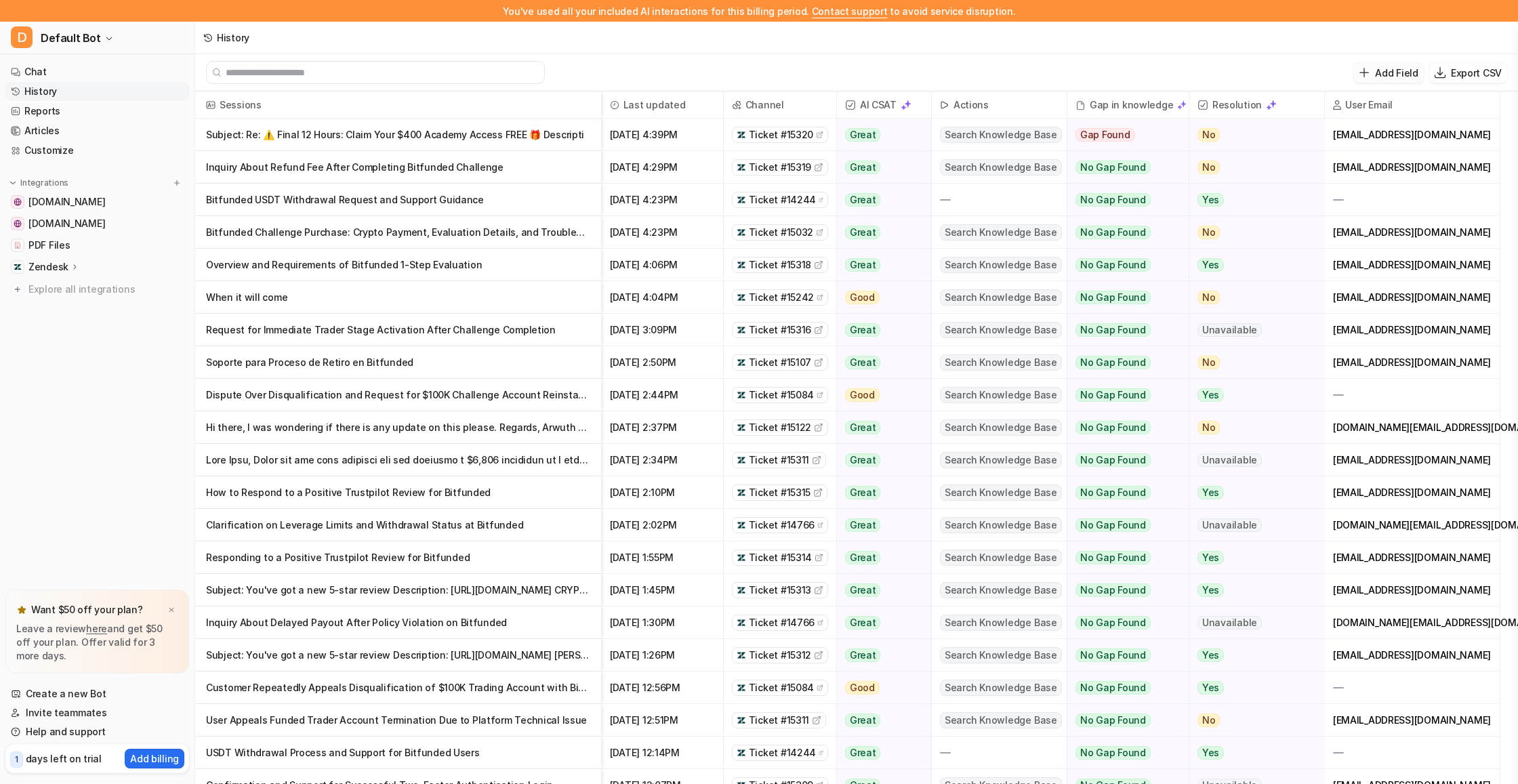
click at [1388, 74] on p "Add Field" at bounding box center [1397, 72] width 43 height 15
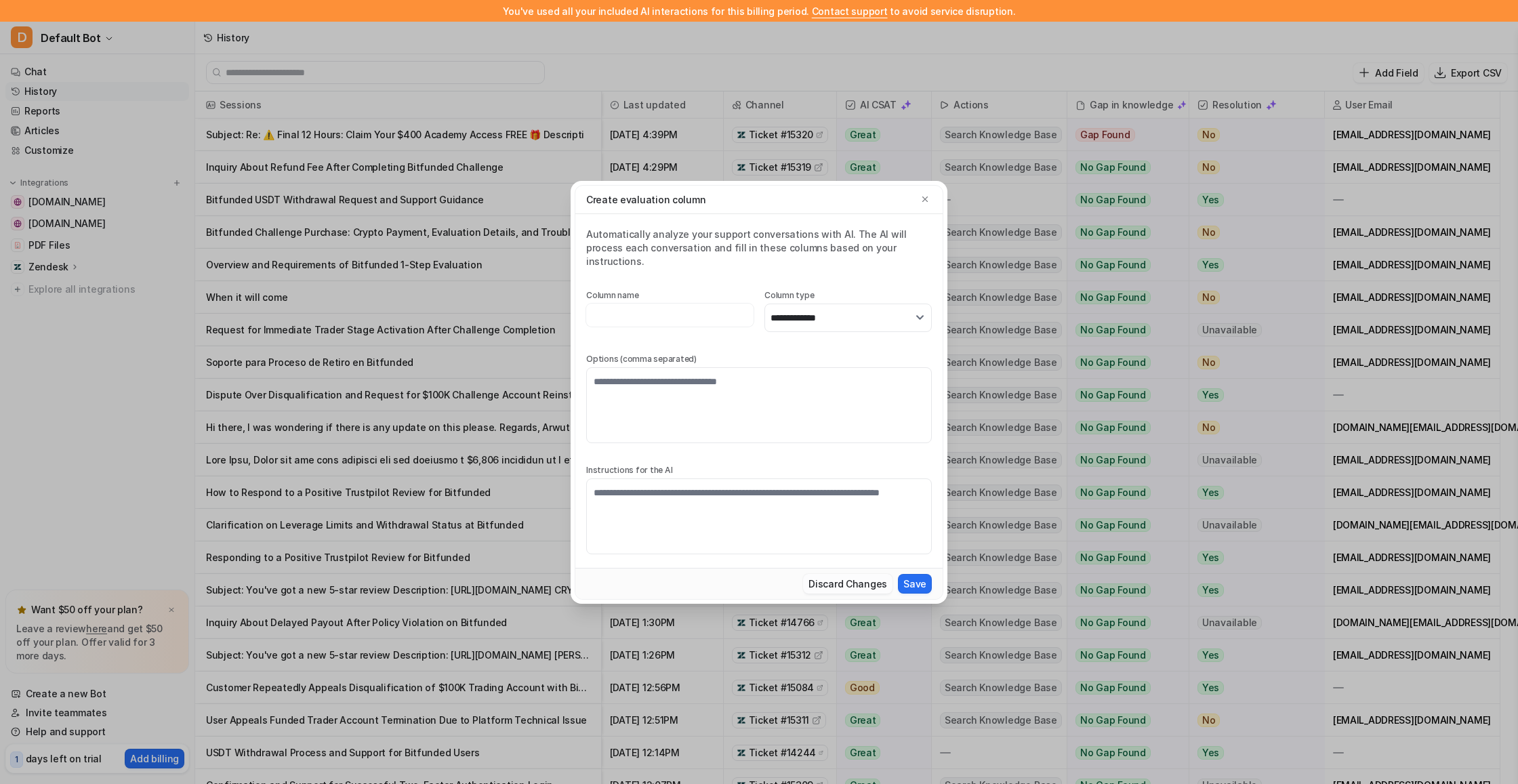
click at [881, 573] on button "Discard Changes" at bounding box center [848, 583] width 89 height 20
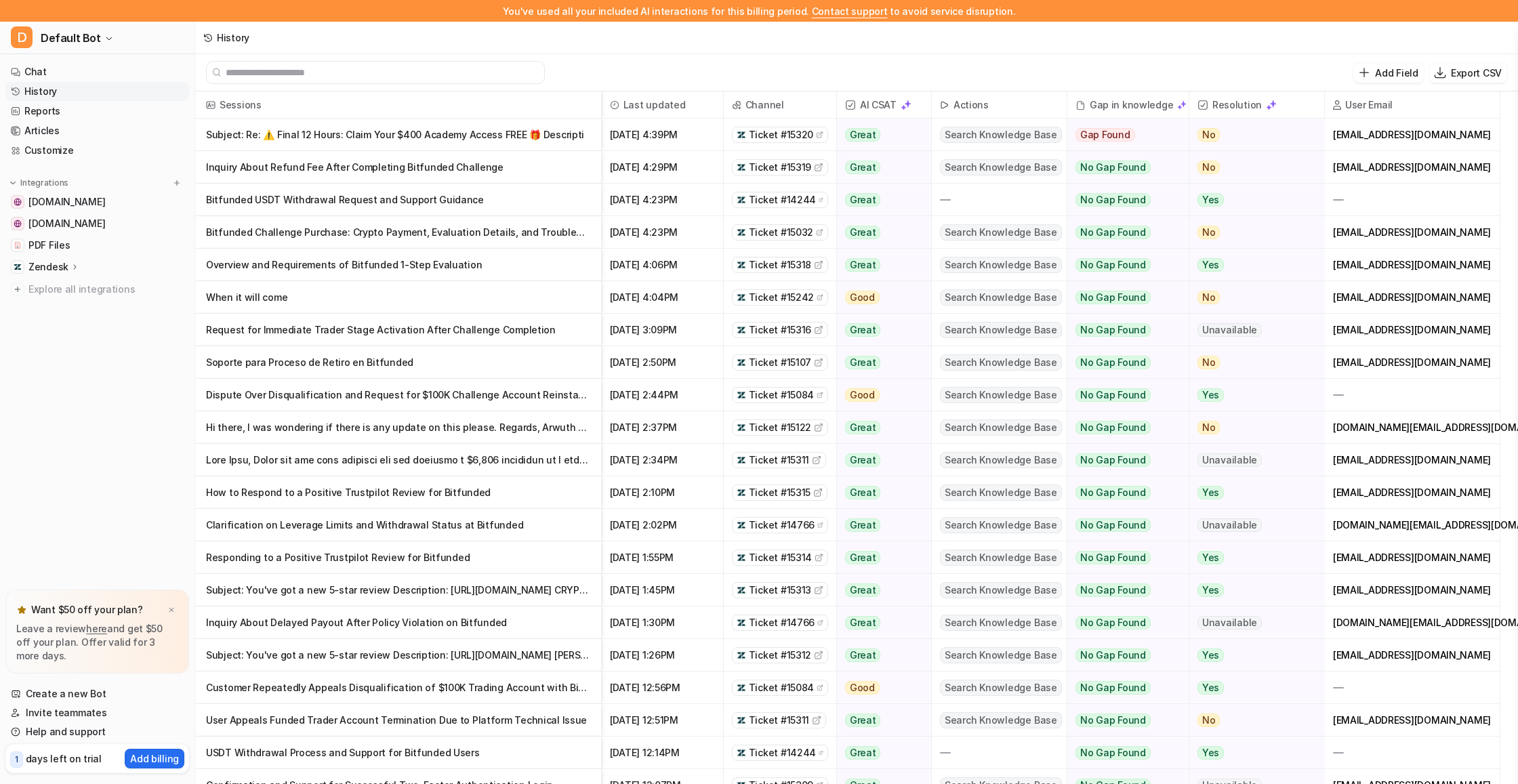
click at [1030, 132] on span "Search Knowledge Base" at bounding box center [1001, 134] width 122 height 16
click at [43, 157] on link "Customize" at bounding box center [97, 150] width 184 height 19
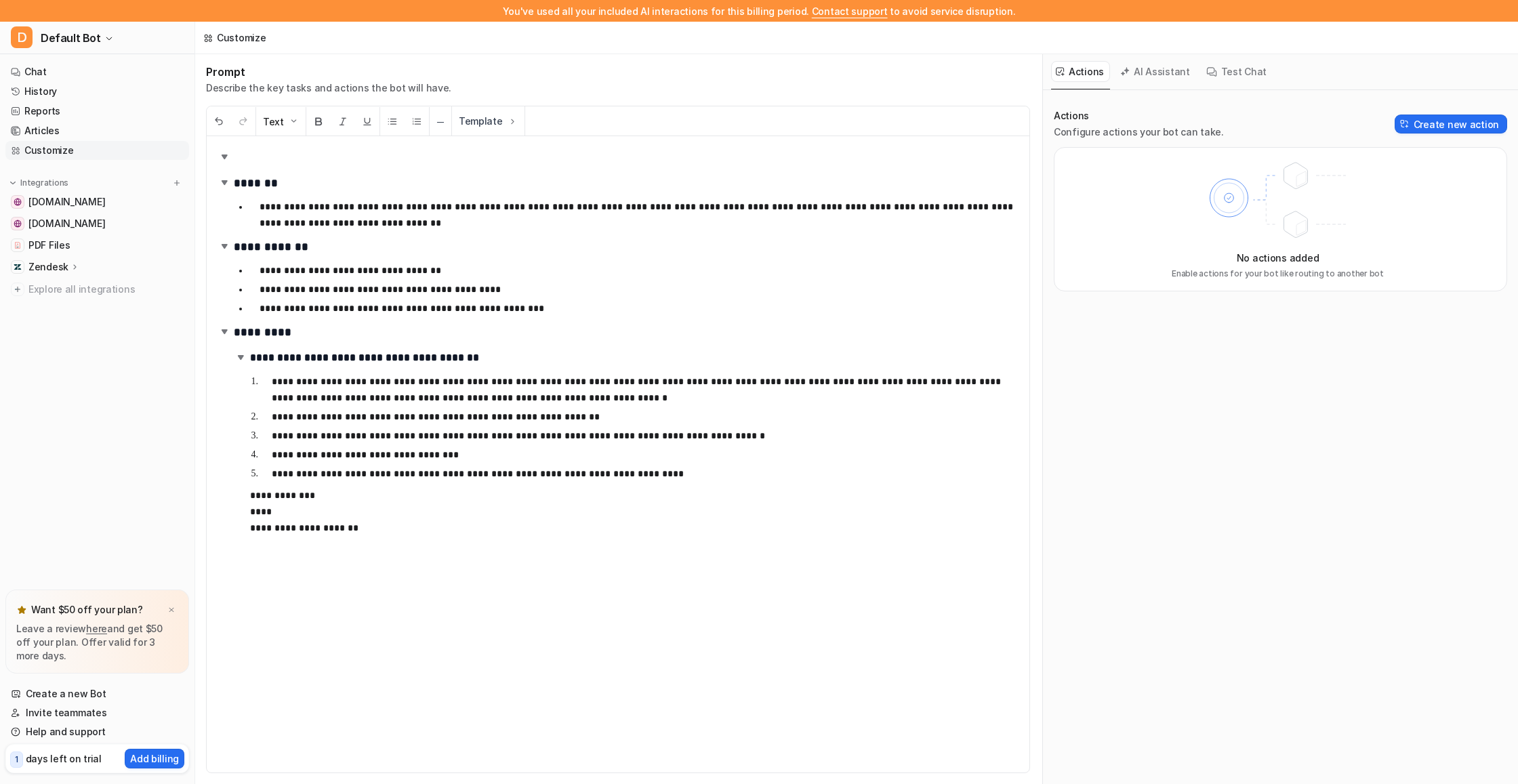
click at [1226, 72] on button "Test Chat" at bounding box center [1237, 71] width 71 height 21
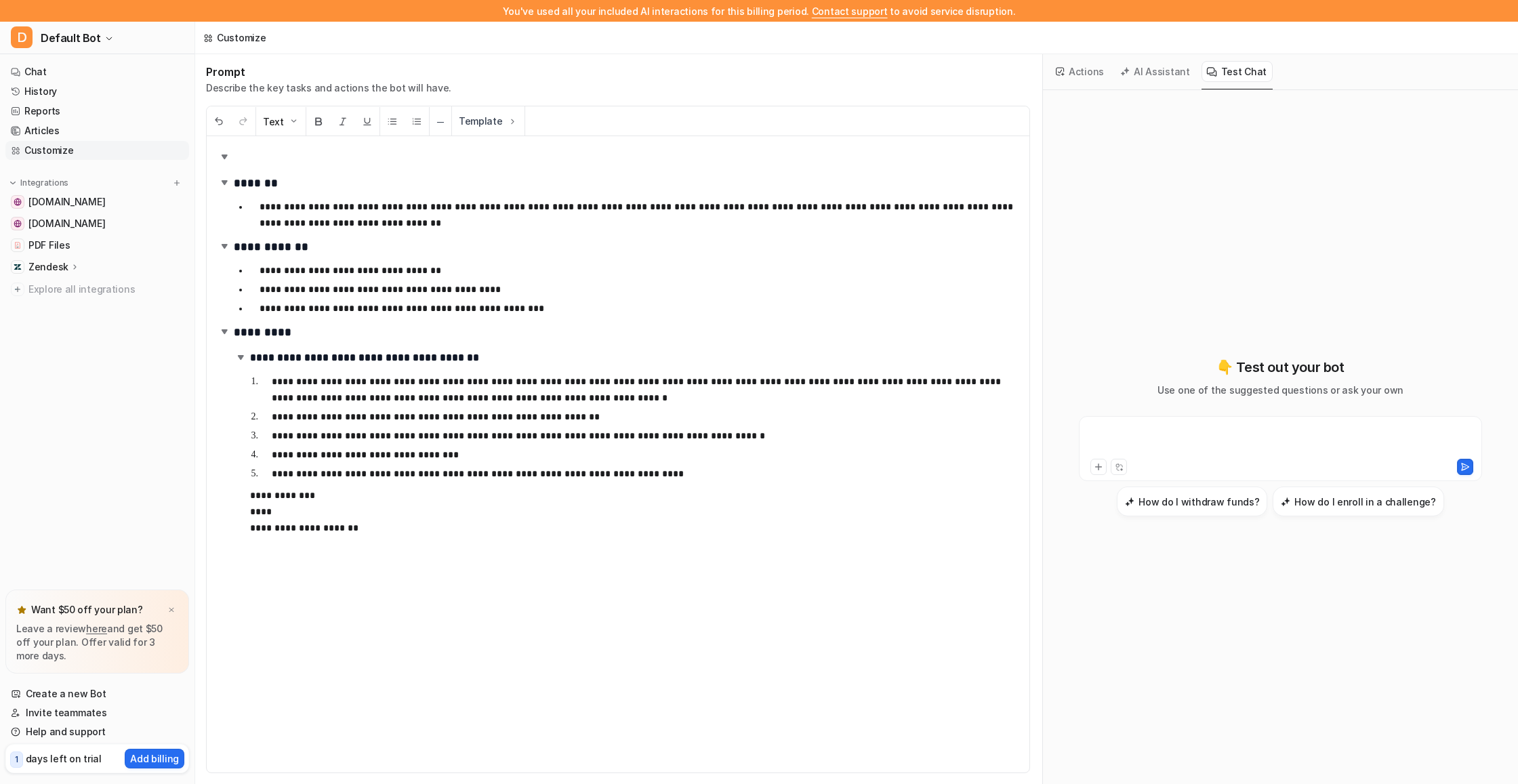
click at [1203, 453] on div at bounding box center [1280, 440] width 396 height 31
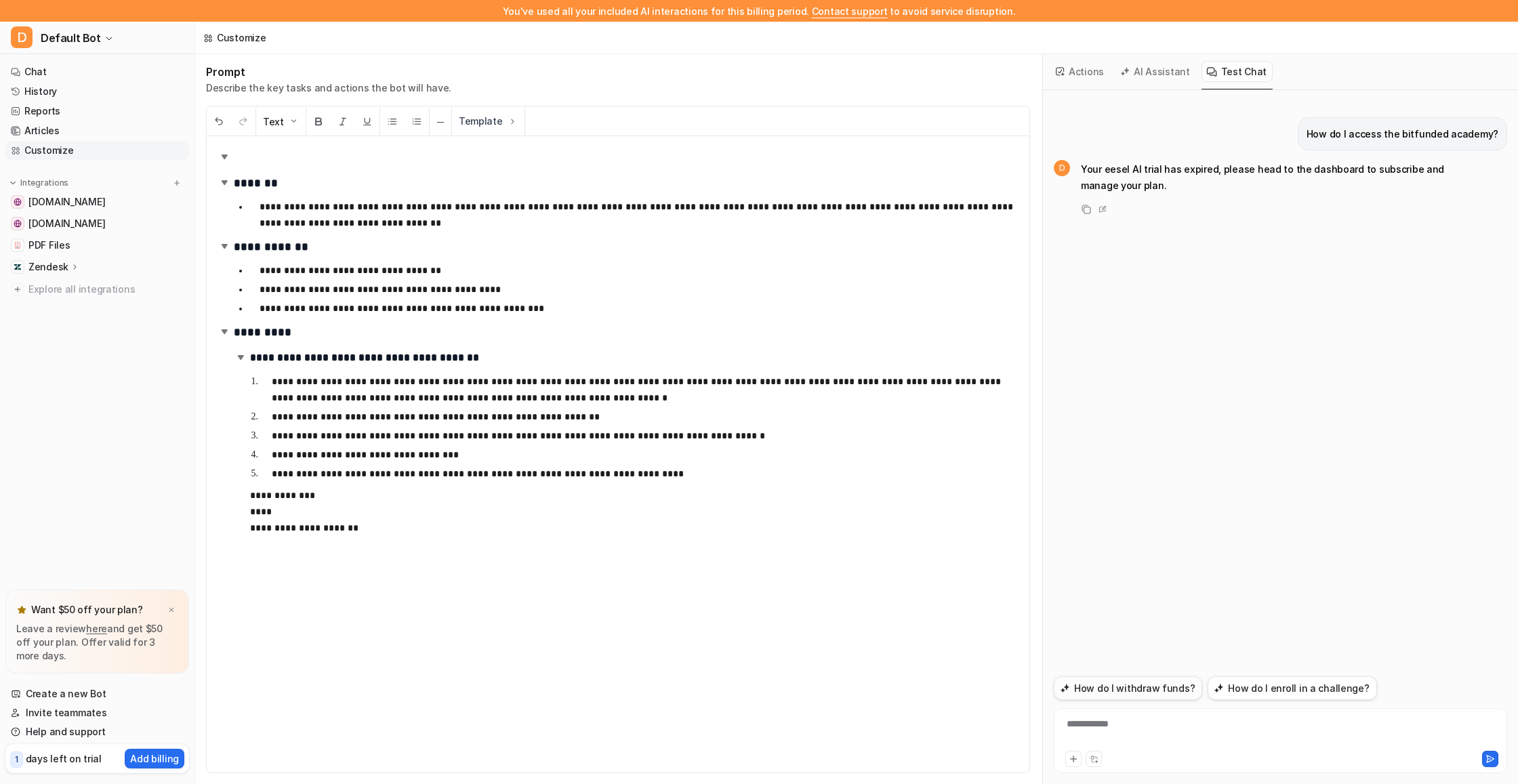
click at [1115, 695] on button "How do I withdraw funds?" at bounding box center [1128, 688] width 149 height 24
click at [40, 204] on span "[DOMAIN_NAME]" at bounding box center [66, 202] width 77 height 14
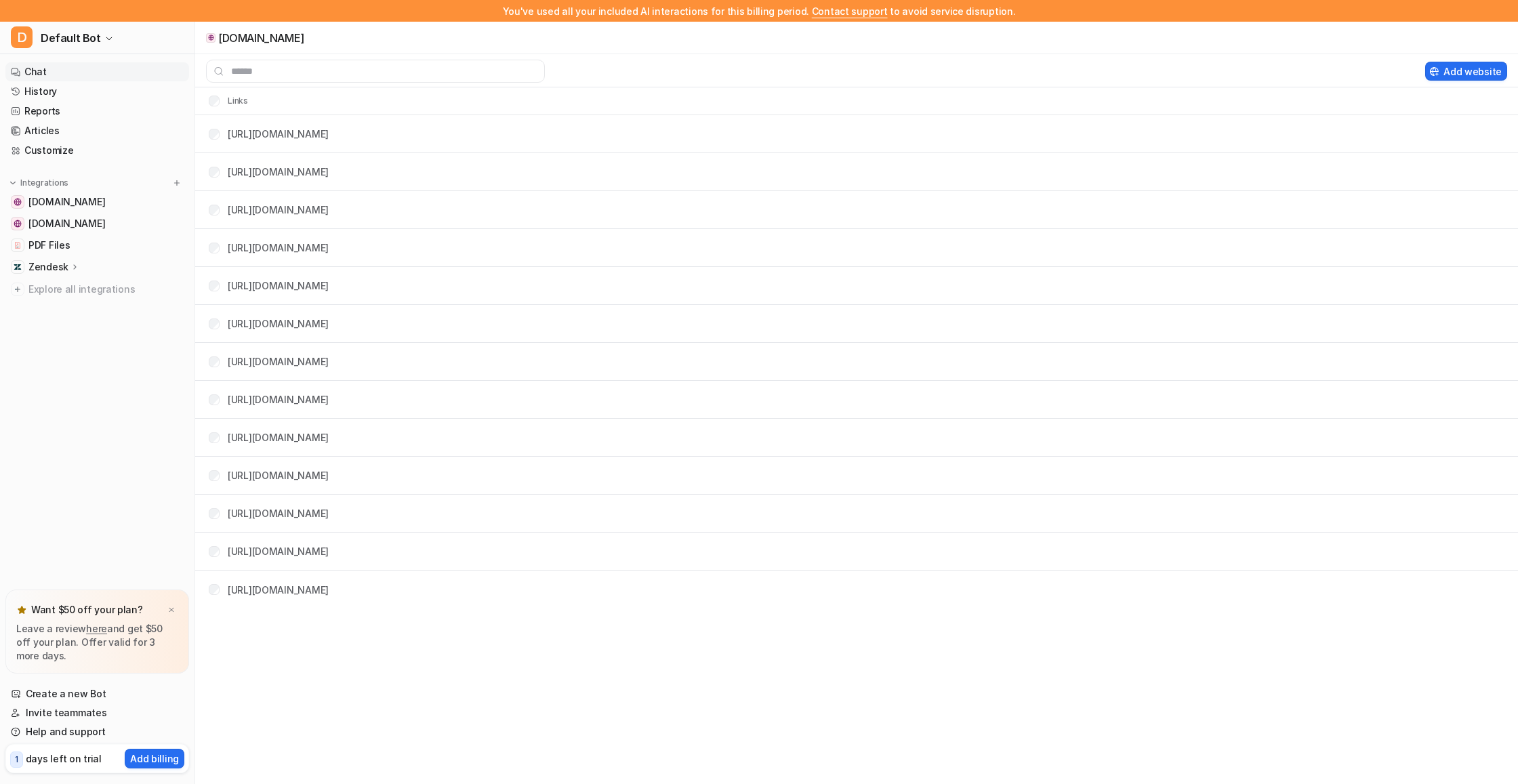
click at [52, 77] on link "Chat" at bounding box center [97, 71] width 184 height 19
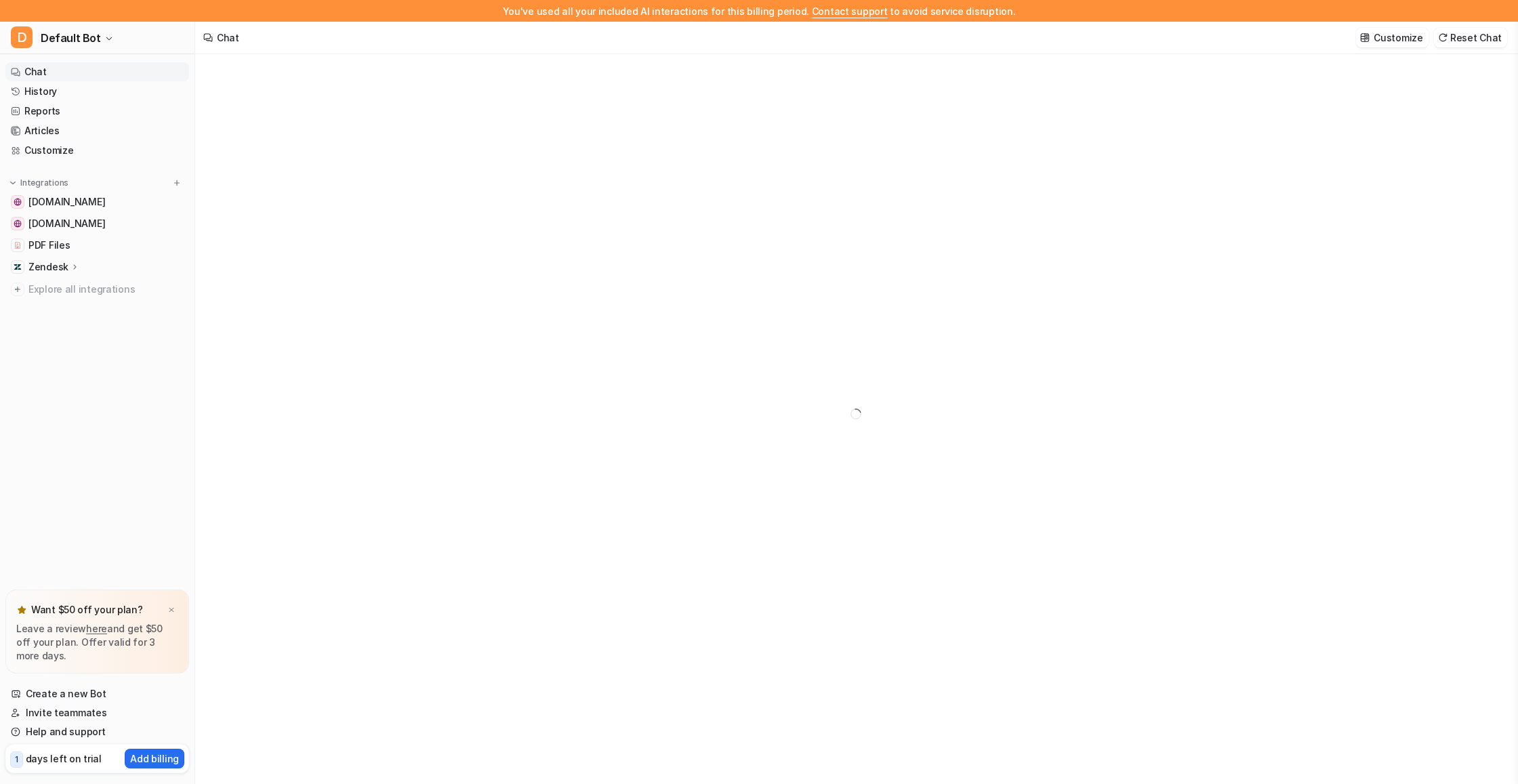
type textarea "**********"
click at [72, 91] on link "History" at bounding box center [97, 91] width 184 height 19
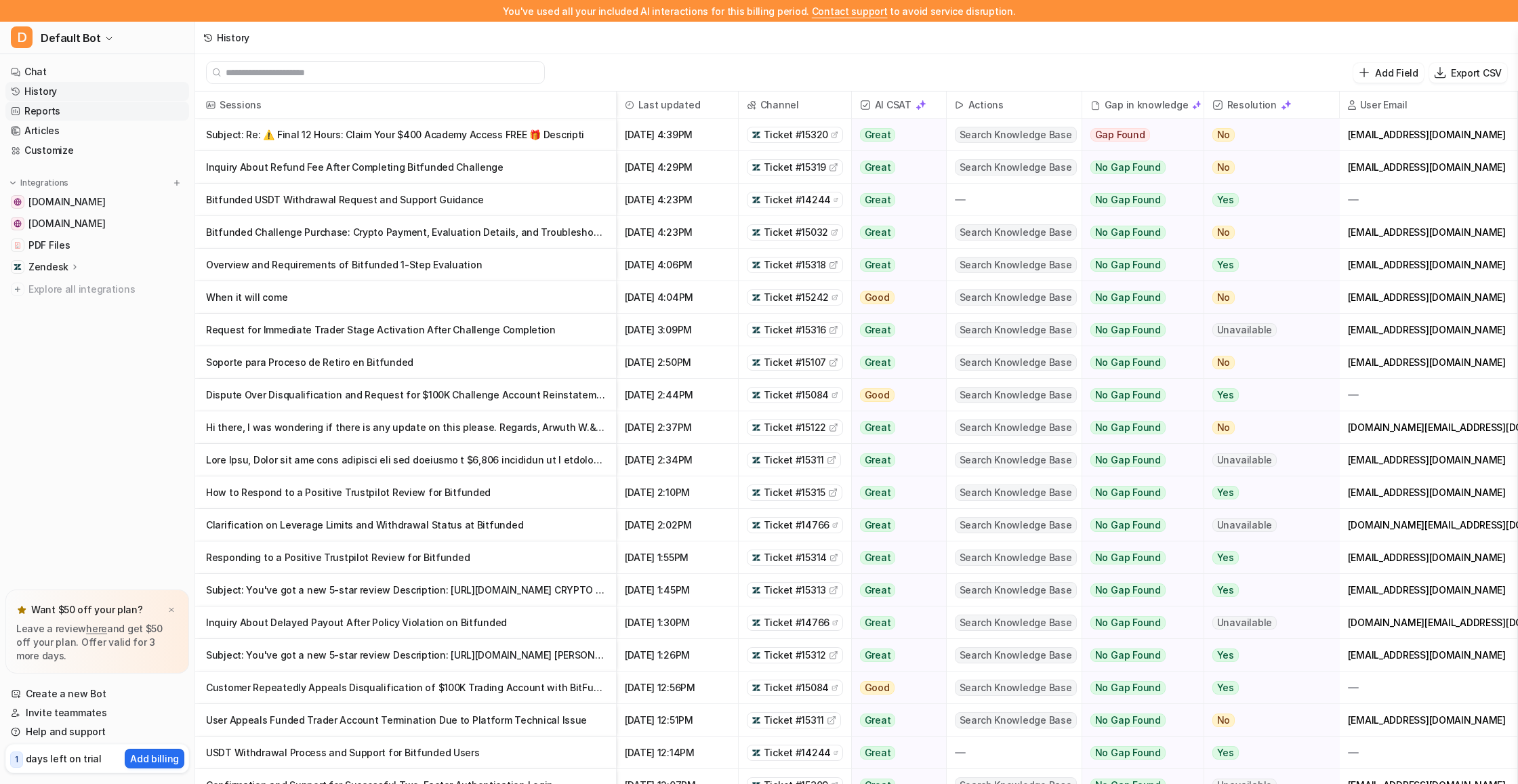
click at [86, 110] on link "Reports" at bounding box center [97, 111] width 184 height 19
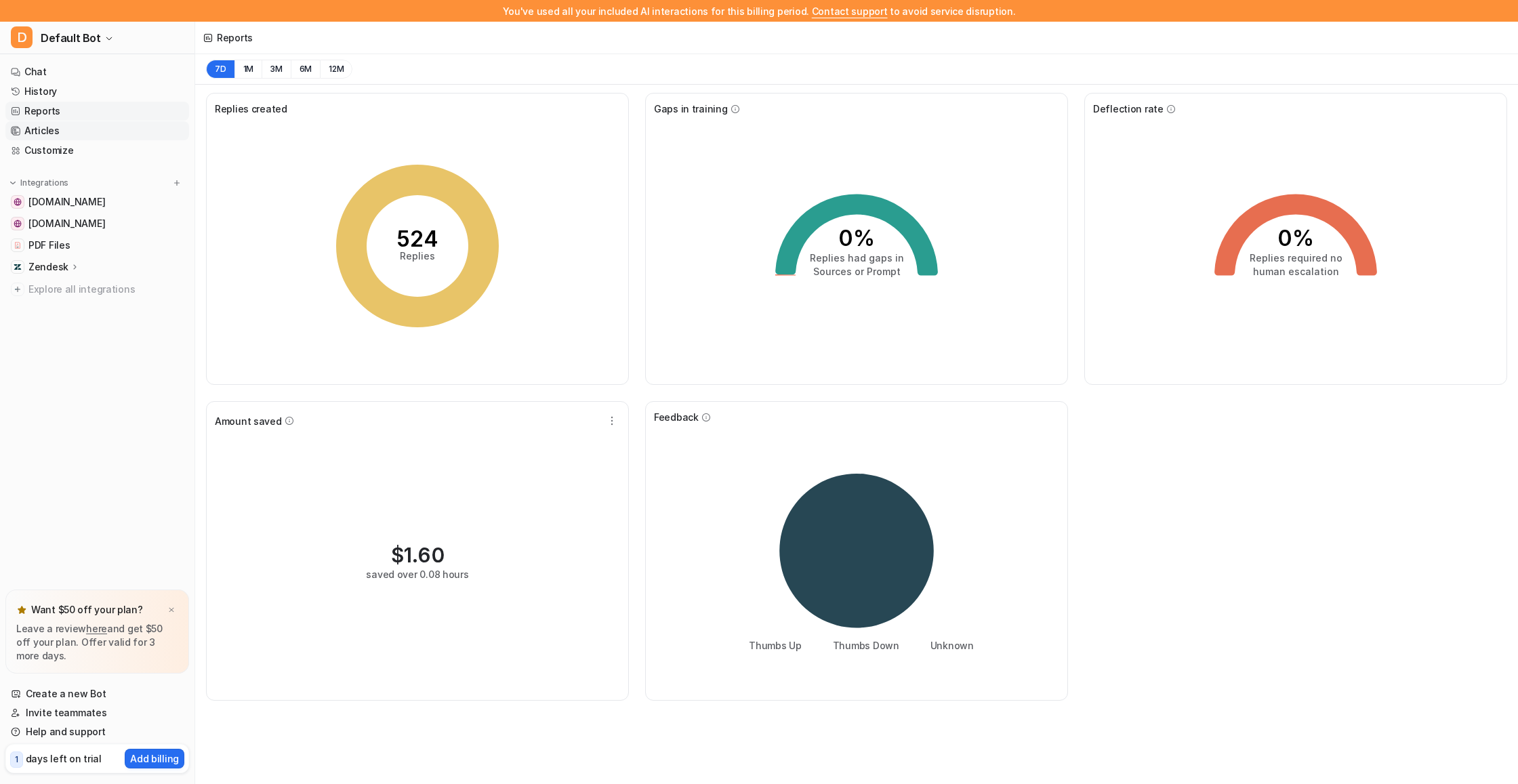
click at [72, 137] on link "Articles" at bounding box center [97, 131] width 184 height 19
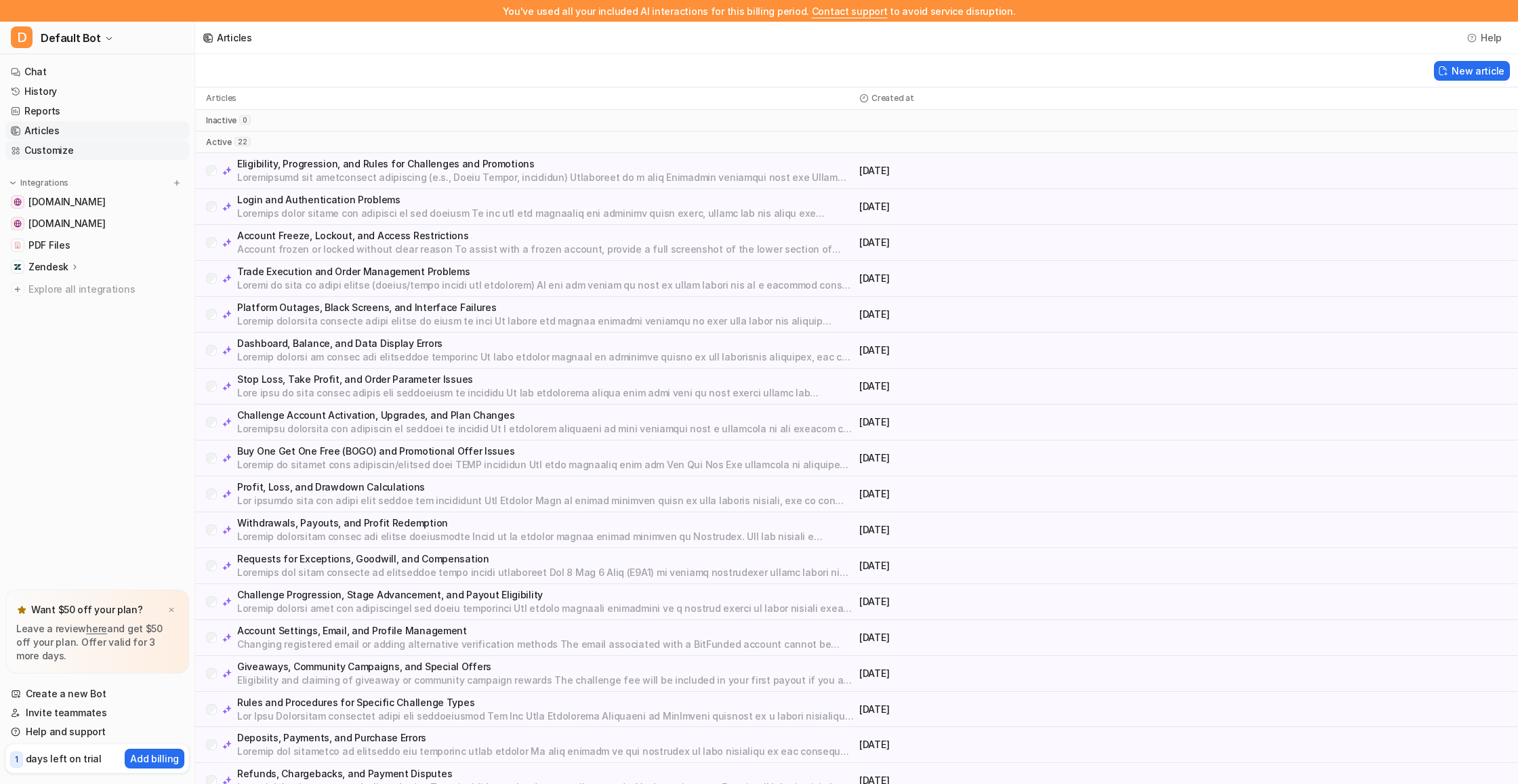
click at [68, 155] on link "Customize" at bounding box center [97, 150] width 184 height 19
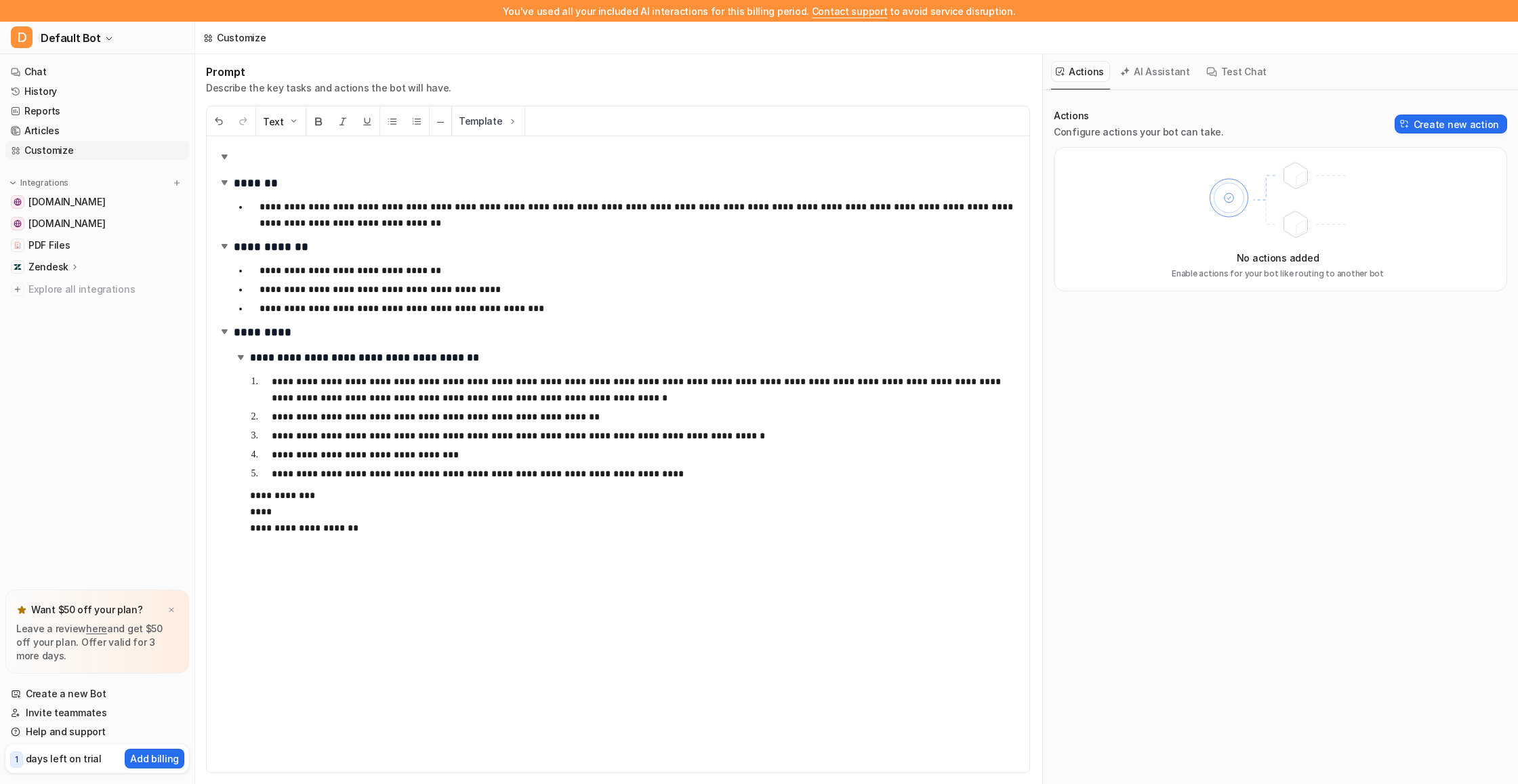
click at [1245, 77] on button "Test Chat" at bounding box center [1237, 71] width 71 height 21
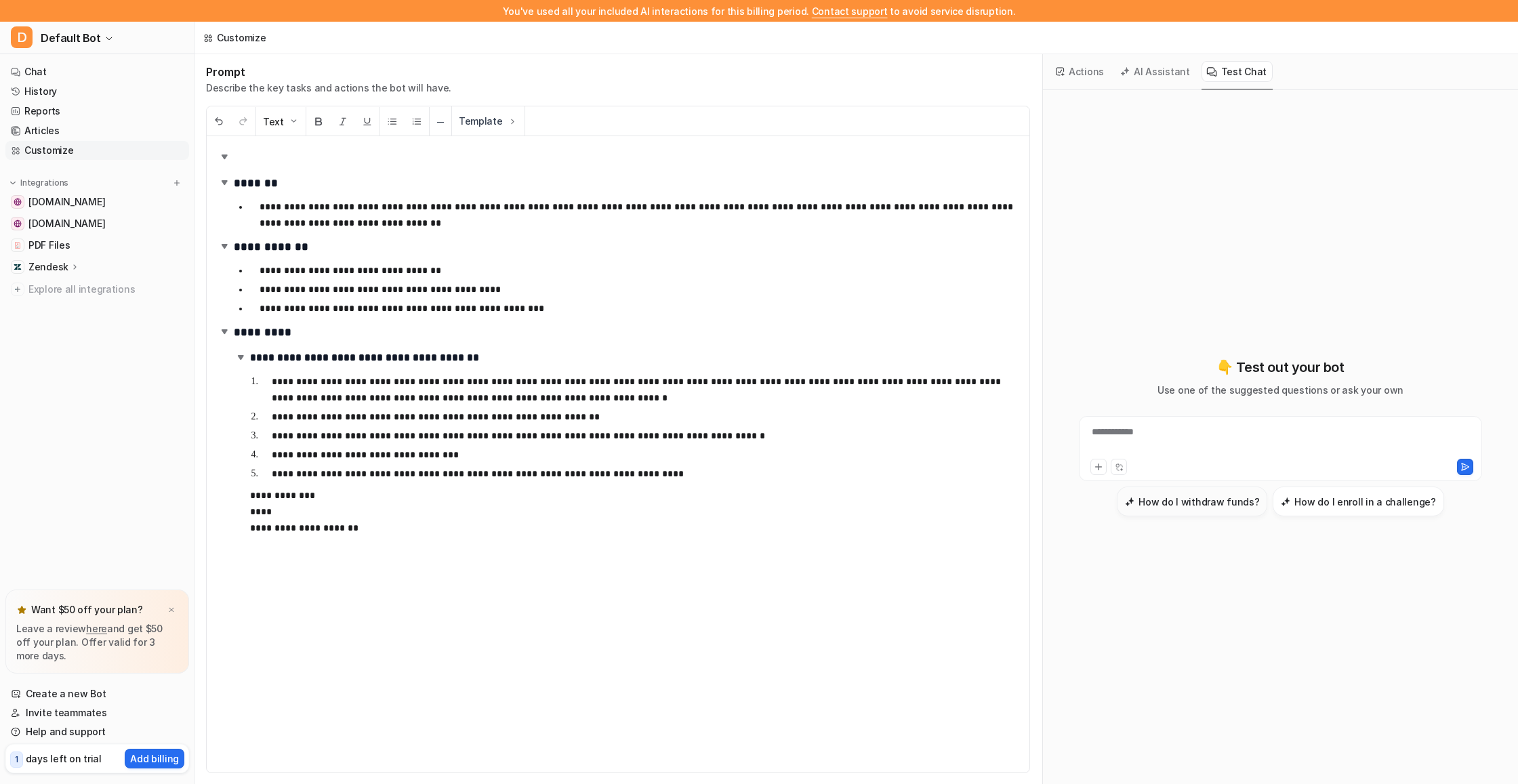
click at [1175, 491] on button "How do I withdraw funds?" at bounding box center [1191, 501] width 151 height 30
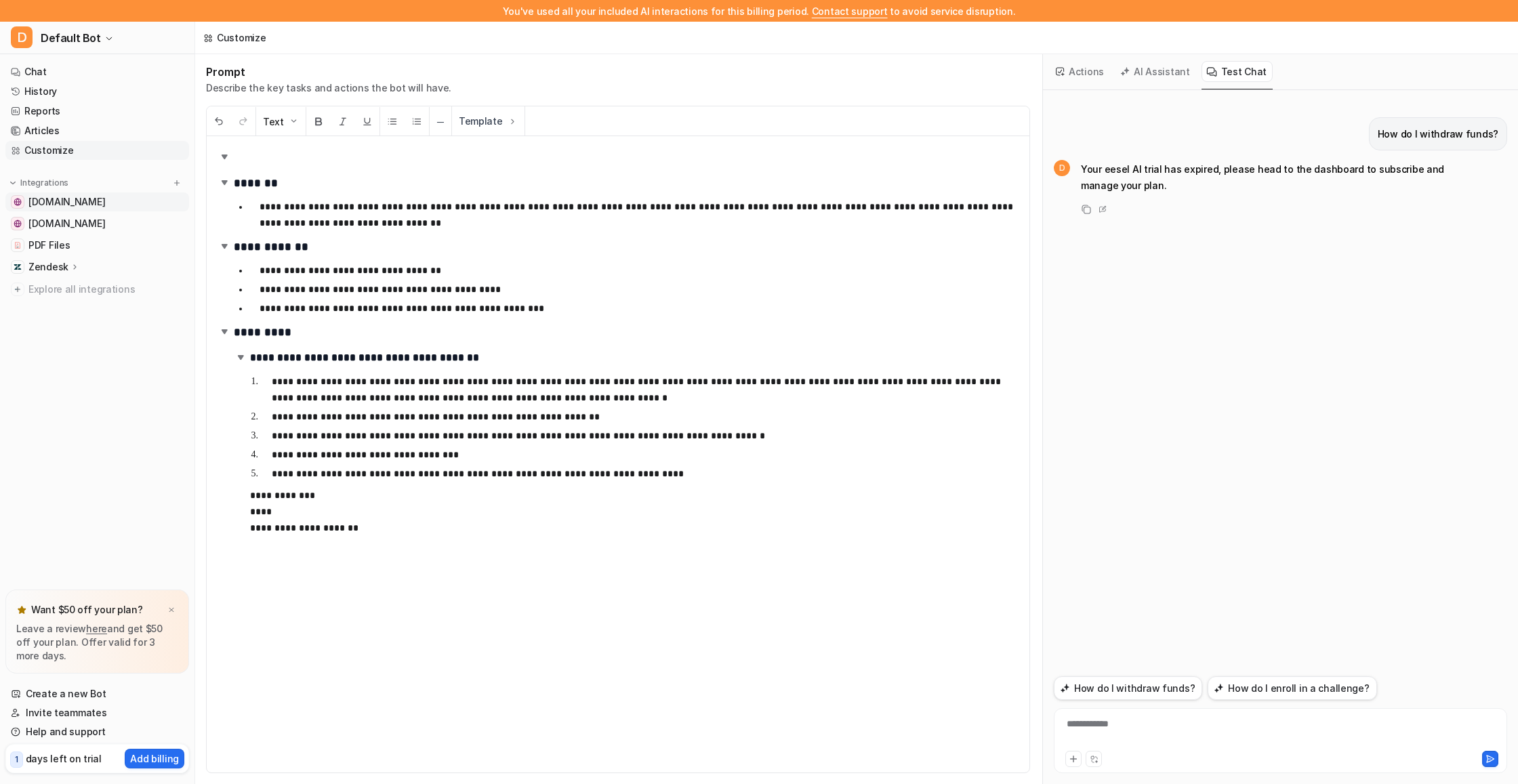
click at [64, 199] on span "[DOMAIN_NAME]" at bounding box center [66, 202] width 77 height 14
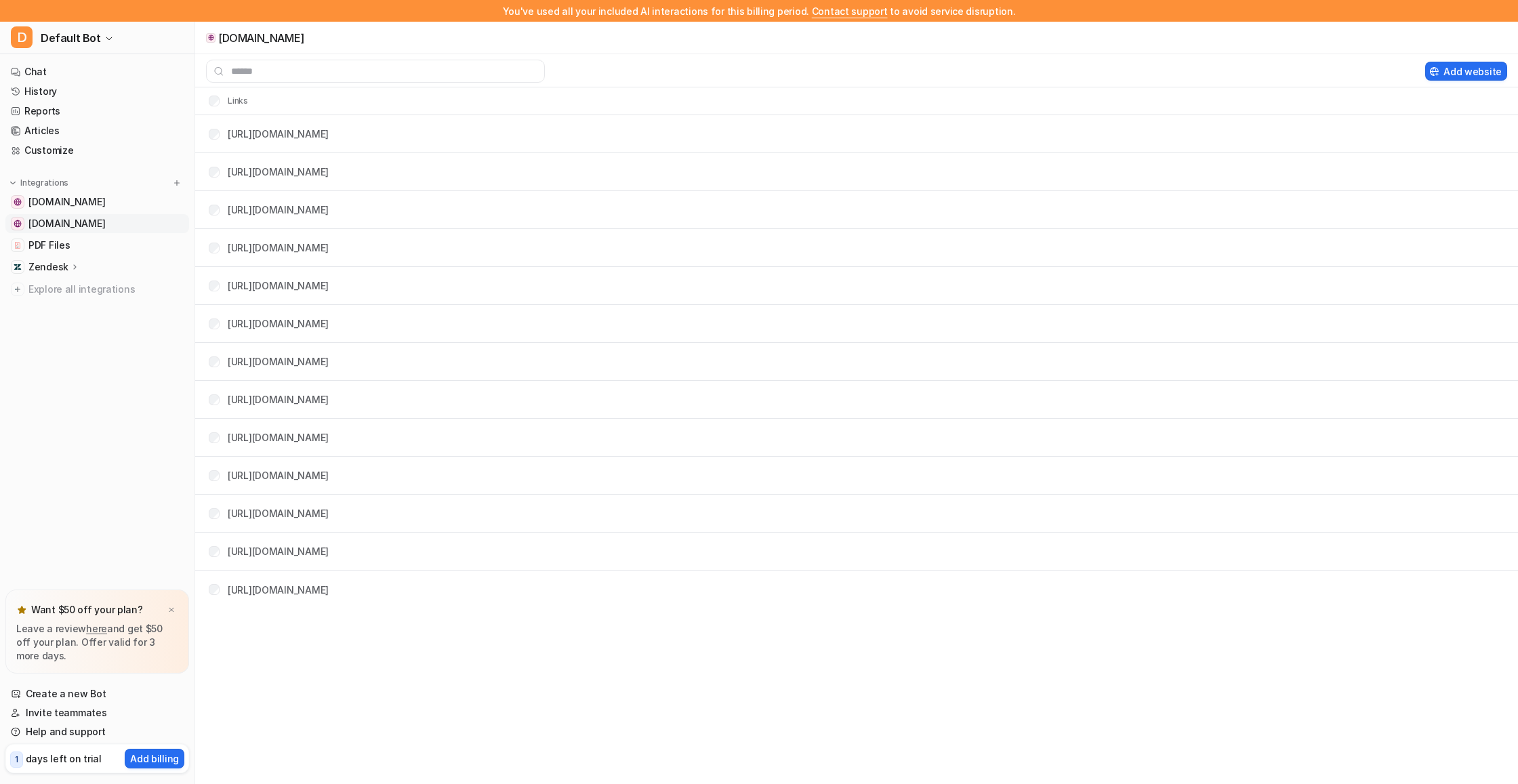
click at [62, 226] on span "[DOMAIN_NAME]" at bounding box center [66, 224] width 77 height 14
click at [80, 243] on link "PDF Files" at bounding box center [97, 245] width 184 height 19
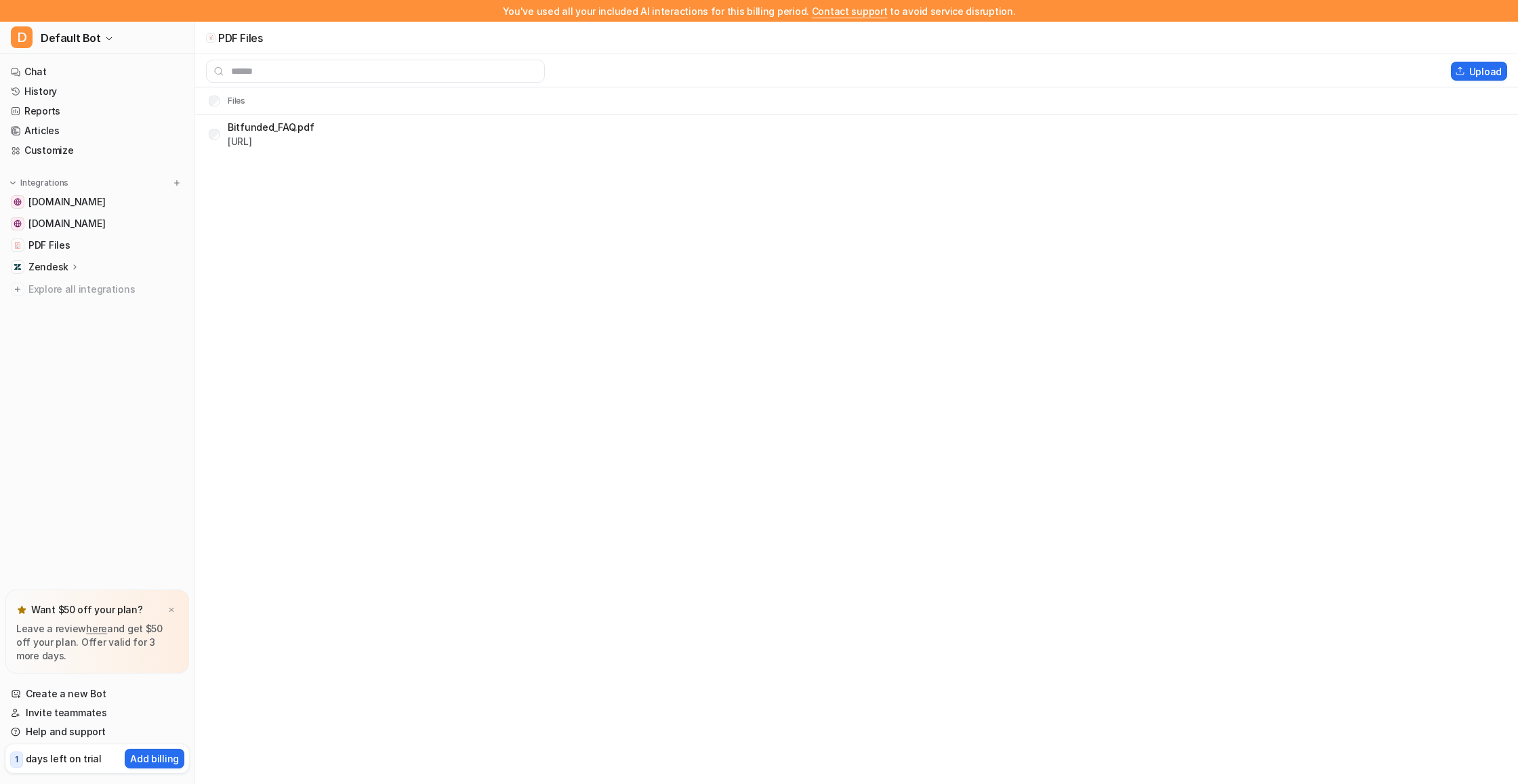
click at [291, 129] on p "Bitfunded_FAQ.pdf" at bounding box center [271, 126] width 86 height 15
click at [73, 88] on link "History" at bounding box center [97, 91] width 184 height 19
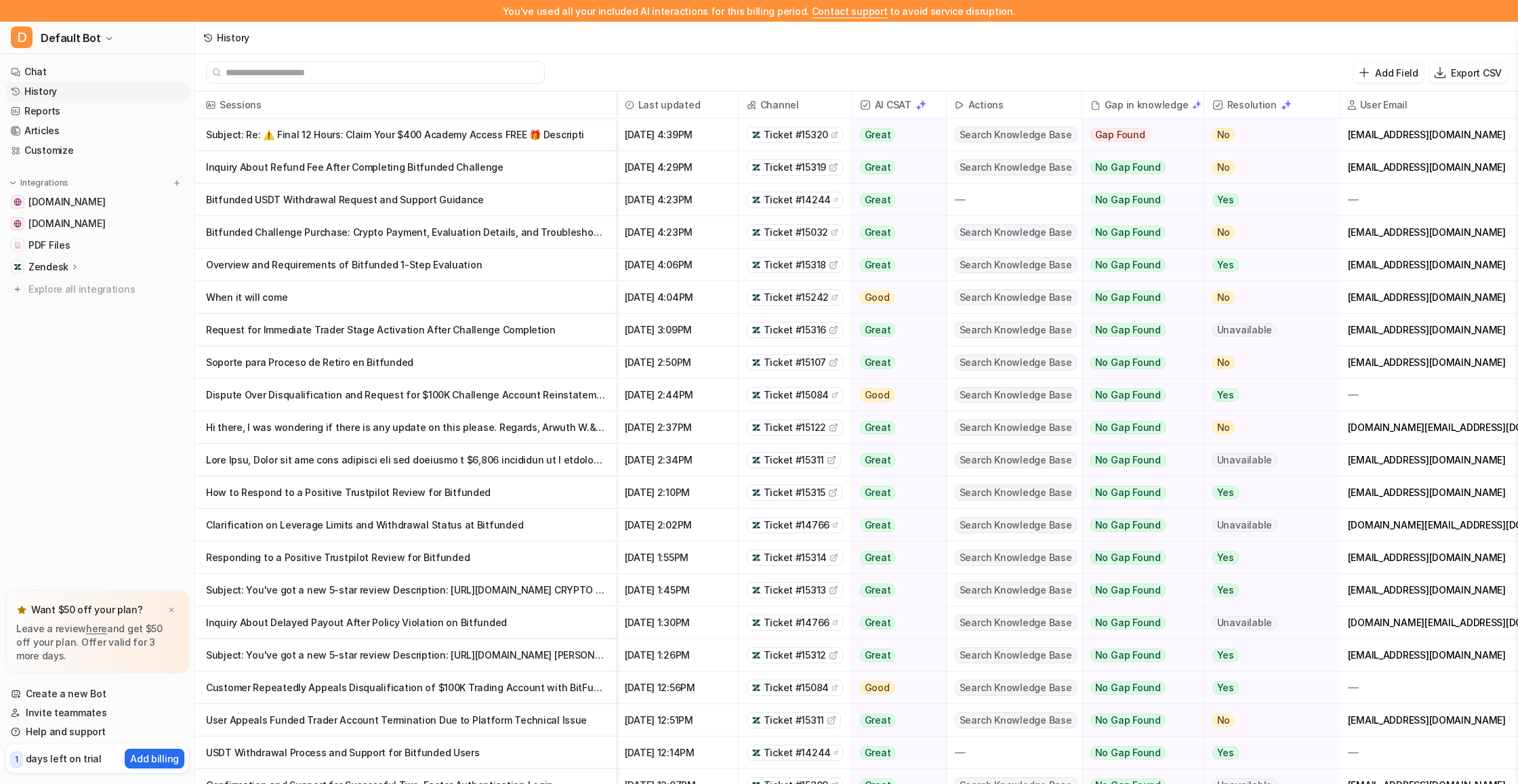
click at [396, 149] on p "Subject: Re: ⚠️ Final 12 Hours: Claim Your $400 Academy Access FREE 🎁 Descripti" at bounding box center [406, 135] width 399 height 33
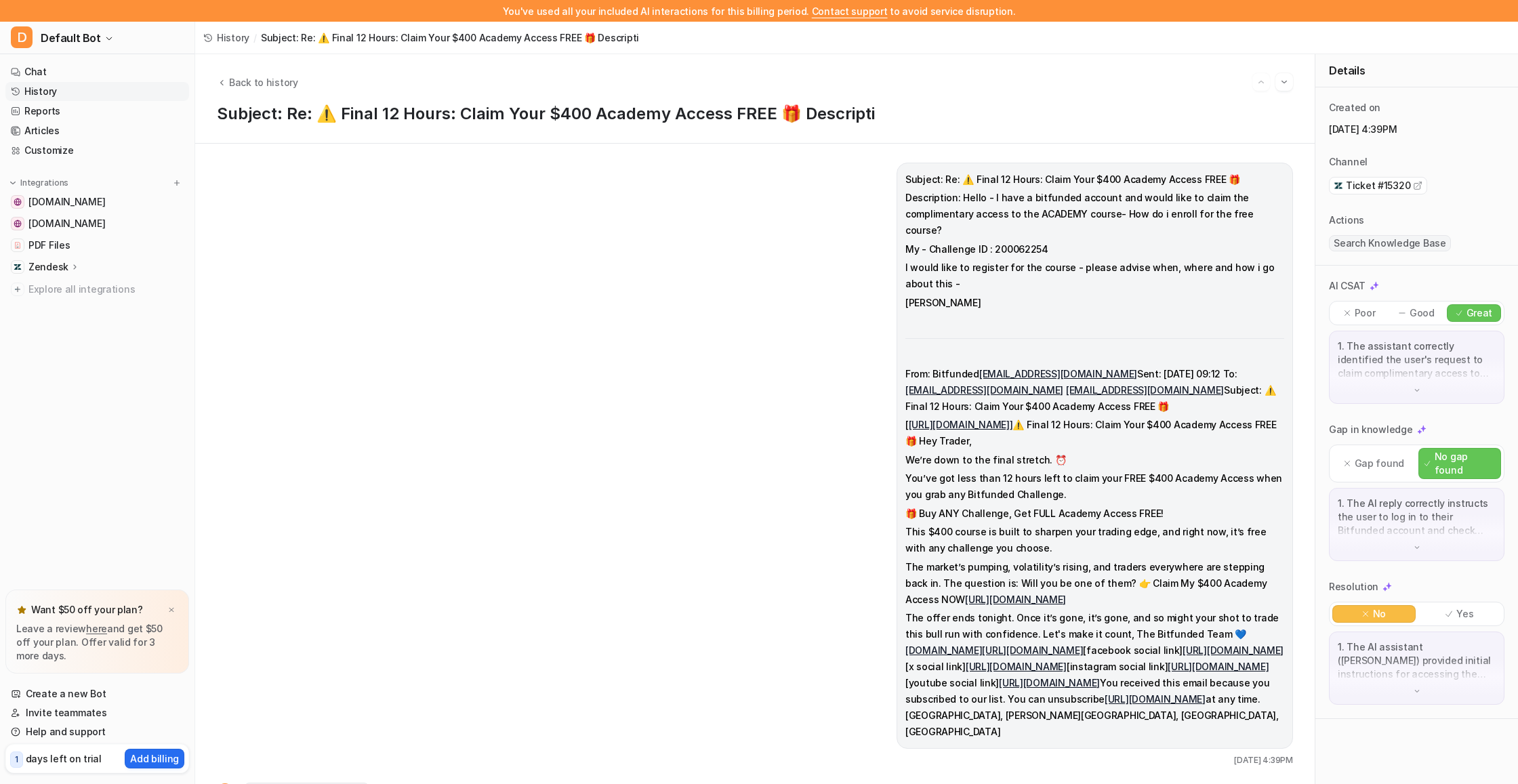
click at [462, 136] on div "Back to history Subject: Re: ⚠️ Final 12 Hours: Claim Your $400 Academy Access …" at bounding box center [755, 99] width 1120 height 89
click at [1284, 84] on img "Go to next session" at bounding box center [1284, 82] width 9 height 12
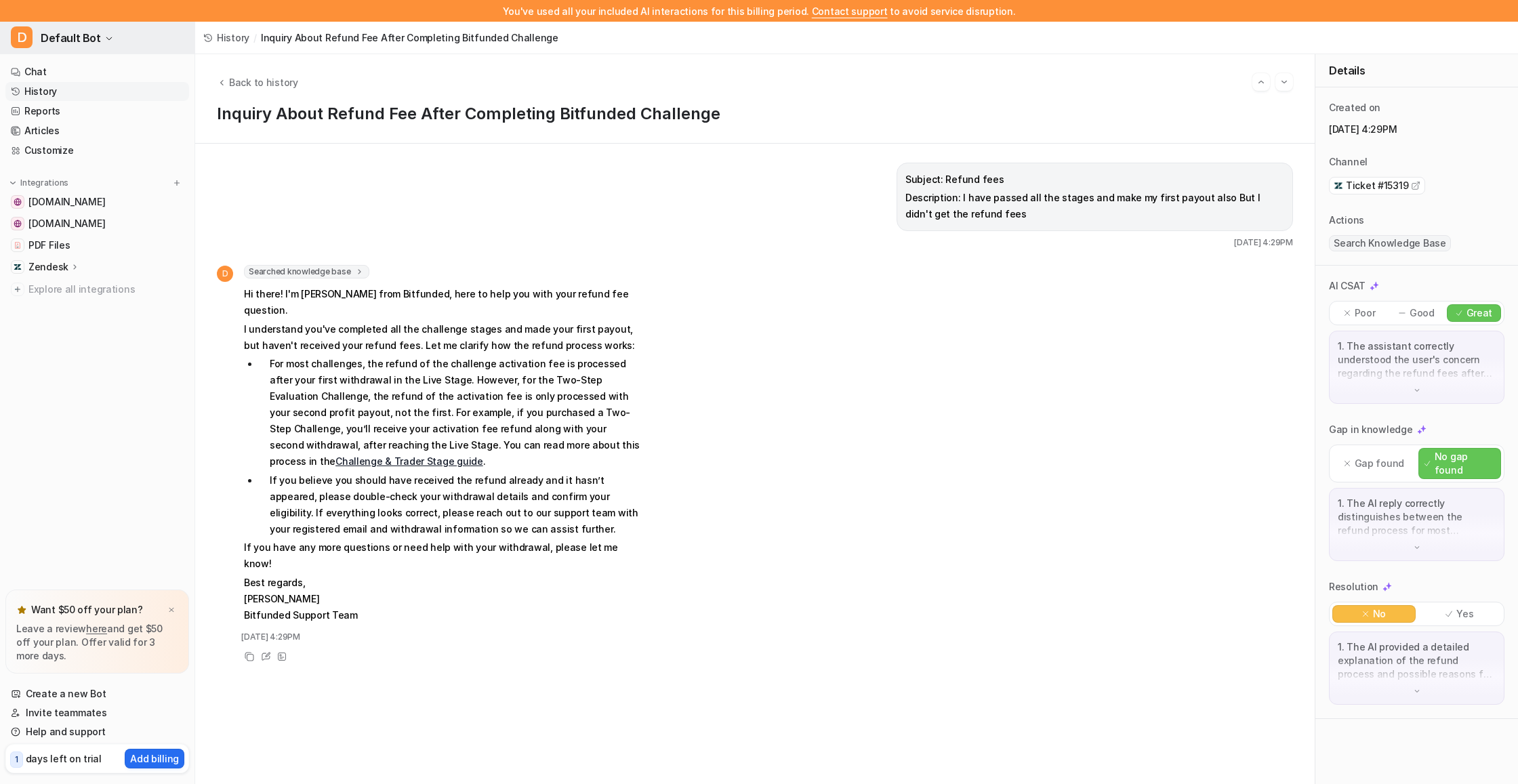
click at [72, 35] on span "Default Bot" at bounding box center [71, 38] width 60 height 19
click at [83, 72] on div "D Default Bot" at bounding box center [53, 73] width 70 height 15
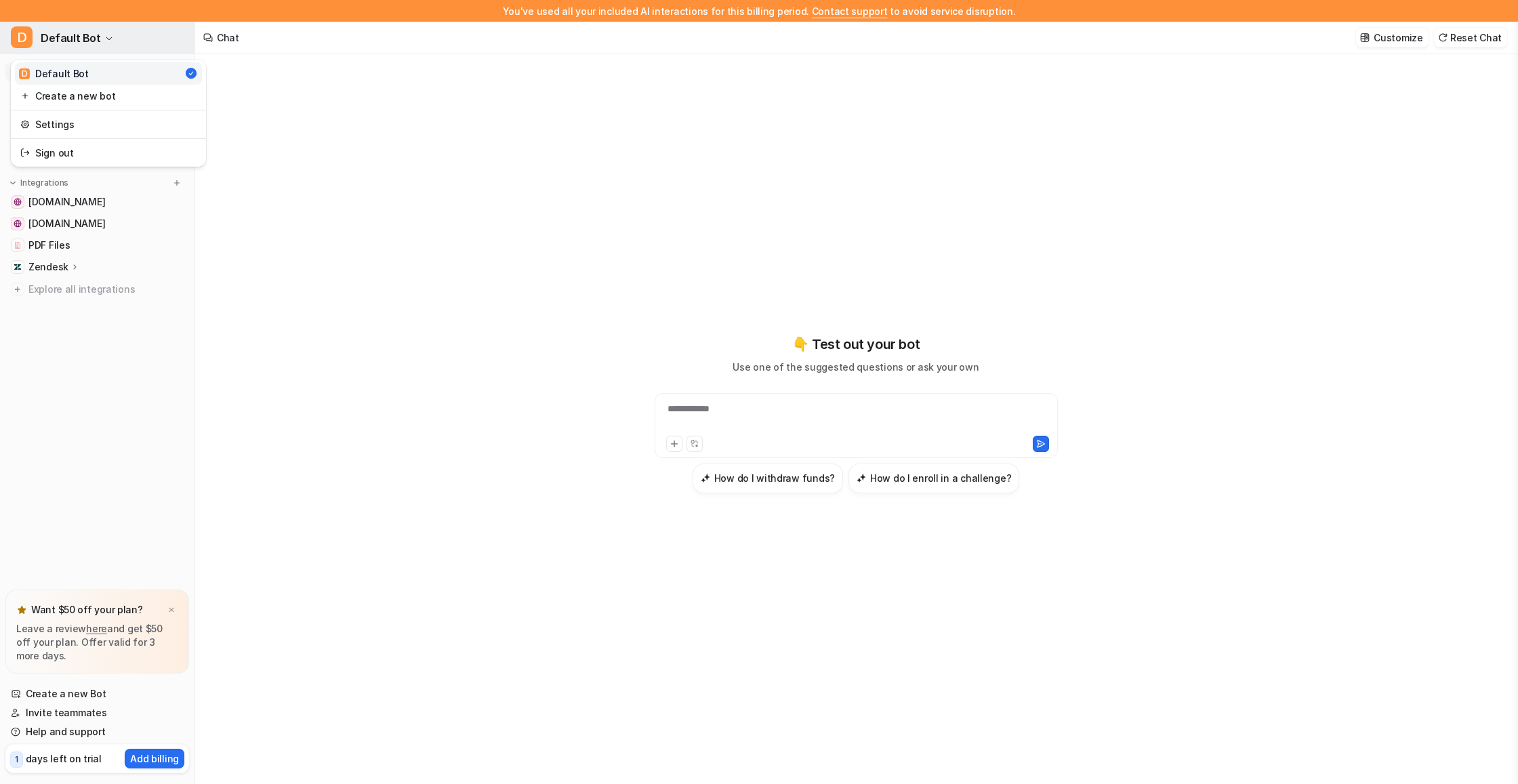
click at [83, 46] on span "Default Bot" at bounding box center [71, 38] width 60 height 19
click at [57, 119] on link "Settings" at bounding box center [108, 125] width 187 height 22
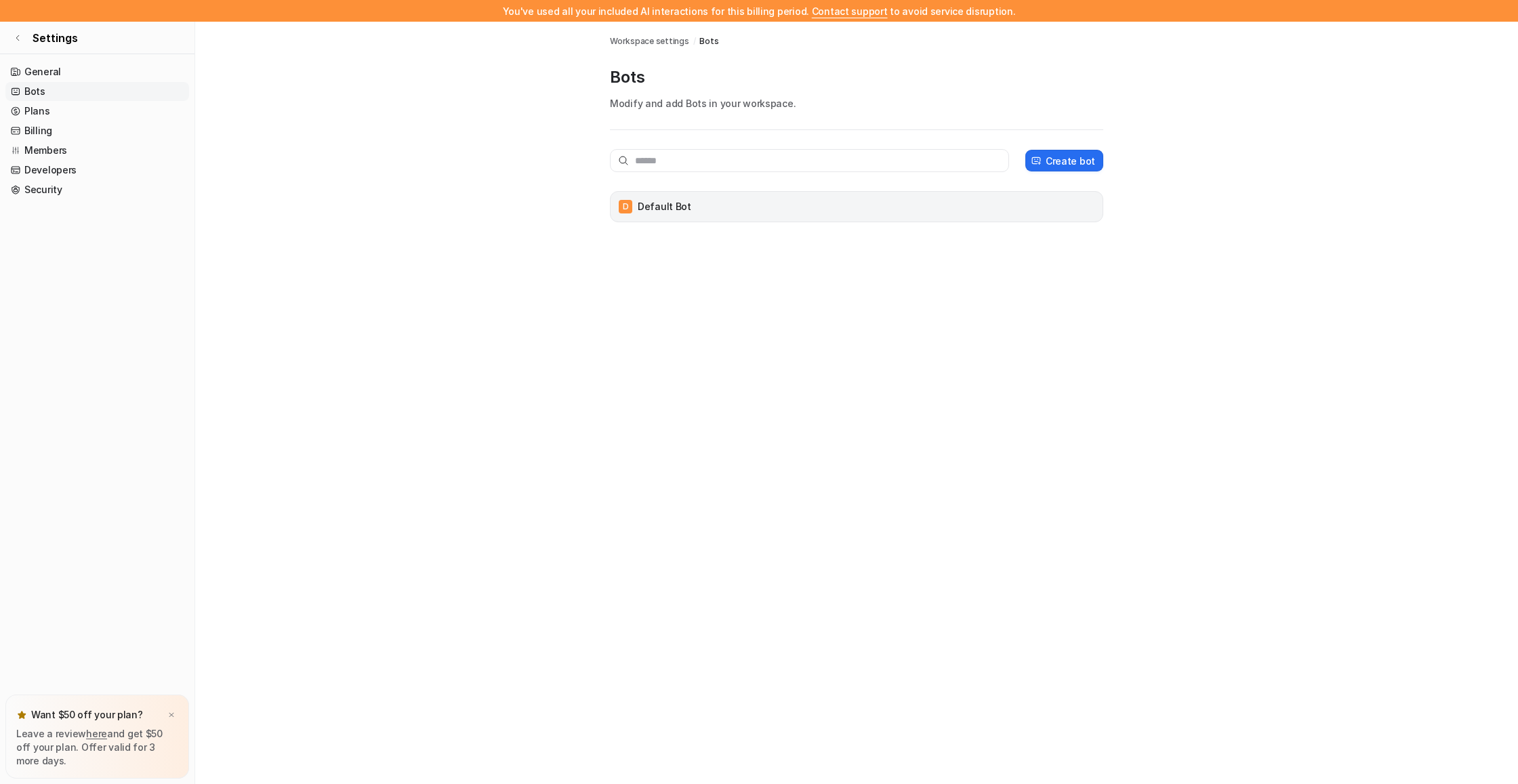
click at [753, 204] on div "D Default Bot" at bounding box center [856, 206] width 481 height 19
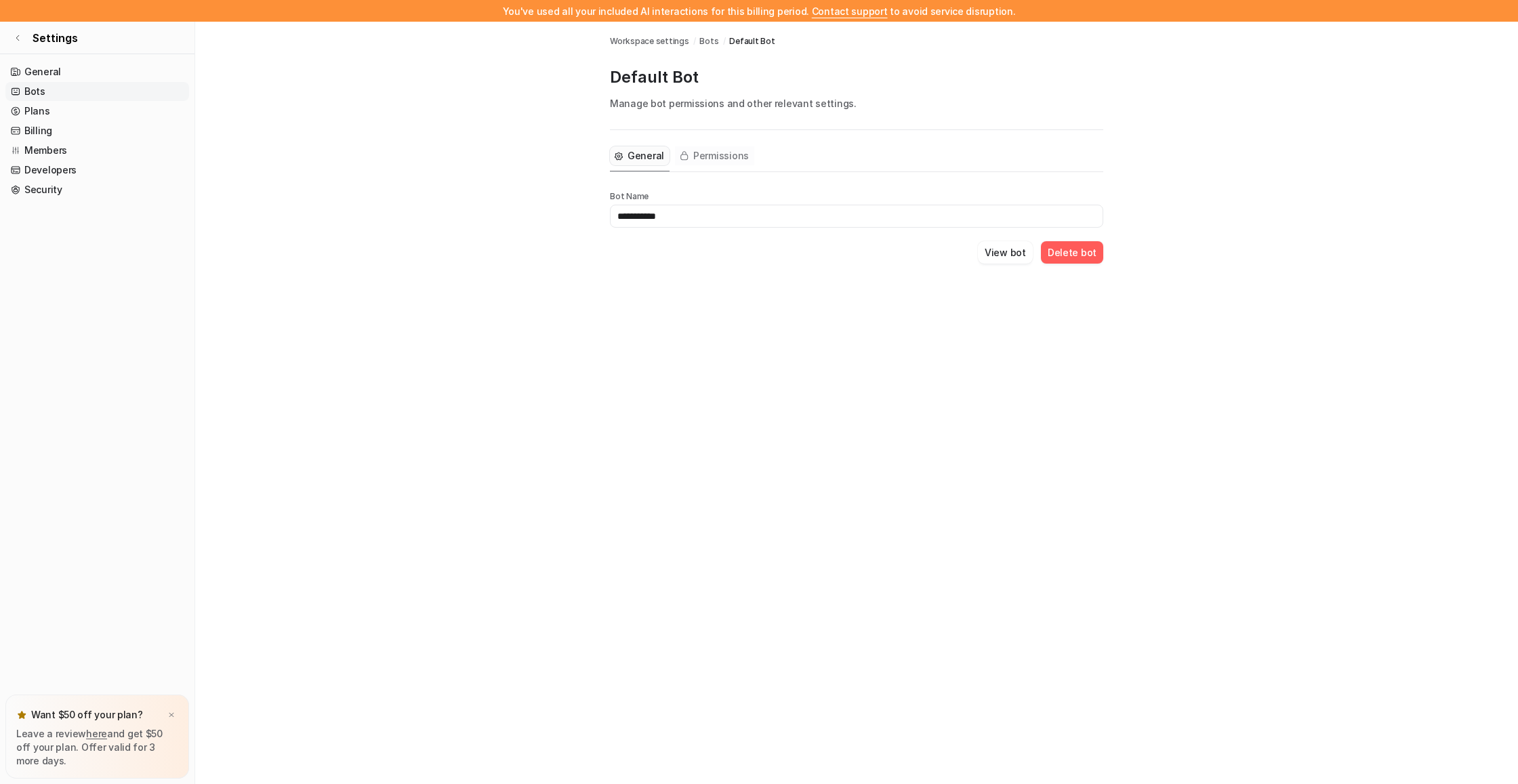
click at [704, 149] on span "Permissions" at bounding box center [721, 156] width 56 height 14
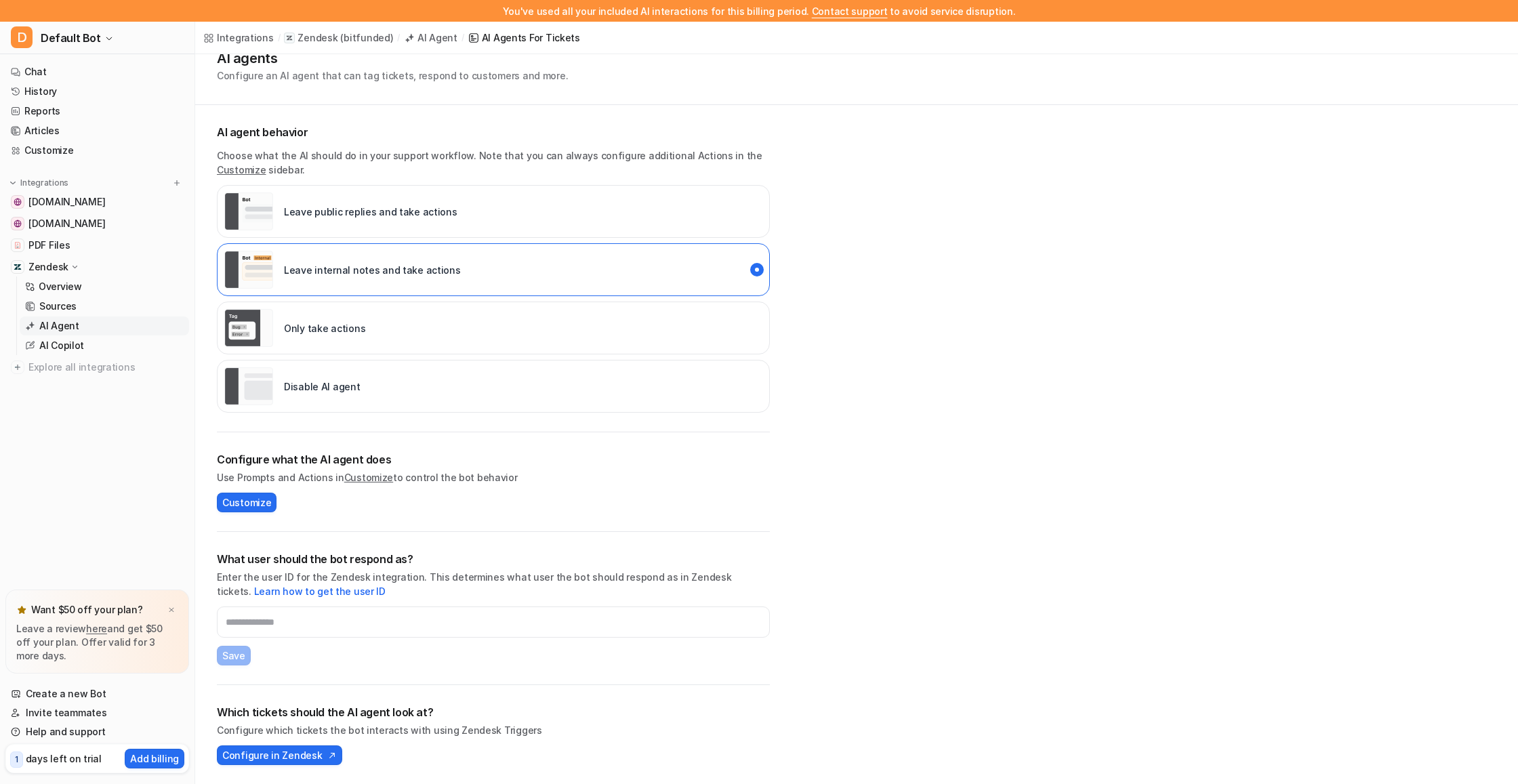
scroll to position [50, 0]
drag, startPoint x: 317, startPoint y: 709, endPoint x: 437, endPoint y: 713, distance: 120.1
click at [437, 713] on h2 "Which tickets should the AI agent look at?" at bounding box center [493, 712] width 553 height 16
click at [434, 725] on p "Configure which tickets the bot interacts with using Zendesk Triggers" at bounding box center [493, 730] width 553 height 15
drag, startPoint x: 307, startPoint y: 733, endPoint x: 446, endPoint y: 732, distance: 139.0
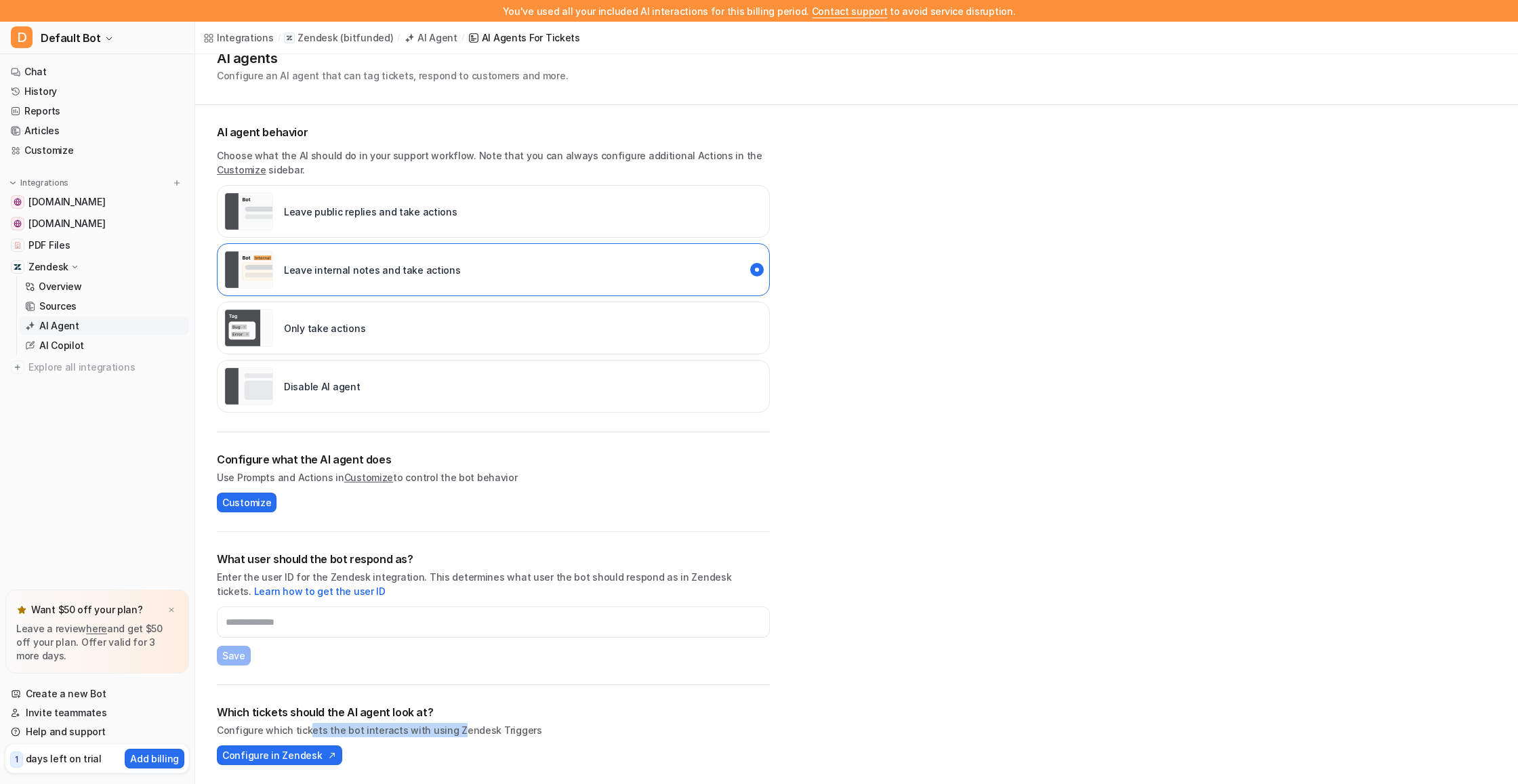
click at [446, 732] on p "Configure which tickets the bot interacts with using Zendesk Triggers" at bounding box center [493, 730] width 553 height 15
click at [513, 728] on p "Configure which tickets the bot interacts with using Zendesk Triggers" at bounding box center [493, 730] width 553 height 15
click at [292, 755] on span "Configure in Zendesk" at bounding box center [272, 755] width 100 height 15
click at [277, 754] on span "Configure in Zendesk" at bounding box center [272, 755] width 100 height 15
click at [52, 144] on link "Customize" at bounding box center [97, 150] width 184 height 19
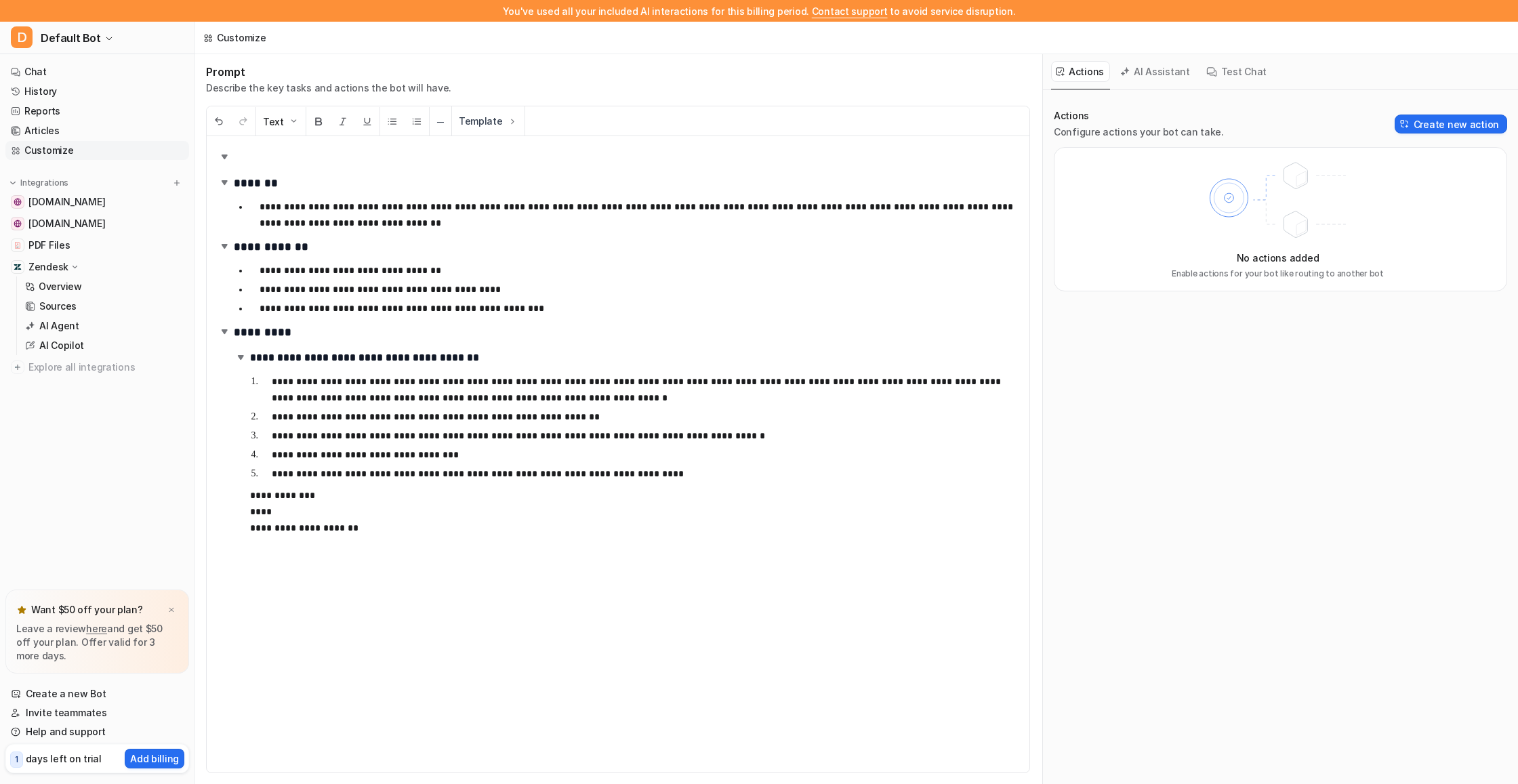
click at [680, 471] on p "**********" at bounding box center [645, 473] width 747 height 16
click at [537, 456] on p "**********" at bounding box center [645, 454] width 747 height 16
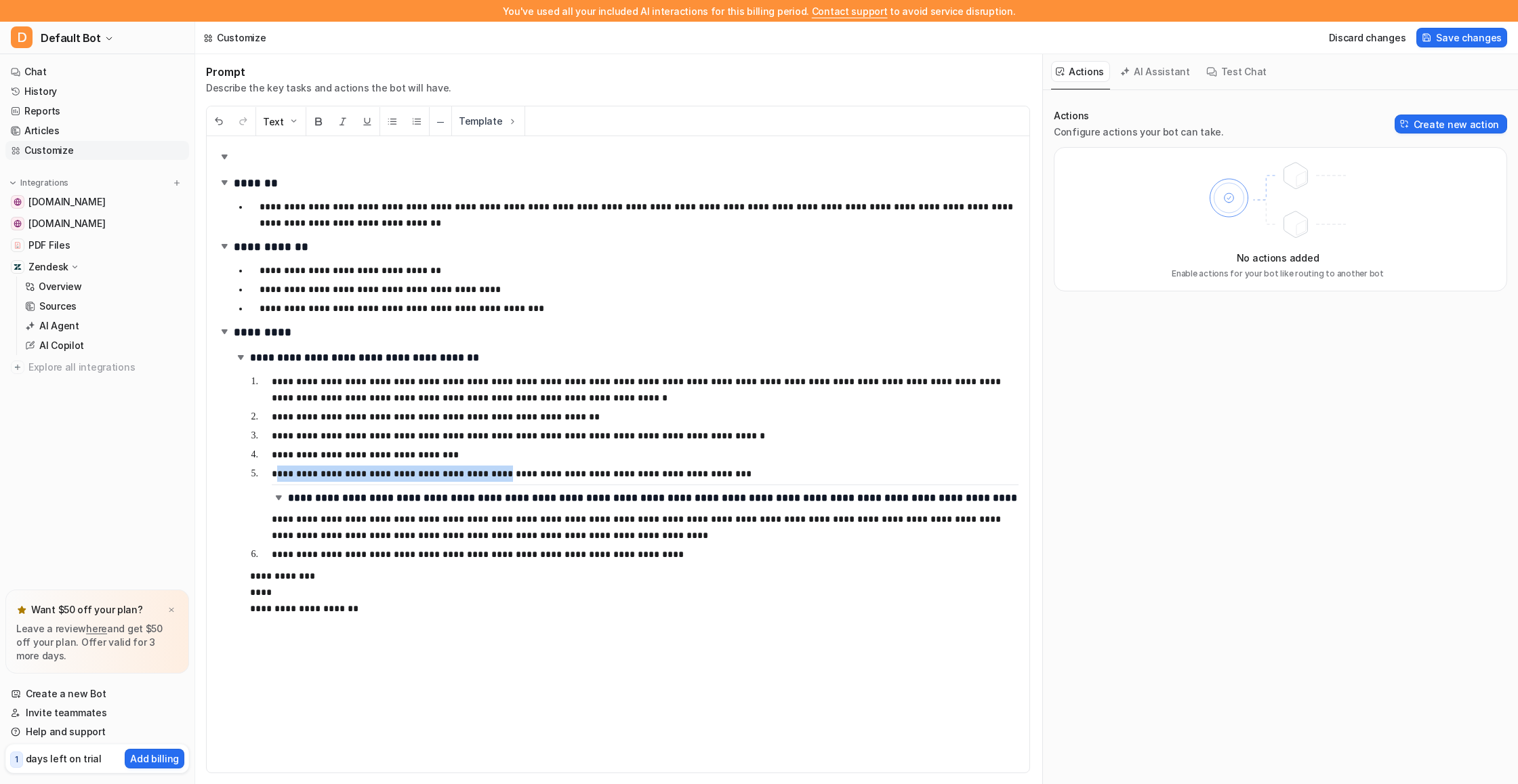
drag, startPoint x: 475, startPoint y: 475, endPoint x: 276, endPoint y: 475, distance: 199.0
click at [276, 475] on p "**********" at bounding box center [645, 473] width 747 height 16
drag, startPoint x: 288, startPoint y: 496, endPoint x: 251, endPoint y: 496, distance: 37.0
click at [251, 496] on ol "**********" at bounding box center [634, 468] width 768 height 194
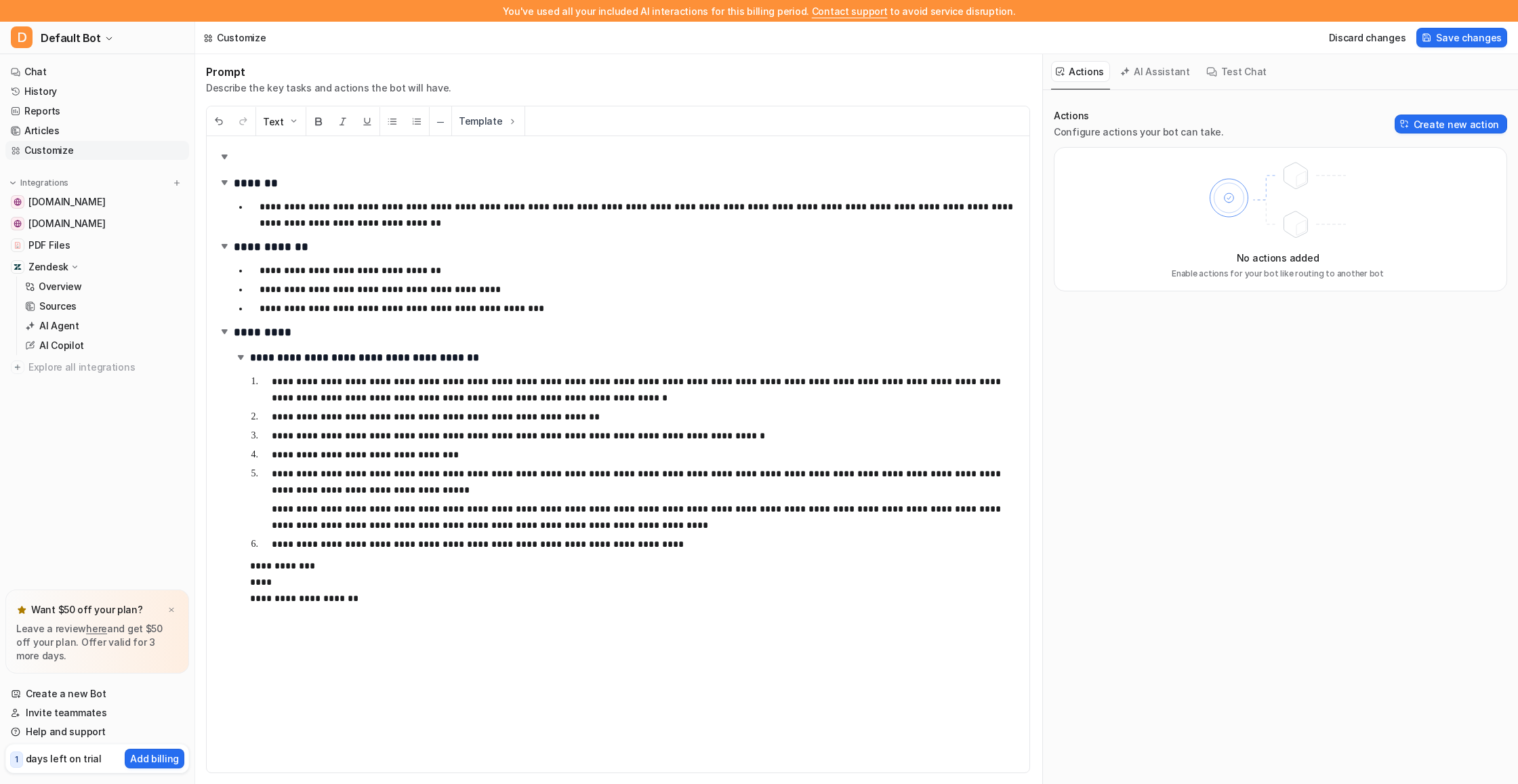
click at [378, 484] on p "**********" at bounding box center [645, 481] width 747 height 33
click at [267, 511] on li "**********" at bounding box center [639, 499] width 758 height 68
click at [605, 524] on p "**********" at bounding box center [645, 517] width 747 height 33
click at [1418, 125] on button "Create new action" at bounding box center [1451, 124] width 113 height 19
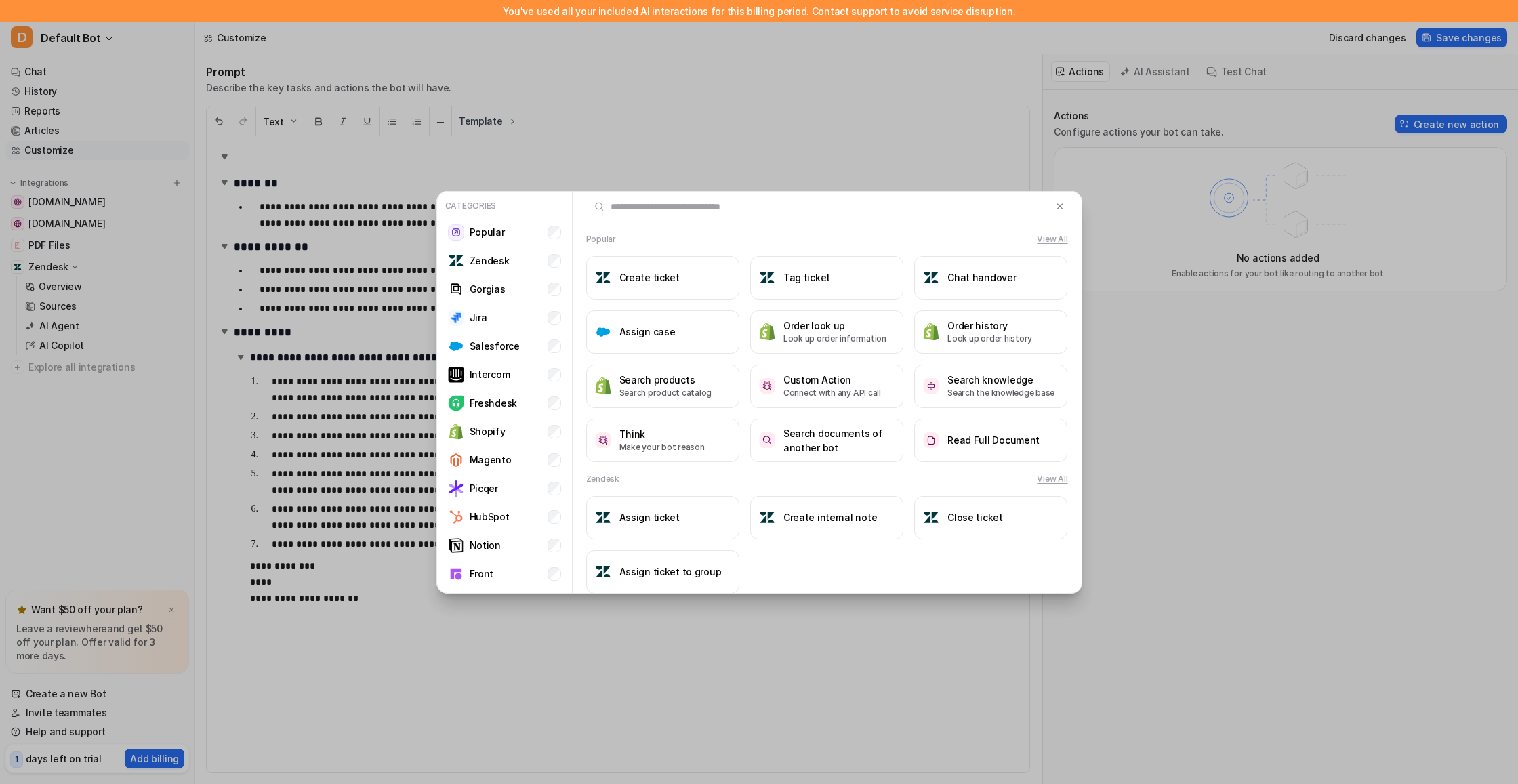
click at [721, 98] on div "Categories Popular Zendesk Gorgias Jira Salesforce Intercom Freshdesk Shopify M…" at bounding box center [759, 392] width 667 height 784
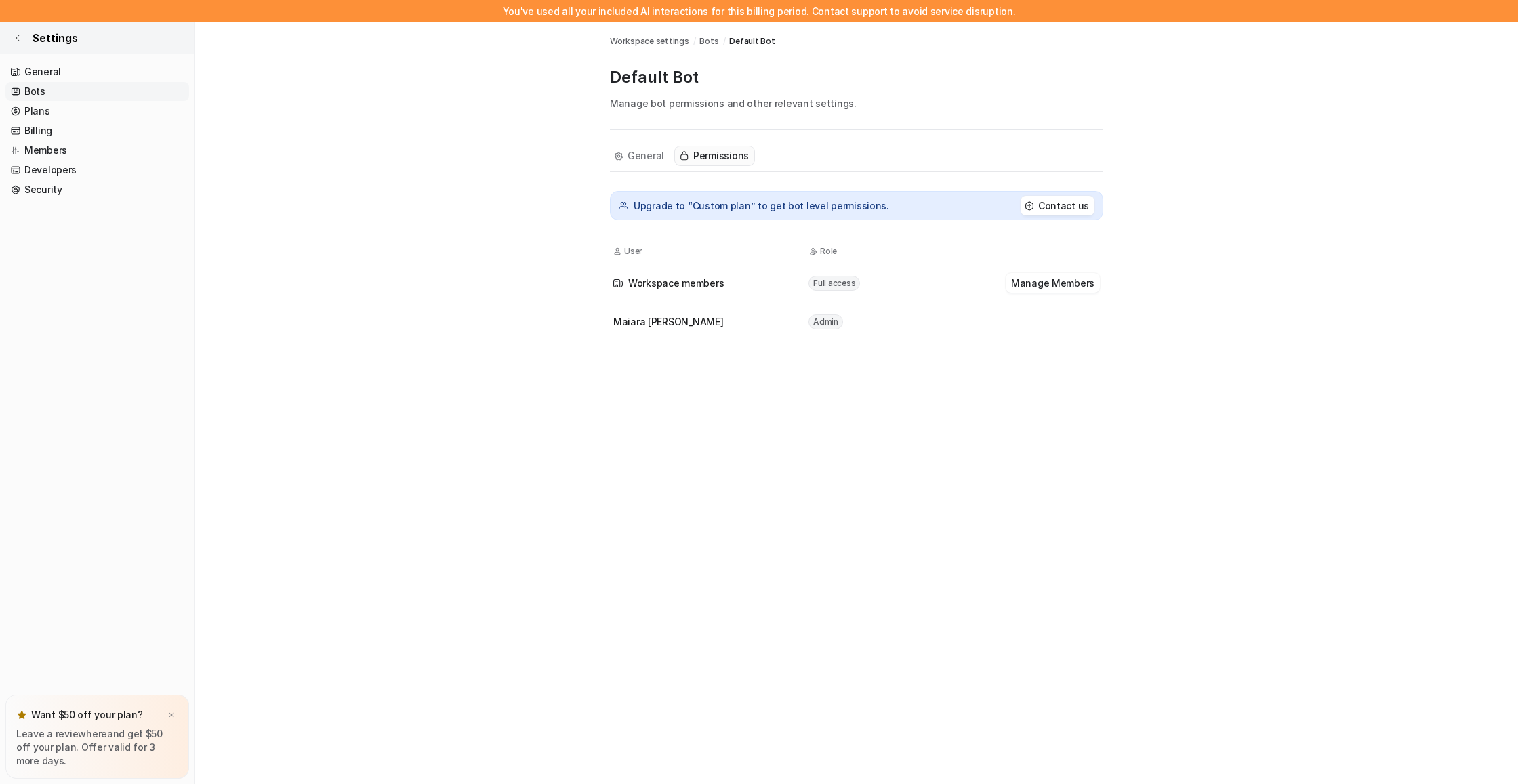
click at [36, 45] on span "Settings" at bounding box center [55, 38] width 46 height 16
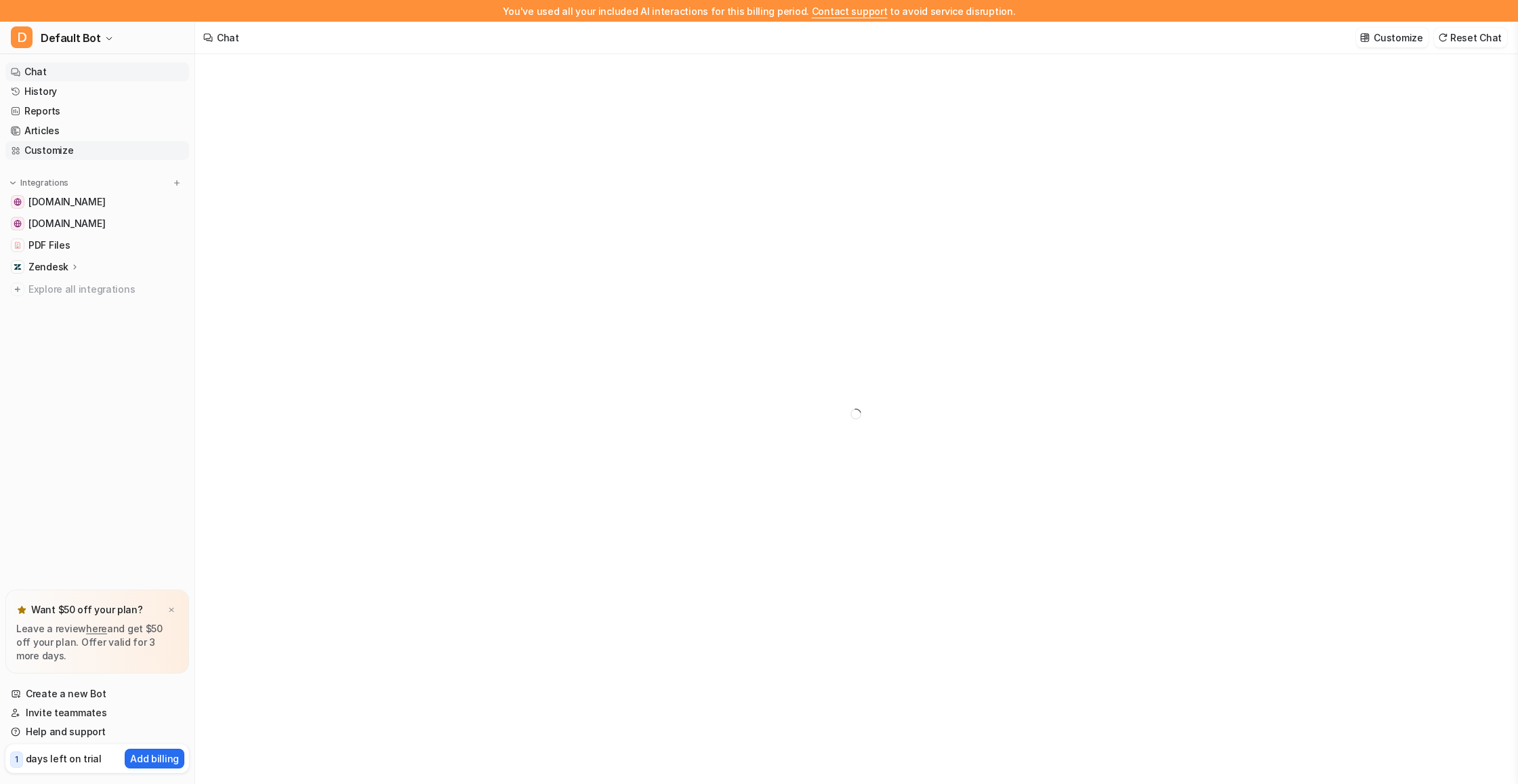
click at [36, 147] on link "Customize" at bounding box center [97, 150] width 184 height 19
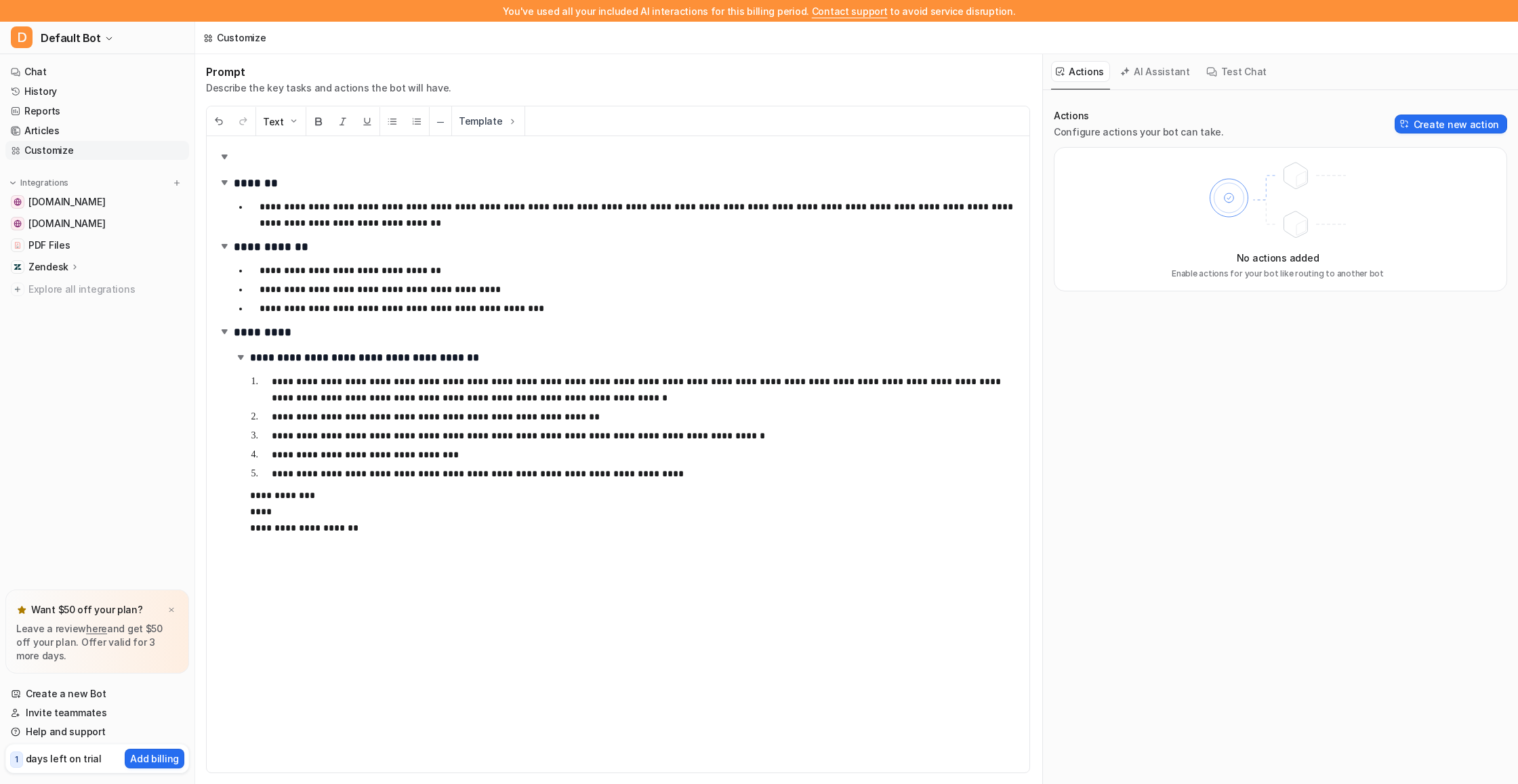
click at [306, 205] on p "**********" at bounding box center [639, 215] width 759 height 33
drag, startPoint x: 341, startPoint y: 206, endPoint x: 503, endPoint y: 203, distance: 162.0
click at [503, 203] on p "**********" at bounding box center [639, 215] width 759 height 33
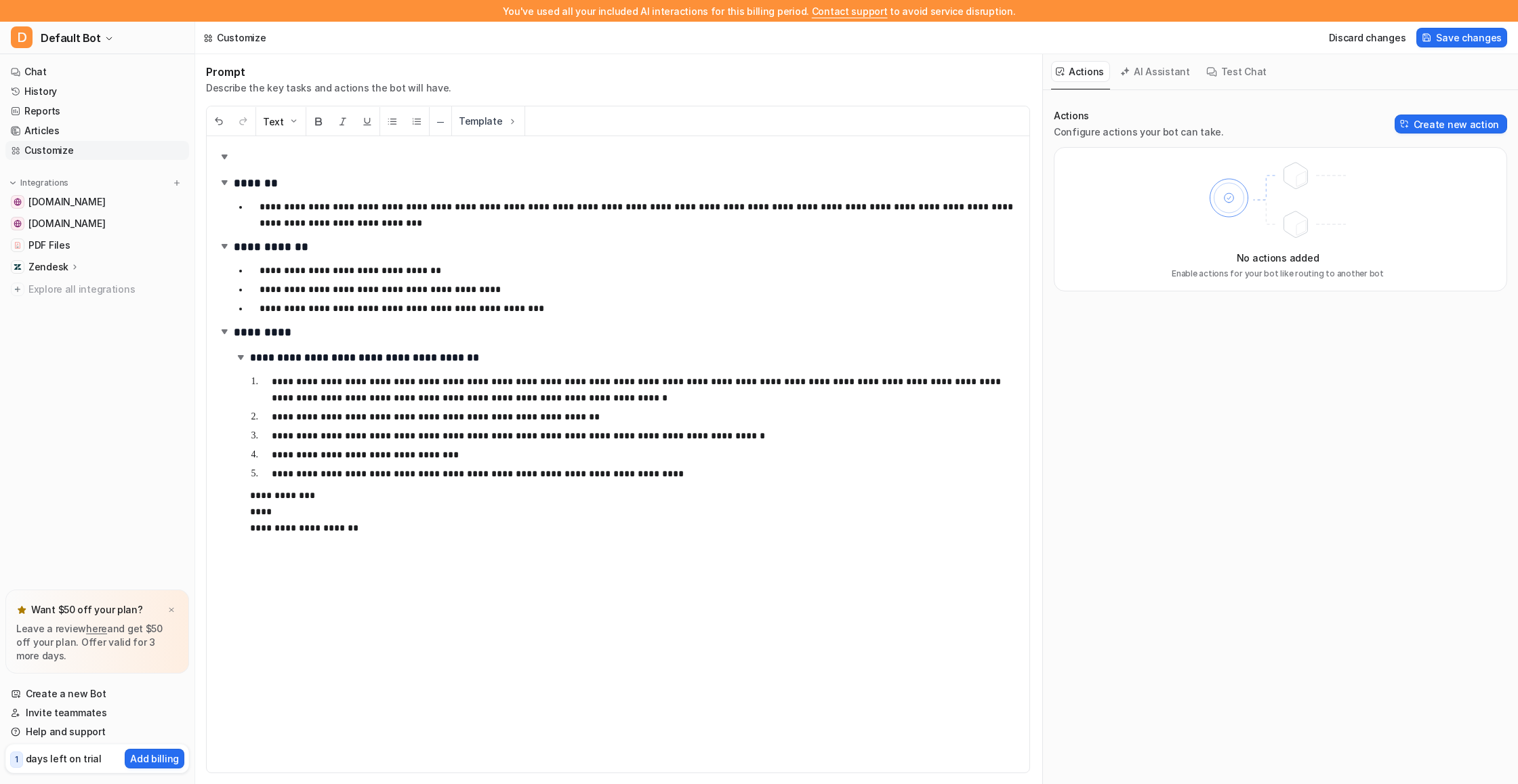
click at [315, 206] on p "**********" at bounding box center [639, 215] width 759 height 33
